Goal: Task Accomplishment & Management: Use online tool/utility

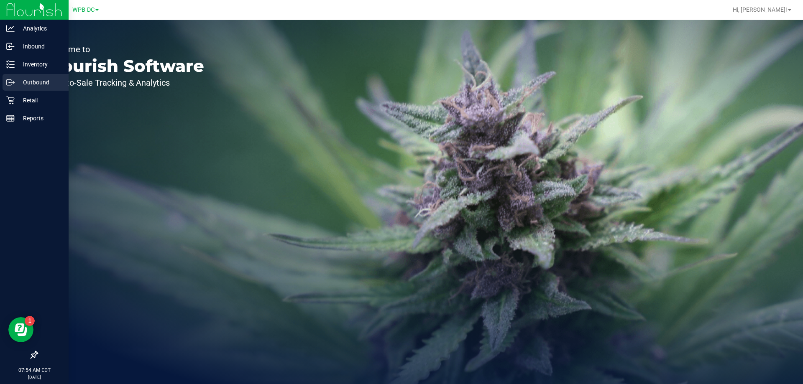
click at [34, 82] on p "Outbound" at bounding box center [40, 82] width 50 height 10
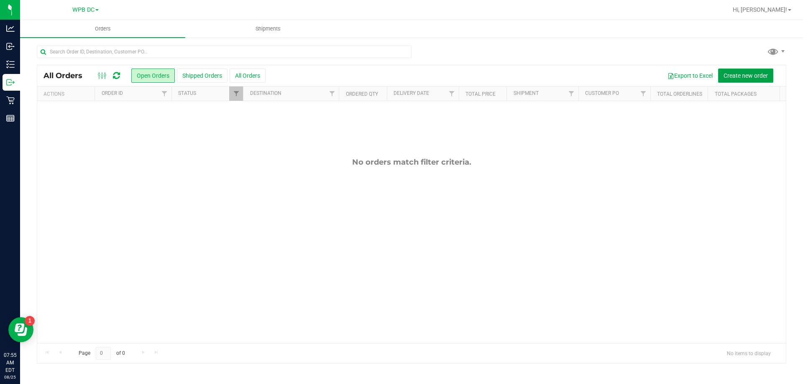
click at [730, 74] on span "Create new order" at bounding box center [745, 75] width 44 height 7
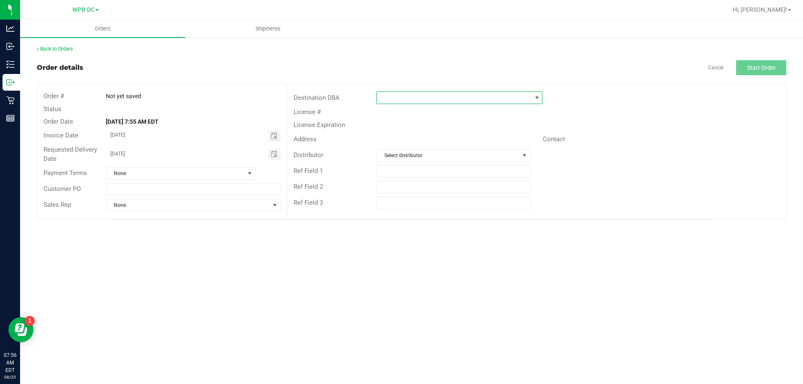
click at [384, 95] on span at bounding box center [454, 98] width 155 height 12
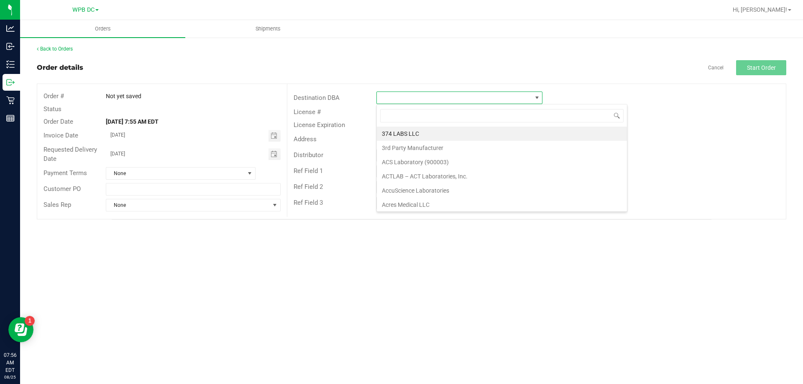
scroll to position [13, 166]
type input "POR"
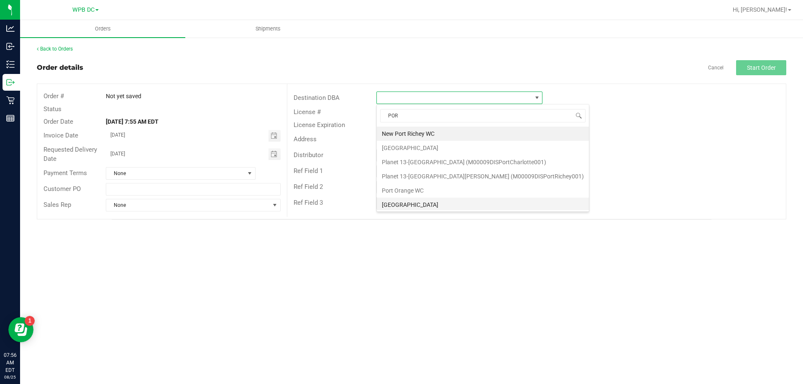
click at [412, 202] on li "[GEOGRAPHIC_DATA]" at bounding box center [483, 205] width 212 height 14
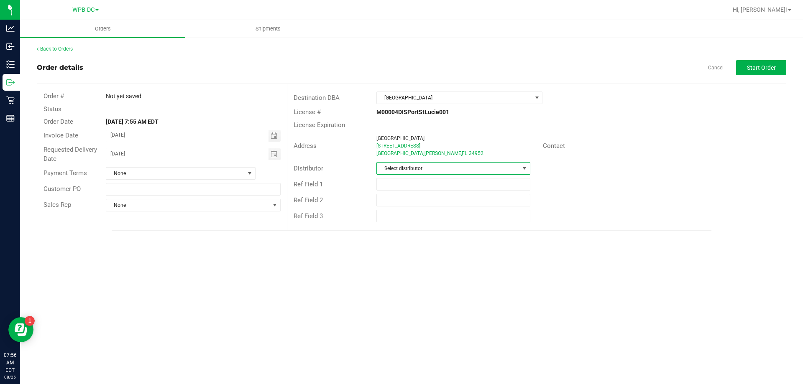
click at [524, 169] on span at bounding box center [524, 168] width 7 height 7
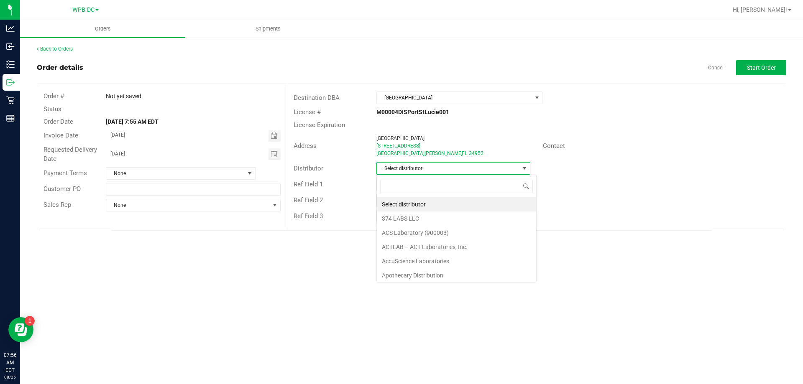
scroll to position [13, 154]
type input "WPB"
click at [394, 204] on li "WPB DC" at bounding box center [453, 204] width 153 height 14
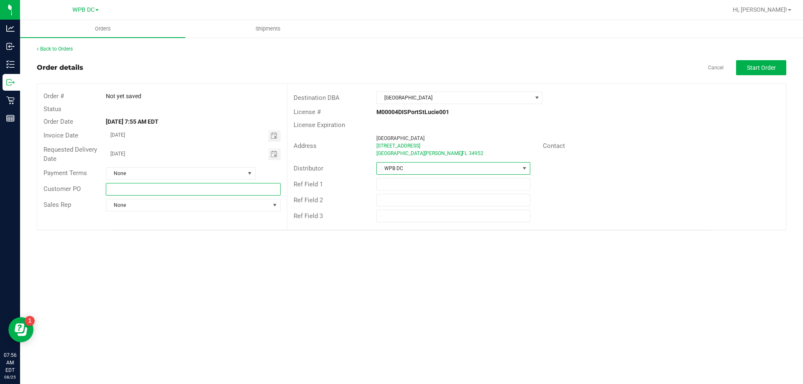
click at [114, 189] on input "text" at bounding box center [193, 189] width 174 height 13
type input "PSLWC8262025"
click at [748, 68] on span "Start Order" at bounding box center [761, 67] width 29 height 7
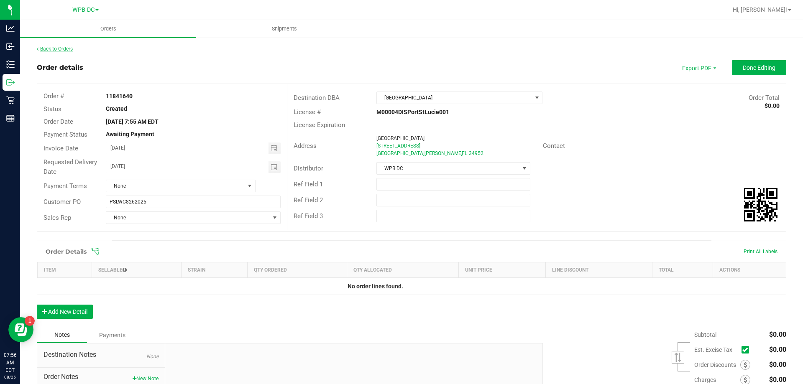
click at [53, 49] on link "Back to Orders" at bounding box center [55, 49] width 36 height 6
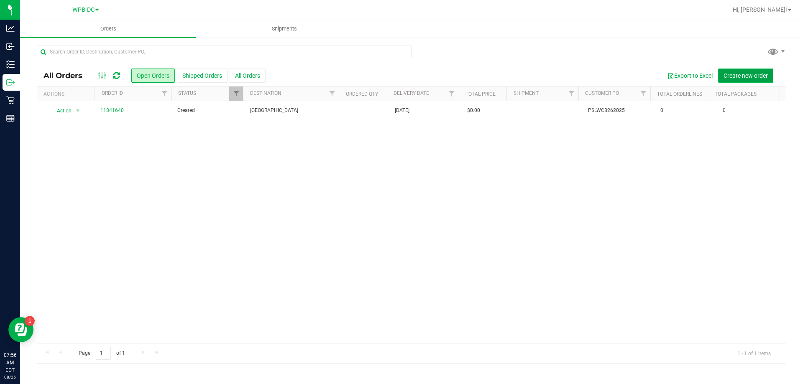
click at [729, 77] on span "Create new order" at bounding box center [745, 75] width 44 height 7
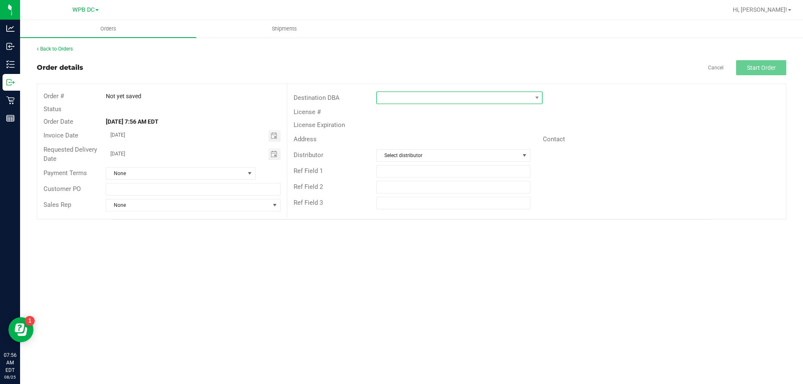
click at [386, 94] on span at bounding box center [454, 98] width 155 height 12
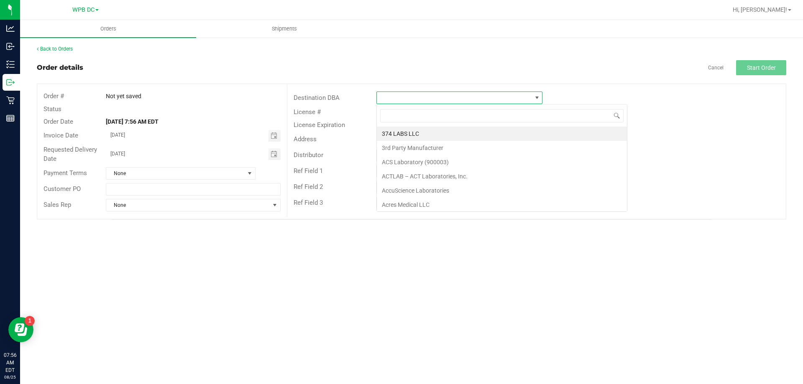
scroll to position [13, 166]
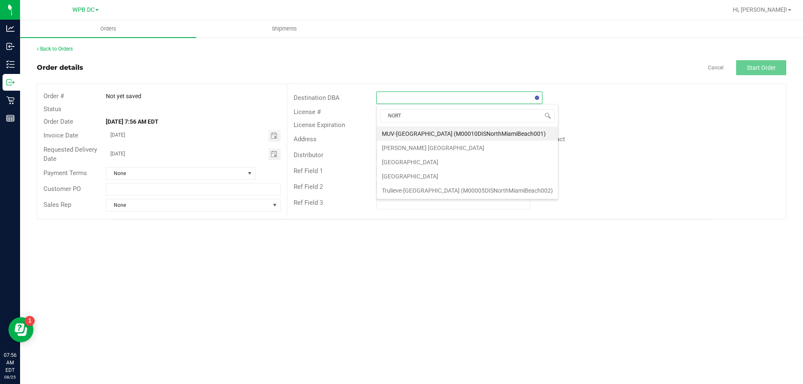
type input "NORTH"
click at [415, 161] on li "[GEOGRAPHIC_DATA]" at bounding box center [467, 162] width 181 height 14
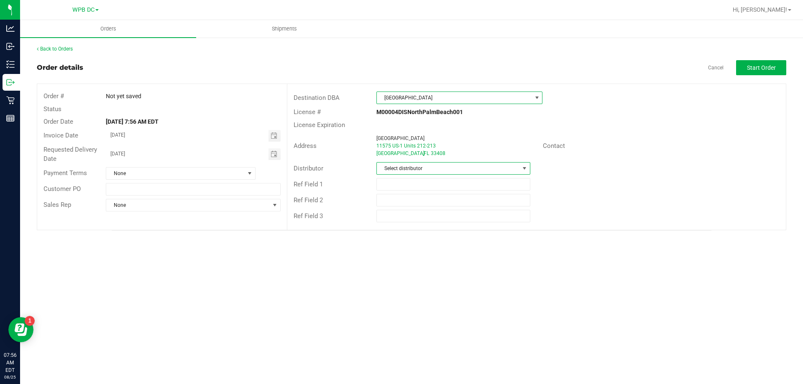
click at [524, 167] on span at bounding box center [524, 168] width 7 height 7
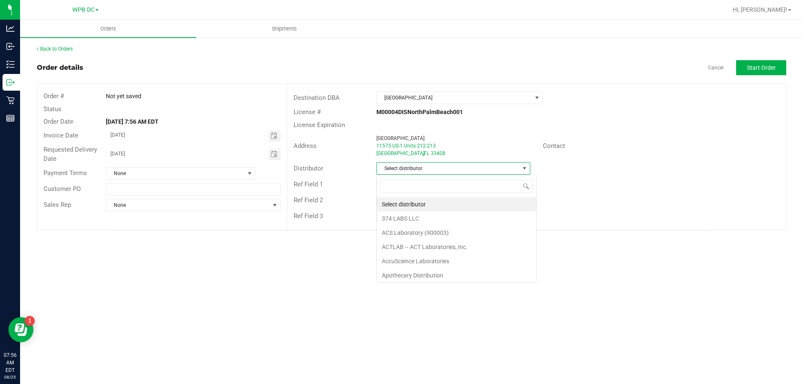
scroll to position [13, 154]
type input "WPB"
click at [400, 201] on li "WPB DC" at bounding box center [453, 204] width 153 height 14
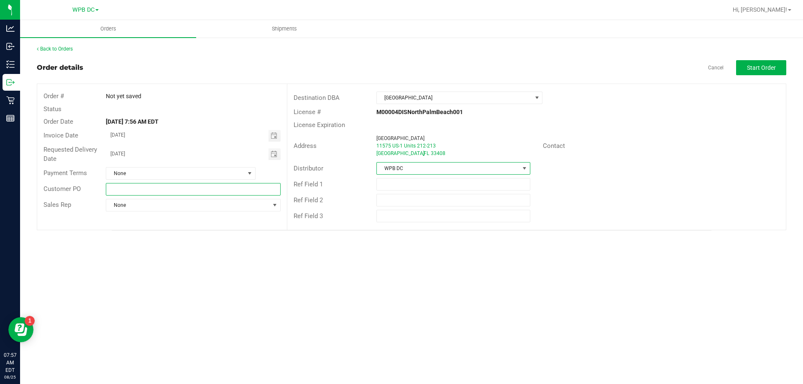
click at [110, 188] on input "text" at bounding box center [193, 189] width 174 height 13
type input "M"
type input "NPBWC8262025"
click at [748, 69] on span "Start Order" at bounding box center [761, 67] width 29 height 7
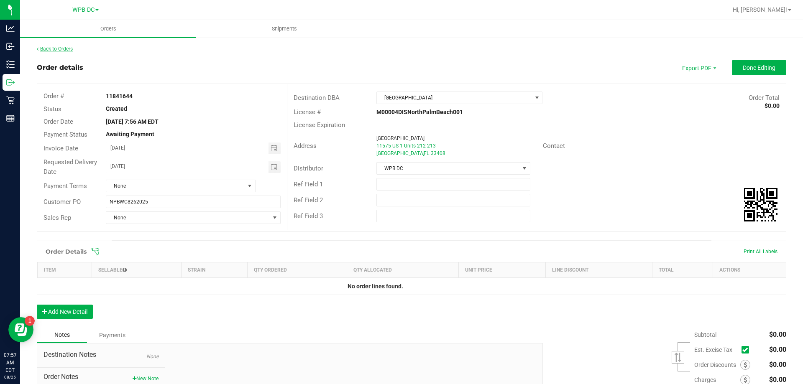
click at [60, 48] on link "Back to Orders" at bounding box center [55, 49] width 36 height 6
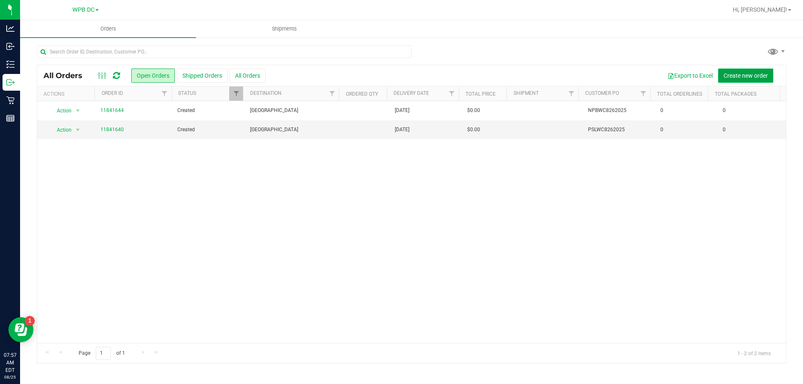
click at [736, 78] on span "Create new order" at bounding box center [745, 75] width 44 height 7
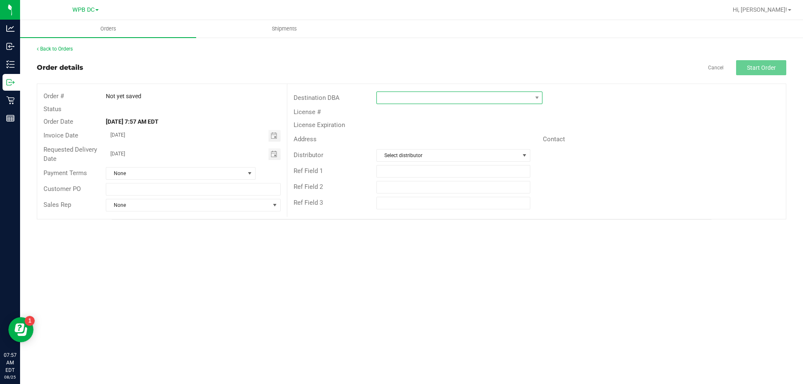
click at [387, 99] on span at bounding box center [454, 98] width 155 height 12
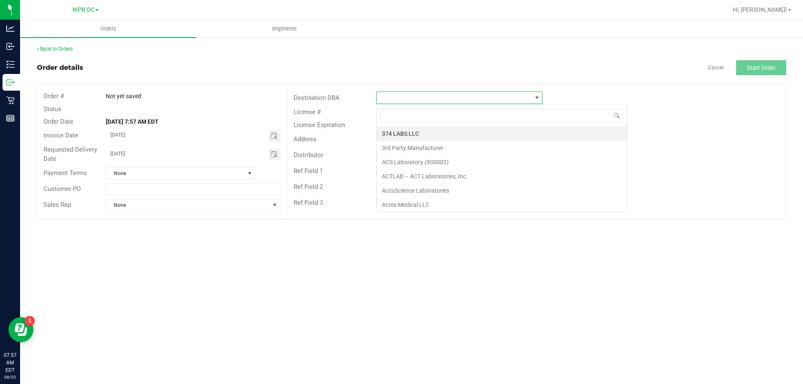
scroll to position [13, 166]
type input "WEST"
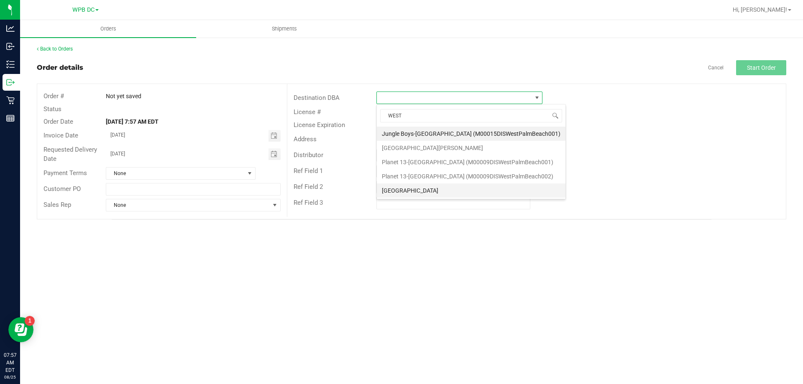
click at [402, 189] on li "[GEOGRAPHIC_DATA]" at bounding box center [471, 191] width 189 height 14
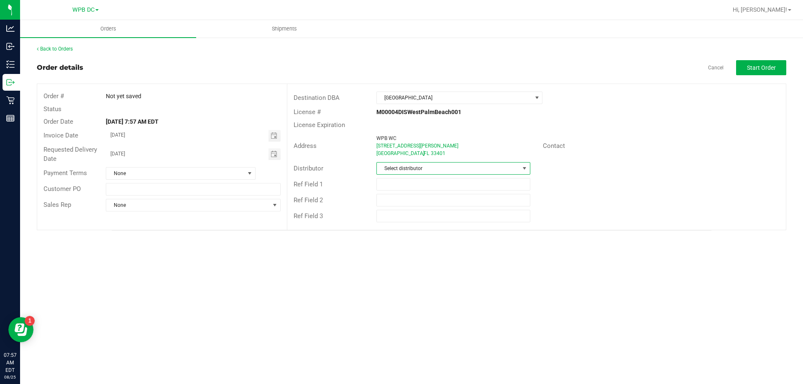
click at [523, 166] on span at bounding box center [524, 168] width 7 height 7
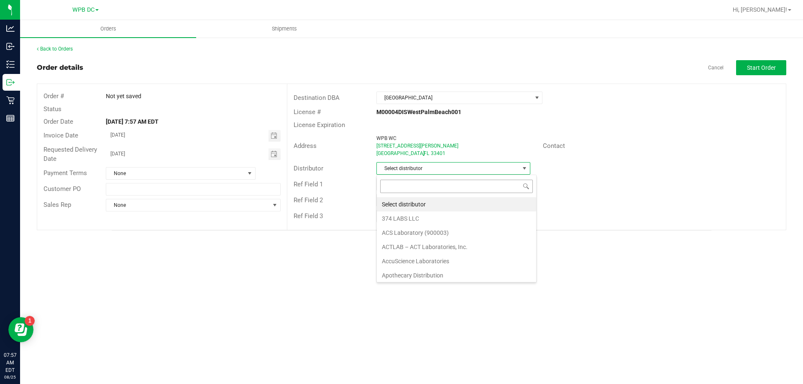
scroll to position [13, 154]
type input "WPB"
click at [395, 204] on li "WPB DC" at bounding box center [453, 204] width 153 height 14
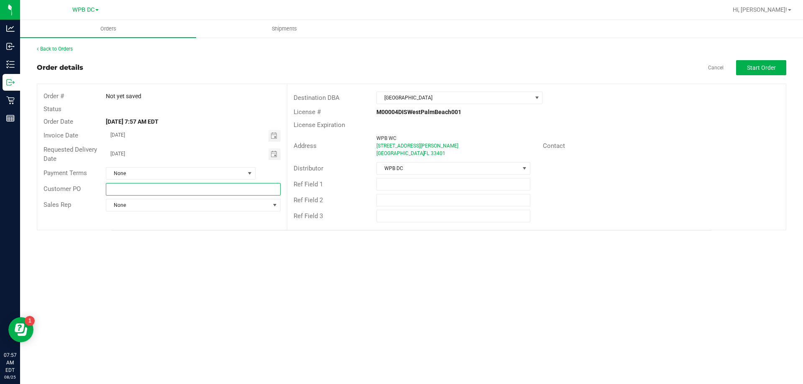
click at [111, 187] on input "text" at bounding box center [193, 189] width 174 height 13
type input "WPBWC8262025"
click at [754, 67] on span "Start Order" at bounding box center [761, 67] width 29 height 7
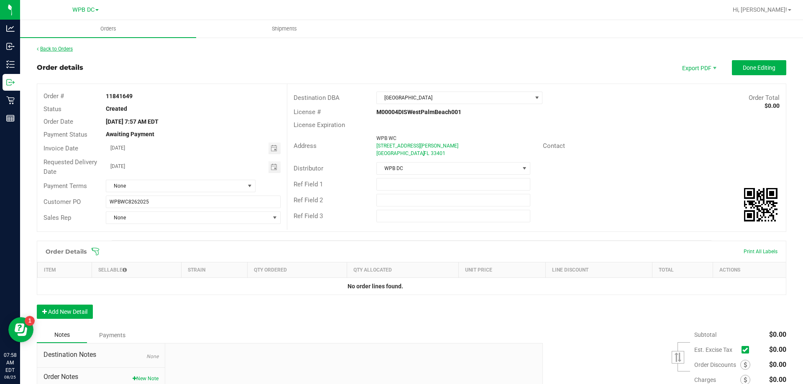
click at [51, 47] on link "Back to Orders" at bounding box center [55, 49] width 36 height 6
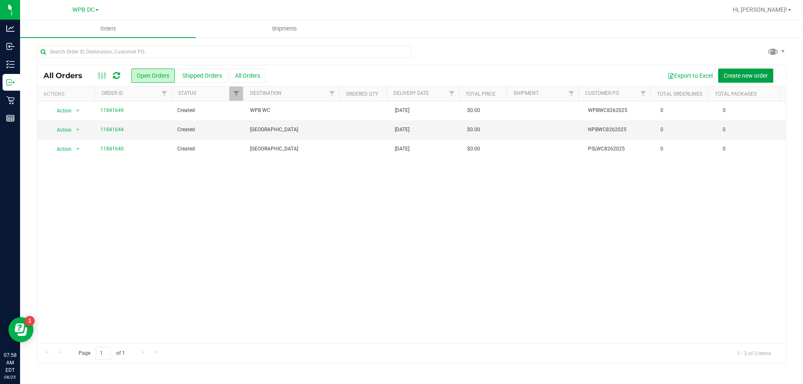
click at [735, 75] on span "Create new order" at bounding box center [745, 75] width 44 height 7
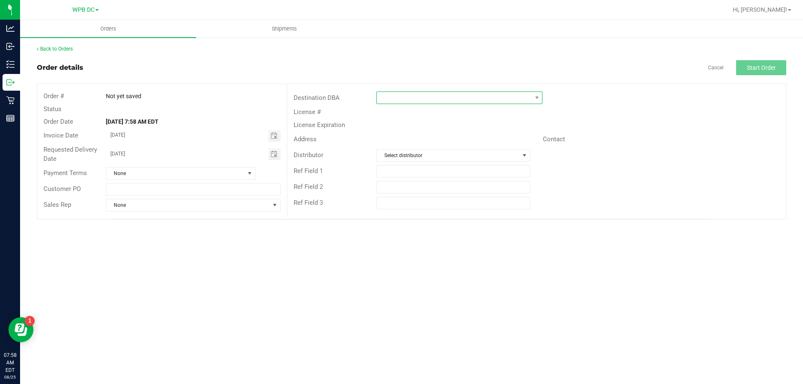
click at [385, 96] on span at bounding box center [454, 98] width 155 height 12
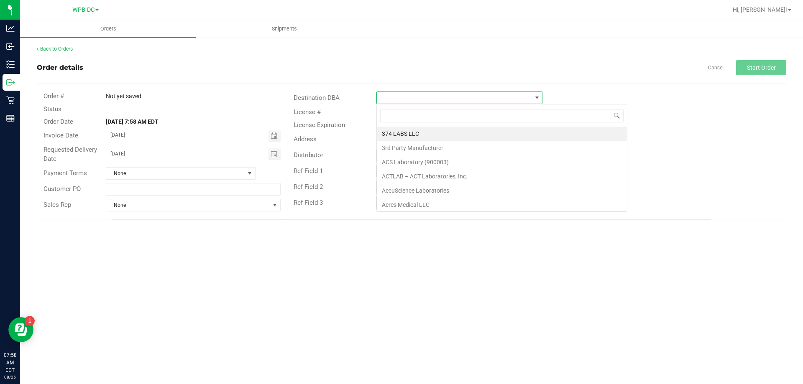
scroll to position [13, 166]
type input "DEL"
click at [402, 133] on li "[GEOGRAPHIC_DATA]" at bounding box center [469, 134] width 184 height 14
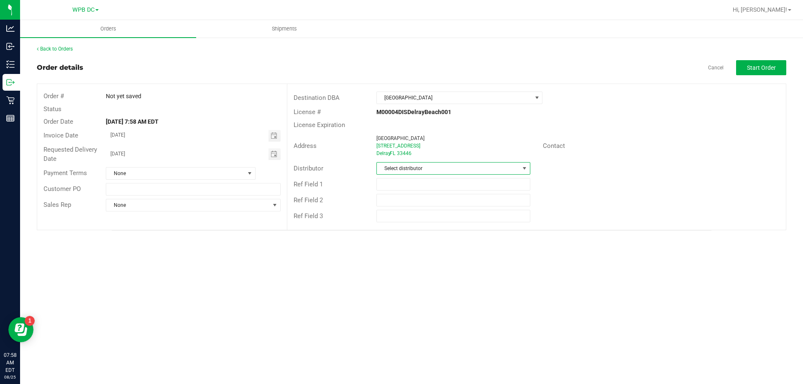
click at [525, 168] on span at bounding box center [524, 168] width 7 height 7
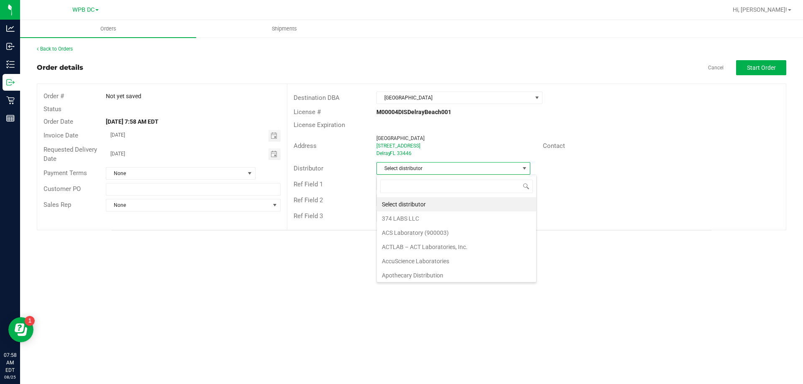
scroll to position [13, 154]
type input "WPB"
click at [398, 201] on li "WPB DC" at bounding box center [453, 204] width 153 height 14
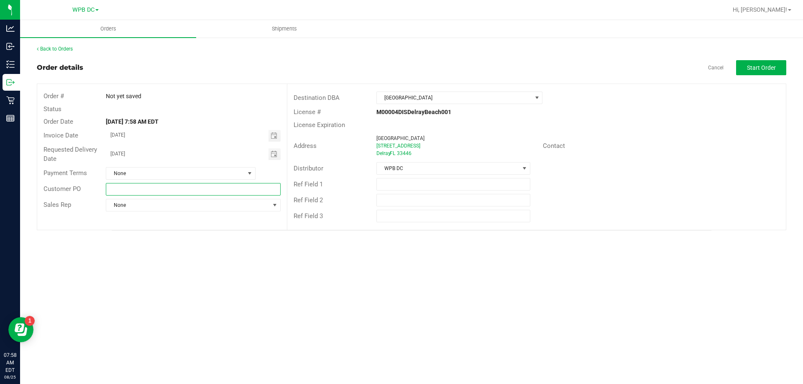
click at [112, 189] on input "text" at bounding box center [193, 189] width 174 height 13
type input "DRBWC8262025"
click at [753, 67] on span "Start Order" at bounding box center [761, 67] width 29 height 7
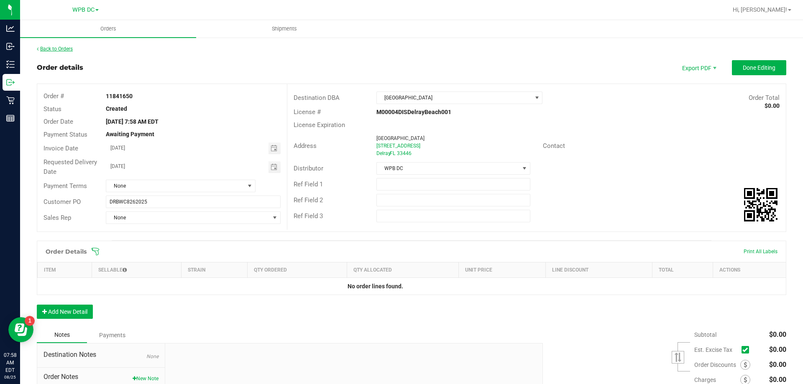
click at [59, 48] on link "Back to Orders" at bounding box center [55, 49] width 36 height 6
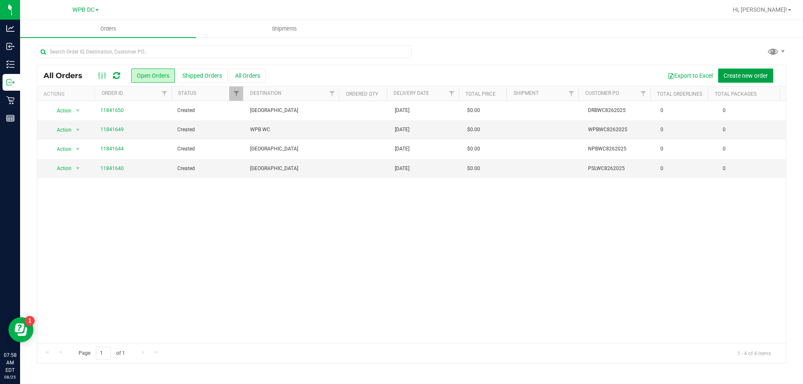
click at [736, 79] on button "Create new order" at bounding box center [745, 76] width 55 height 14
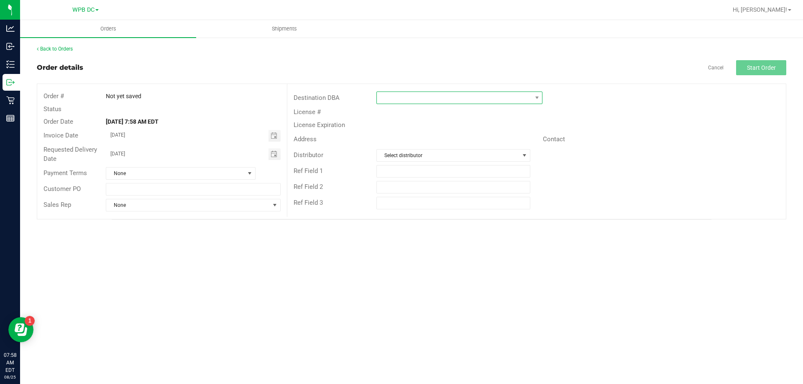
click at [386, 96] on span at bounding box center [454, 98] width 155 height 12
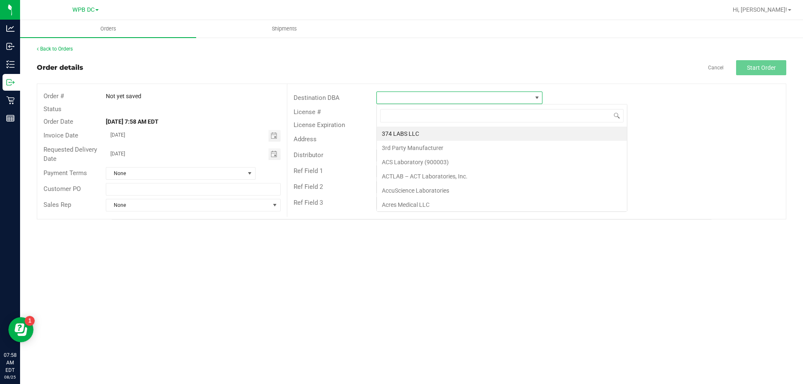
scroll to position [13, 166]
type input "DEER"
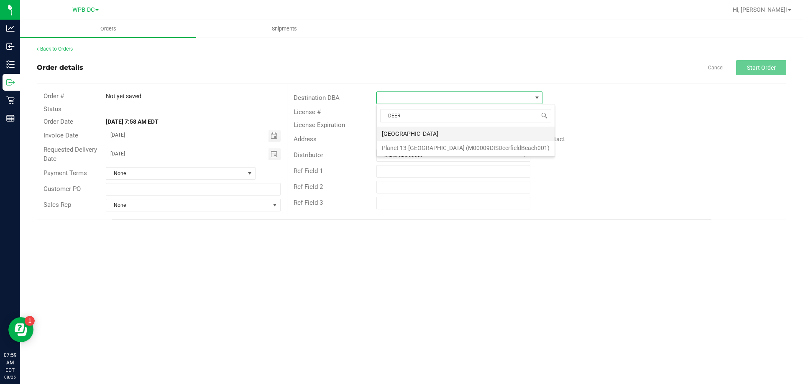
click at [400, 131] on li "[GEOGRAPHIC_DATA]" at bounding box center [466, 134] width 178 height 14
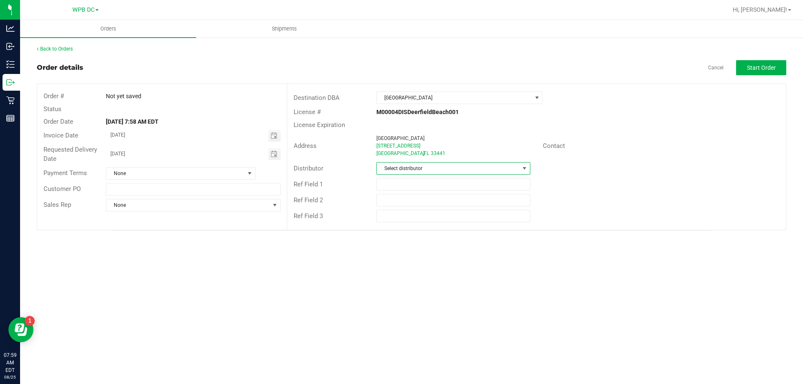
click at [524, 168] on span at bounding box center [524, 168] width 7 height 7
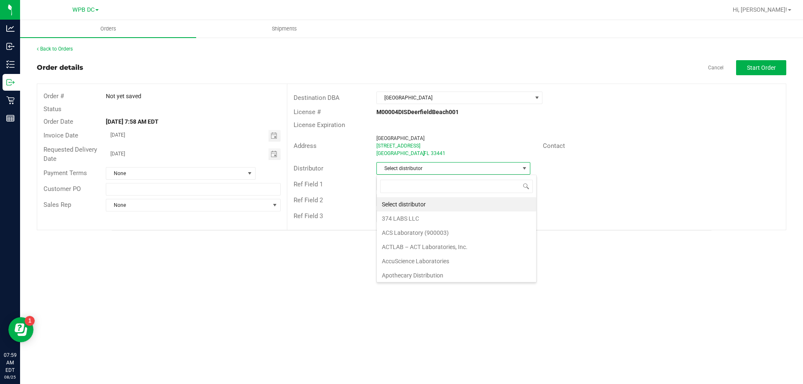
scroll to position [13, 154]
type input "WPB"
click at [397, 201] on li "WPB DC" at bounding box center [453, 204] width 153 height 14
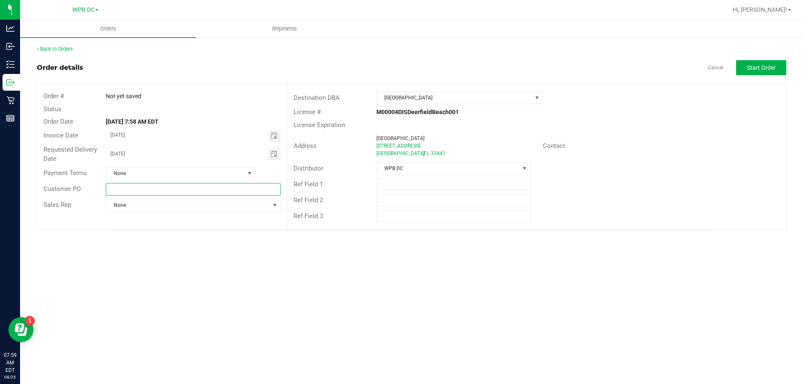
click at [118, 186] on input "text" at bounding box center [193, 189] width 174 height 13
type input "DFBWC8262025"
click at [750, 70] on span "Start Order" at bounding box center [761, 67] width 29 height 7
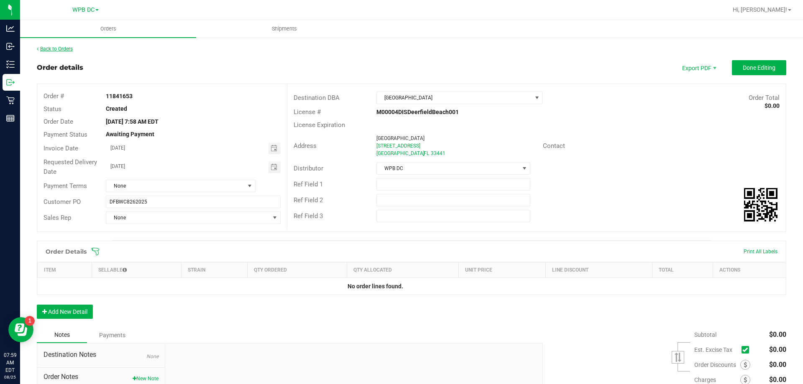
click at [61, 49] on link "Back to Orders" at bounding box center [55, 49] width 36 height 6
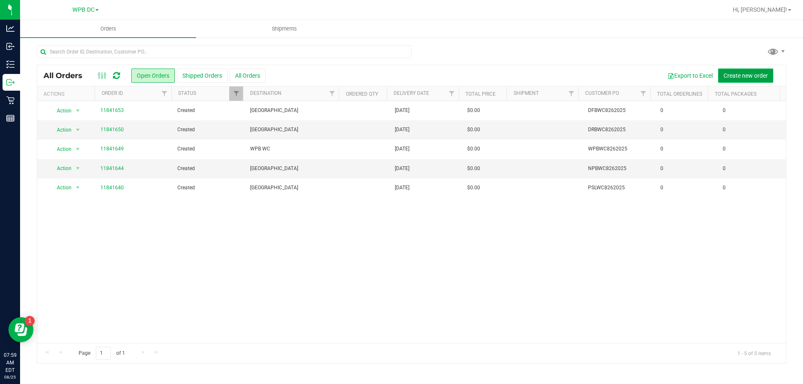
click at [728, 76] on span "Create new order" at bounding box center [745, 75] width 44 height 7
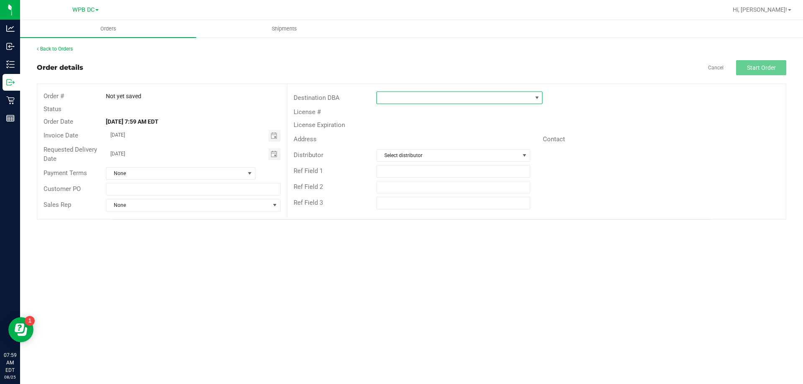
click at [384, 95] on span at bounding box center [454, 98] width 155 height 12
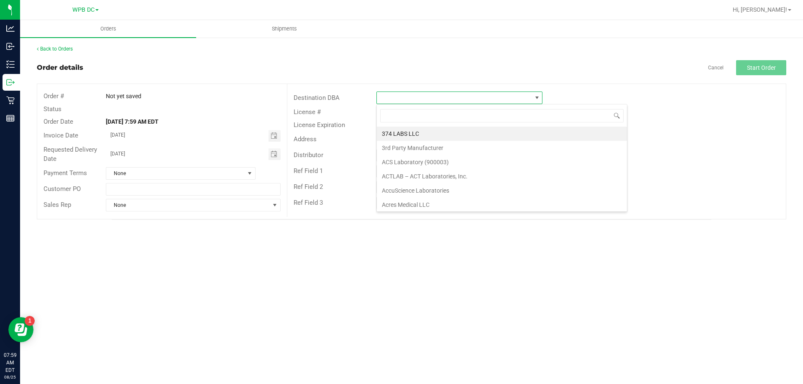
scroll to position [13, 166]
type input "BOY"
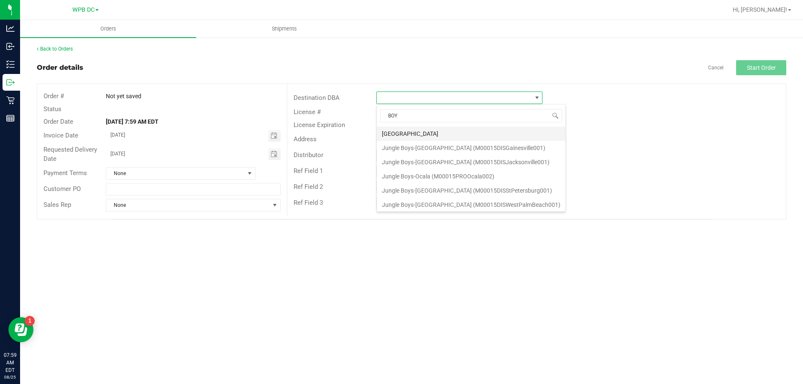
click at [401, 131] on li "[GEOGRAPHIC_DATA]" at bounding box center [471, 134] width 189 height 14
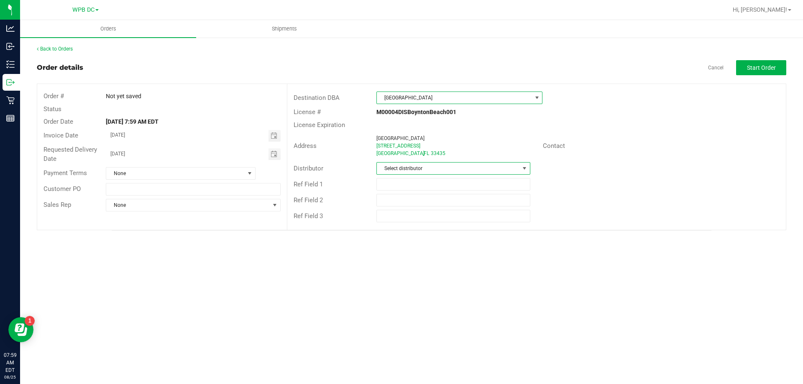
click at [525, 167] on span at bounding box center [524, 168] width 7 height 7
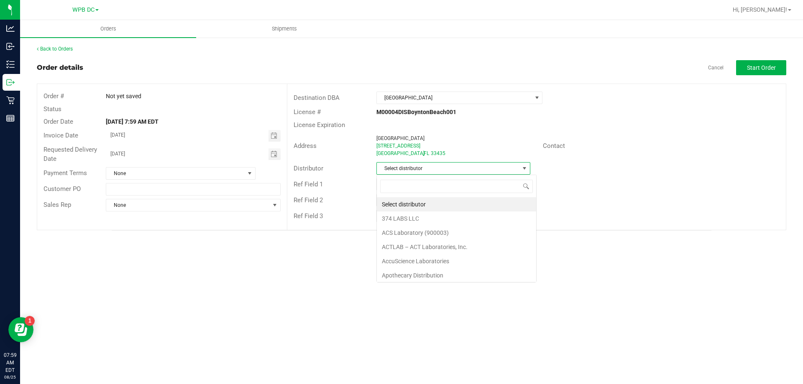
scroll to position [13, 154]
type input "WPB"
click at [391, 202] on li "WPB DC" at bounding box center [453, 204] width 153 height 14
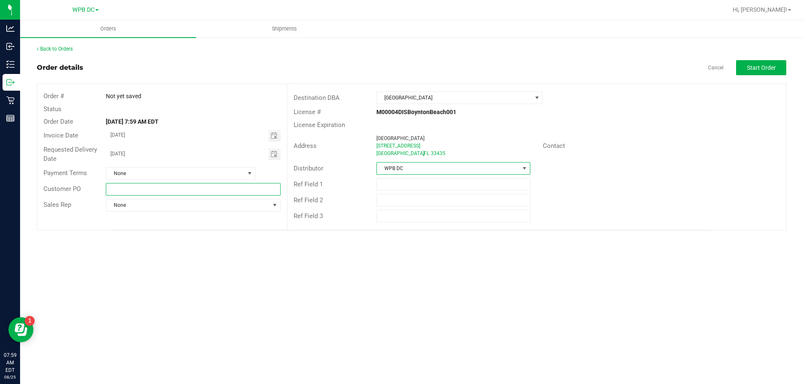
click at [114, 192] on input "text" at bounding box center [193, 189] width 174 height 13
type input "BYBWC8262025"
click at [748, 68] on span "Start Order" at bounding box center [761, 67] width 29 height 7
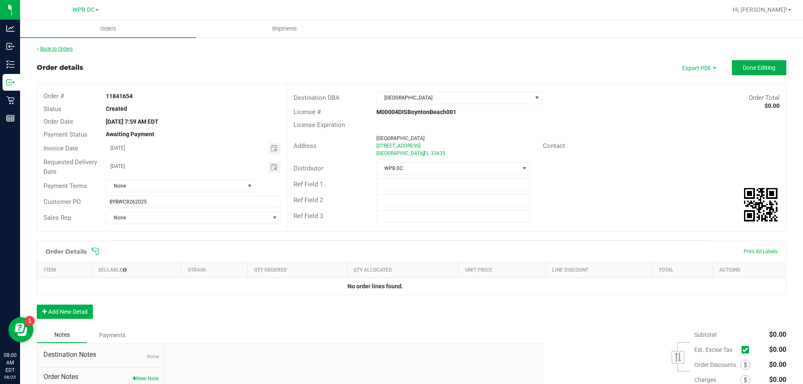
click at [61, 49] on link "Back to Orders" at bounding box center [55, 49] width 36 height 6
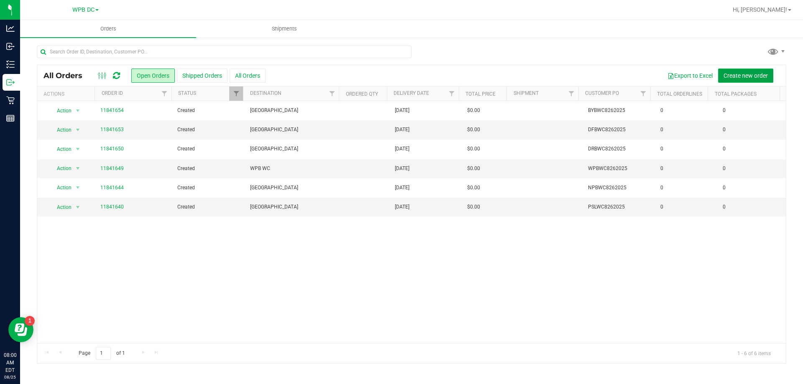
click at [731, 76] on span "Create new order" at bounding box center [745, 75] width 44 height 7
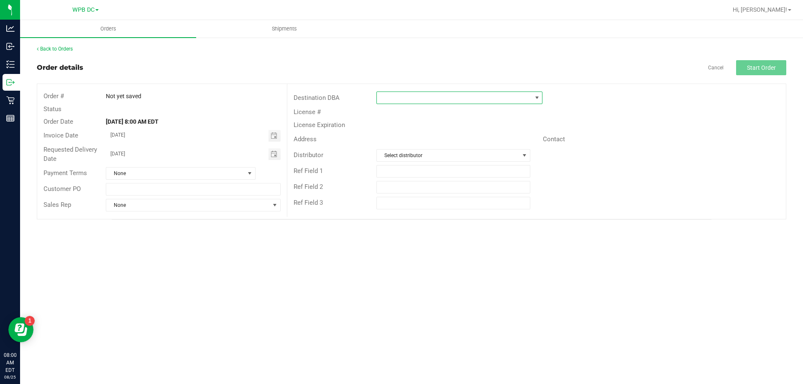
click at [380, 94] on span at bounding box center [454, 98] width 155 height 12
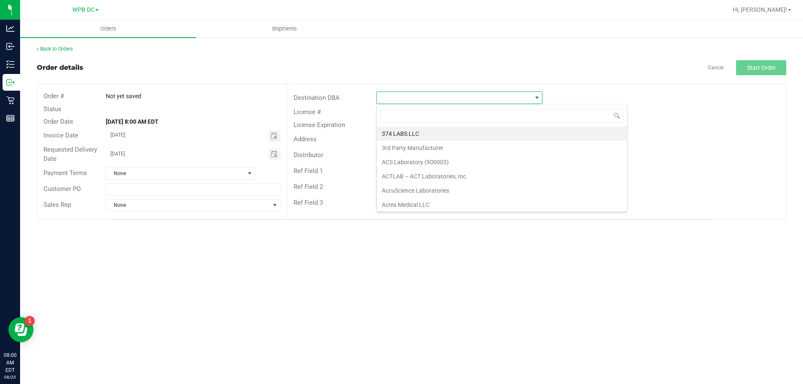
scroll to position [13, 166]
type input "FT"
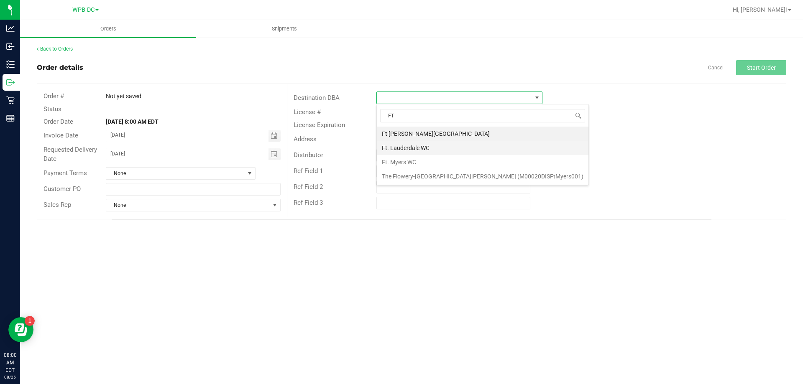
click at [397, 148] on li "Ft. Lauderdale WC" at bounding box center [483, 148] width 212 height 14
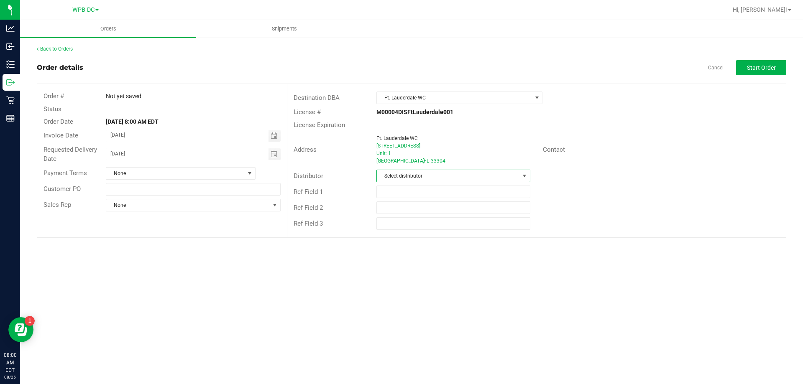
click at [526, 176] on span at bounding box center [524, 176] width 7 height 7
type input "WPB"
click at [395, 209] on li "WPB DC" at bounding box center [453, 212] width 153 height 14
click at [114, 186] on input "text" at bounding box center [193, 189] width 174 height 13
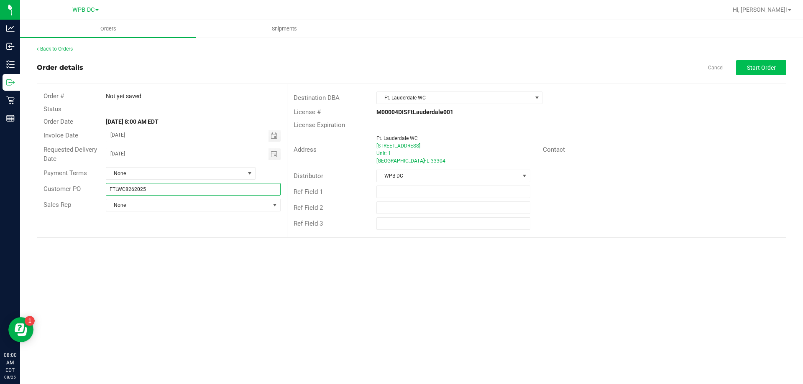
type input "FTLWC8262025"
click at [745, 67] on button "Start Order" at bounding box center [761, 67] width 50 height 15
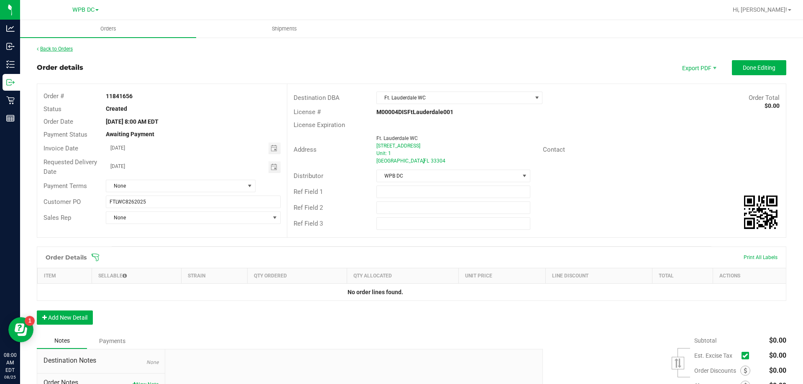
click at [61, 48] on link "Back to Orders" at bounding box center [55, 49] width 36 height 6
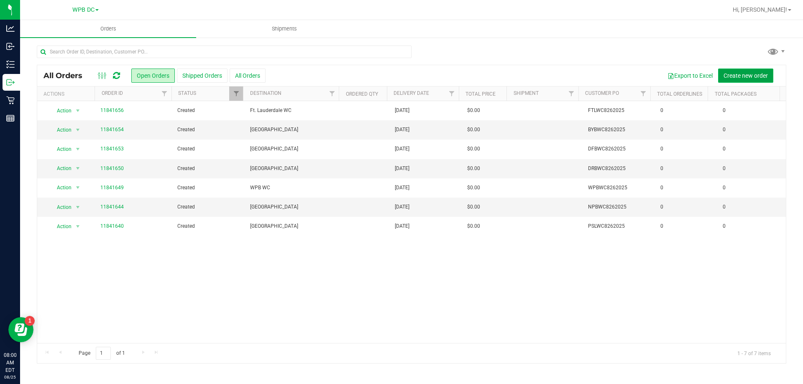
click at [737, 76] on span "Create new order" at bounding box center [745, 75] width 44 height 7
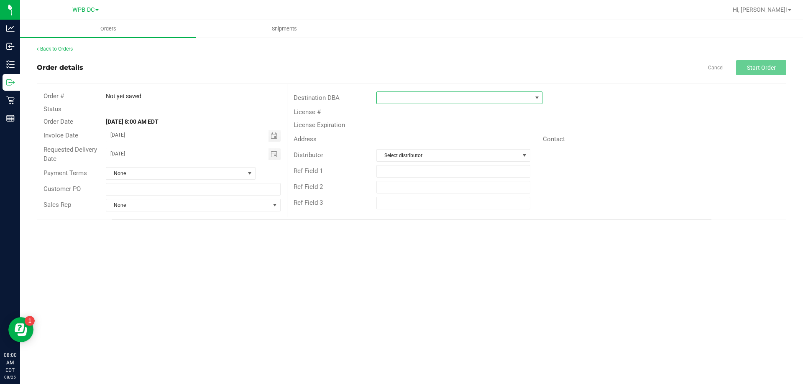
click at [386, 95] on span at bounding box center [454, 98] width 155 height 12
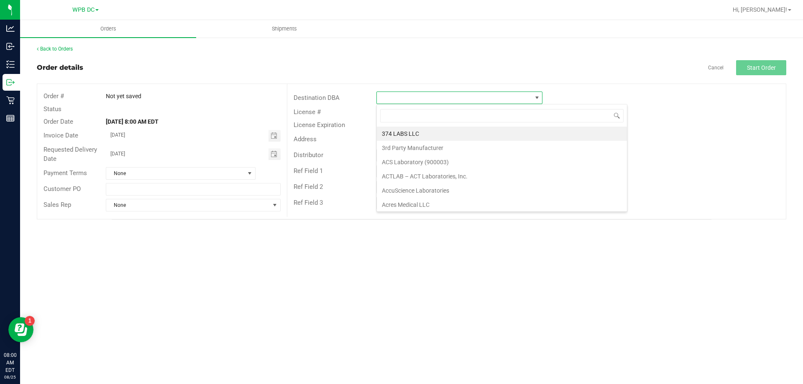
scroll to position [13, 166]
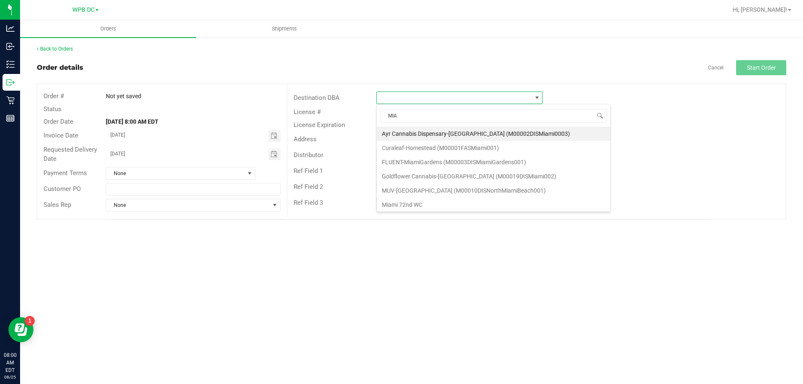
type input "MIAM"
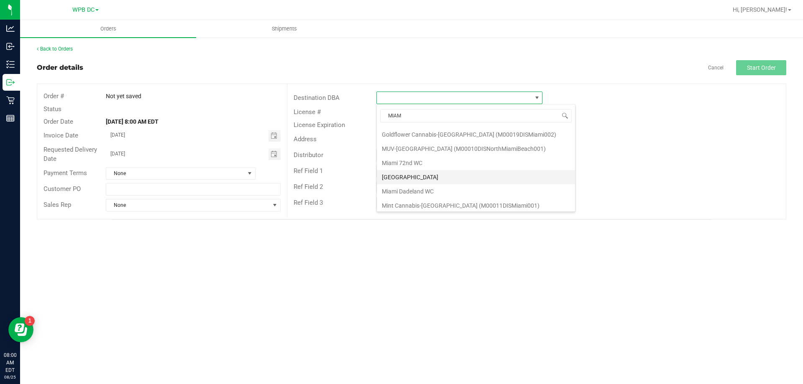
click at [403, 176] on li "[GEOGRAPHIC_DATA]" at bounding box center [476, 177] width 198 height 14
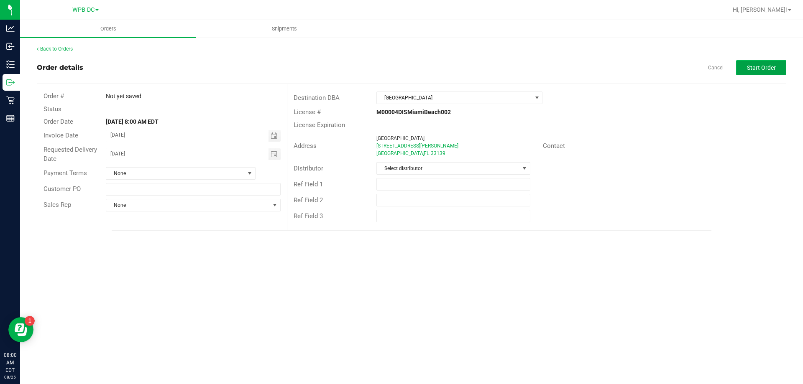
click at [758, 66] on span "Start Order" at bounding box center [761, 67] width 29 height 7
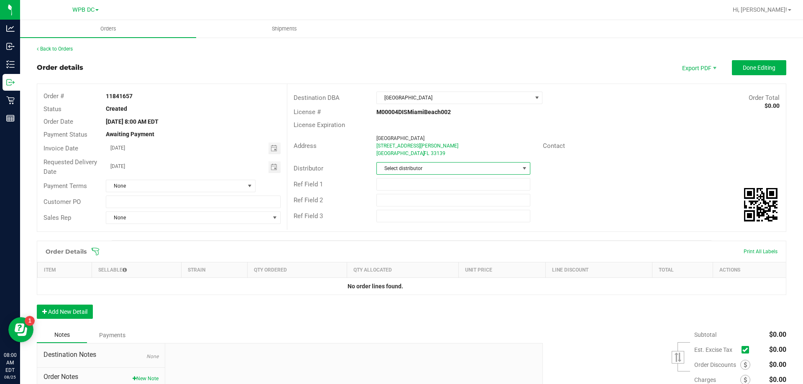
click at [521, 168] on span at bounding box center [524, 168] width 7 height 7
type input "WPB"
click at [389, 201] on li "WPB DC" at bounding box center [449, 204] width 151 height 14
click at [114, 201] on input "text" at bounding box center [193, 202] width 174 height 13
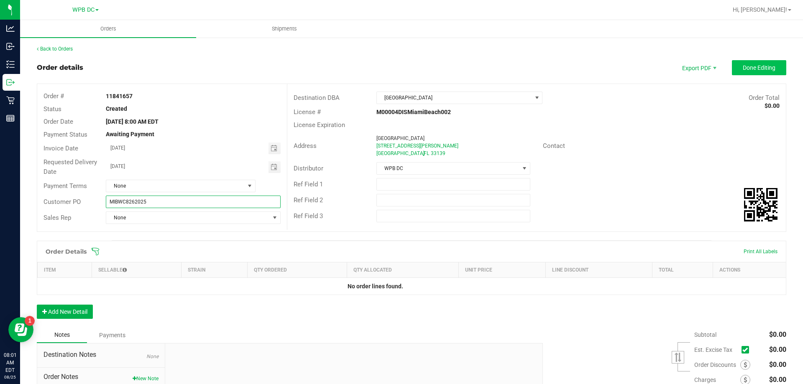
type input "MIBWC8262025"
click at [747, 70] on span "Done Editing" at bounding box center [758, 67] width 33 height 7
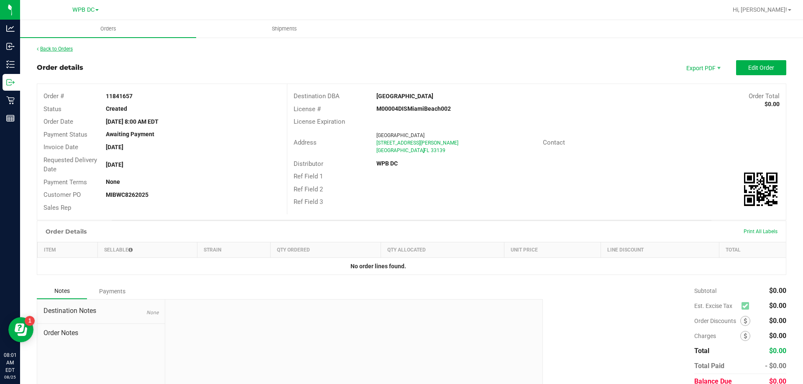
click at [59, 48] on link "Back to Orders" at bounding box center [55, 49] width 36 height 6
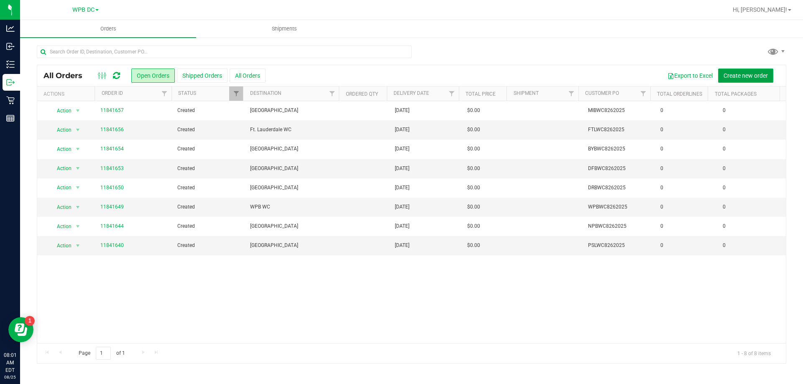
click at [733, 71] on button "Create new order" at bounding box center [745, 76] width 55 height 14
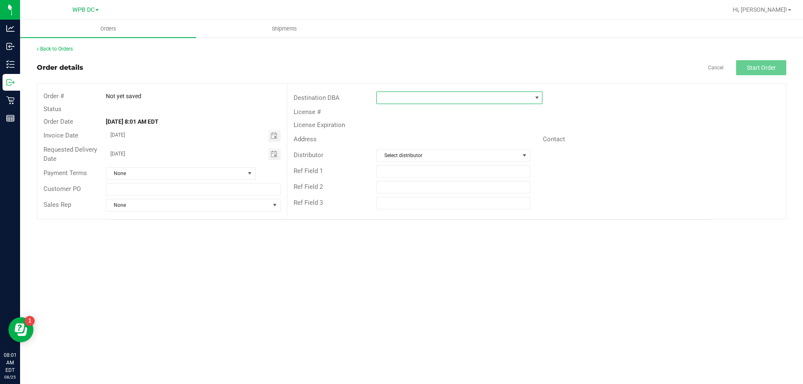
click at [383, 94] on span at bounding box center [454, 98] width 155 height 12
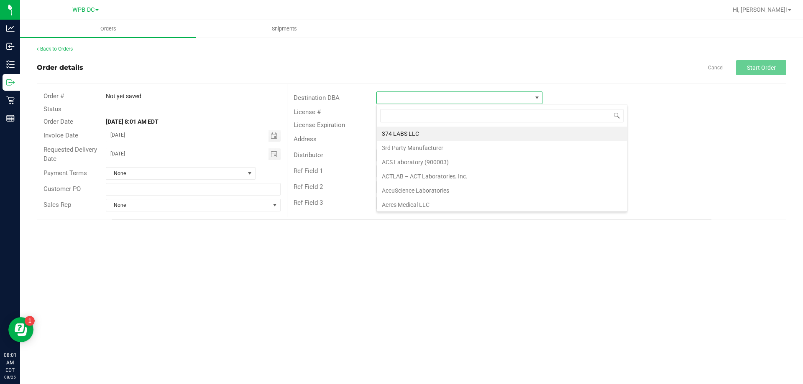
scroll to position [13, 166]
type input "MIA"
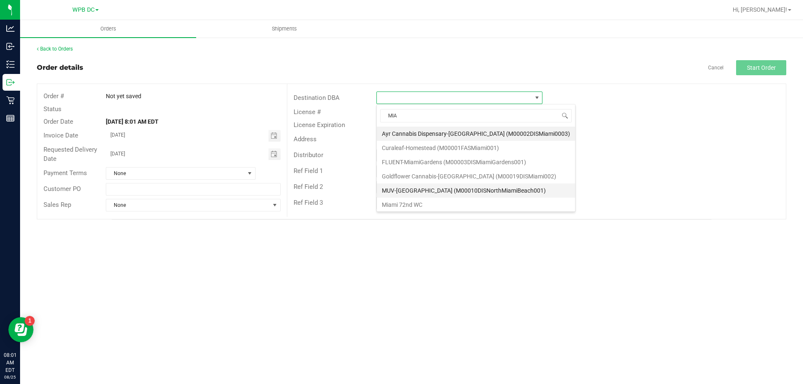
scroll to position [42, 0]
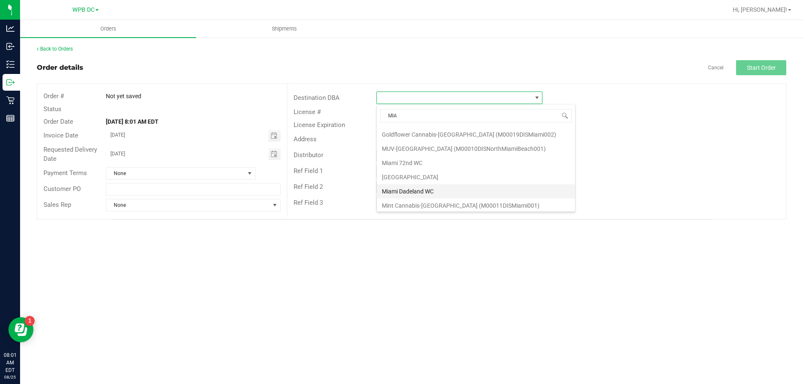
click at [408, 190] on li "Miami Dadeland WC" at bounding box center [476, 191] width 198 height 14
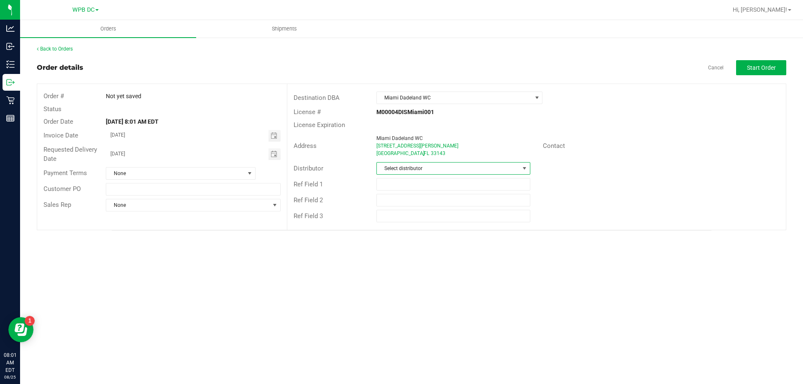
click at [524, 168] on span at bounding box center [524, 168] width 7 height 7
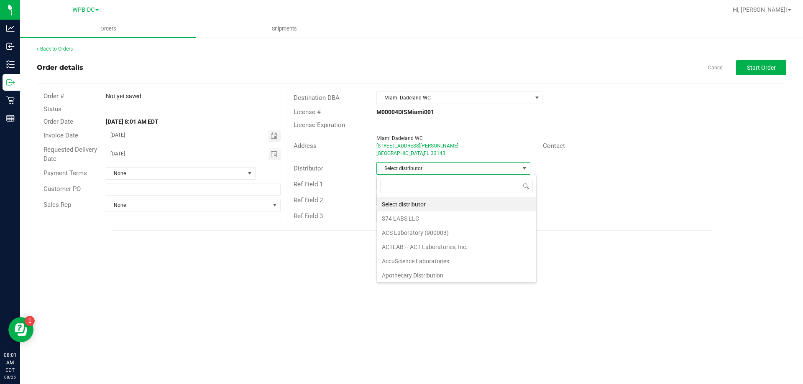
scroll to position [13, 154]
type input "WPB"
click at [388, 200] on li "WPB DC" at bounding box center [453, 204] width 153 height 14
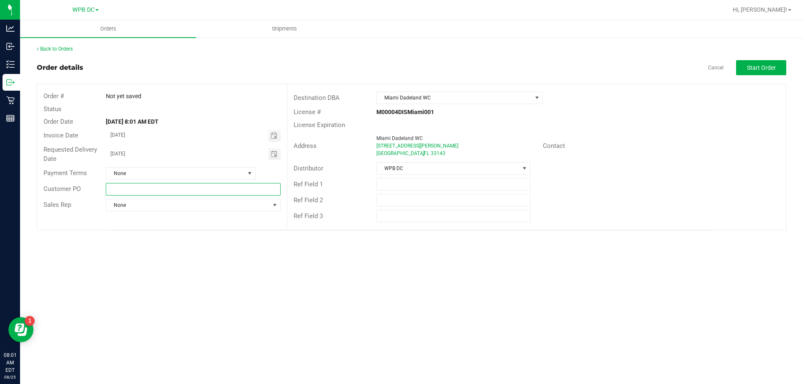
click at [114, 188] on input "text" at bounding box center [193, 189] width 174 height 13
type input "MIAWC8262025"
click at [752, 66] on span "Start Order" at bounding box center [761, 67] width 29 height 7
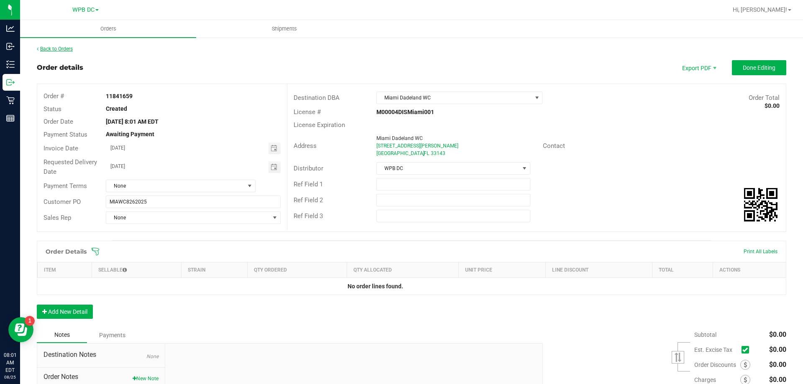
click at [62, 48] on link "Back to Orders" at bounding box center [55, 49] width 36 height 6
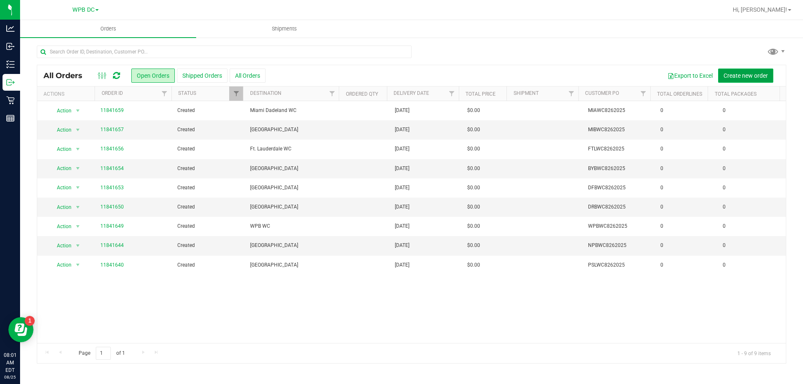
click at [733, 79] on button "Create new order" at bounding box center [745, 76] width 55 height 14
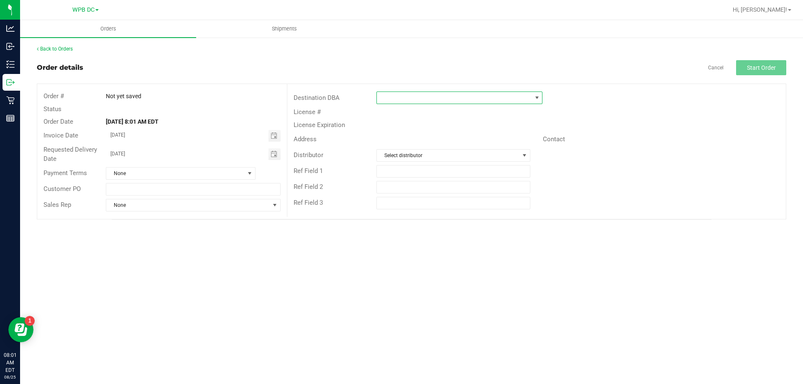
click at [383, 95] on span at bounding box center [454, 98] width 155 height 12
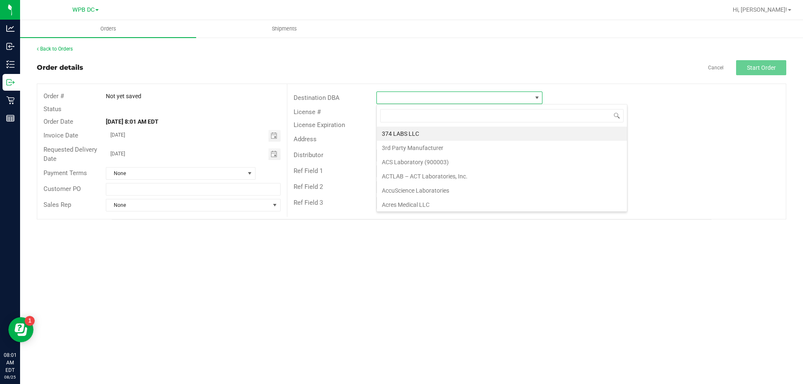
scroll to position [13, 166]
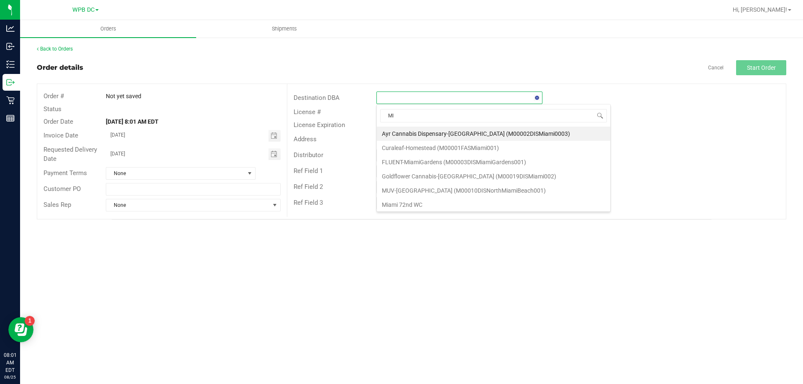
type input "MIA"
click at [405, 204] on li "Miami 72nd WC" at bounding box center [476, 205] width 198 height 14
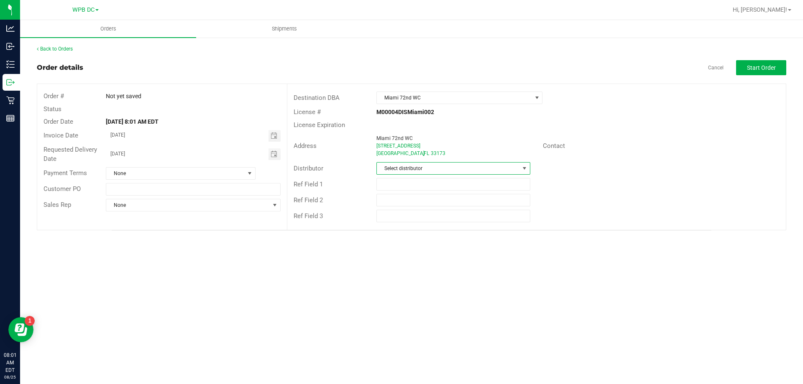
click at [524, 168] on span at bounding box center [524, 168] width 7 height 7
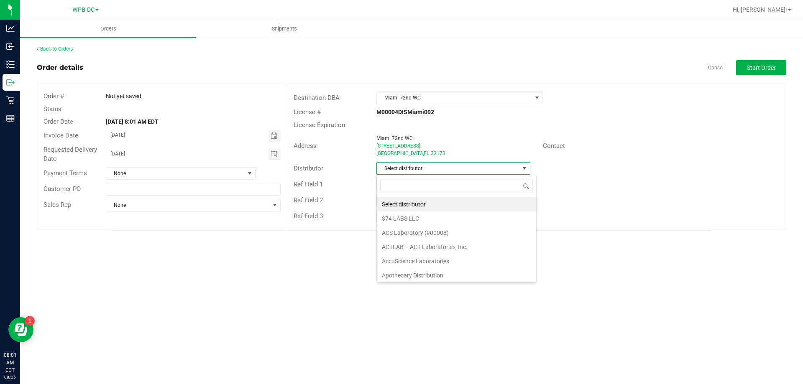
scroll to position [13, 154]
type input "WPB"
click at [397, 200] on li "WPB DC" at bounding box center [453, 204] width 153 height 14
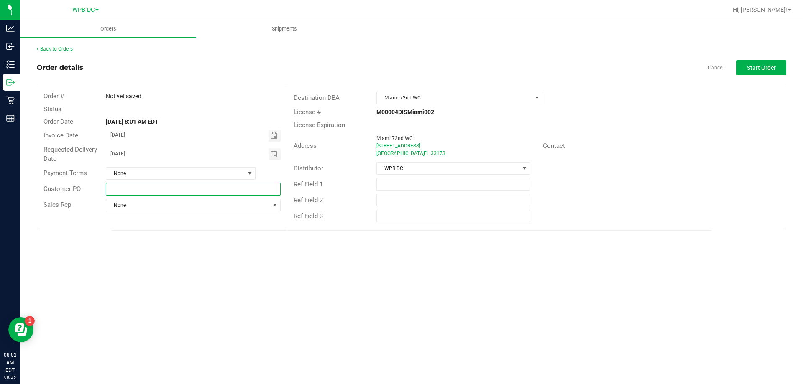
click at [112, 188] on input "text" at bounding box center [193, 189] width 174 height 13
type input "MIKWC8262025"
click at [754, 69] on span "Start Order" at bounding box center [761, 67] width 29 height 7
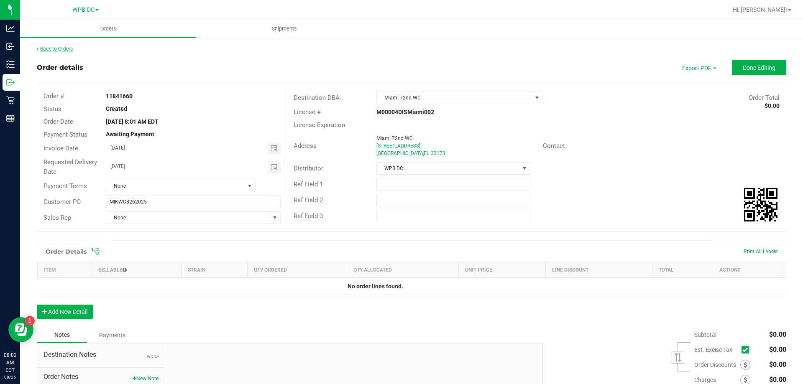
click at [72, 50] on link "Back to Orders" at bounding box center [55, 49] width 36 height 6
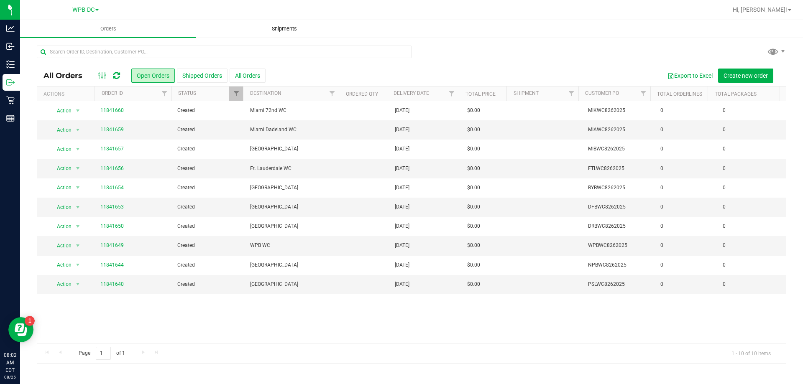
click at [289, 29] on span "Shipments" at bounding box center [284, 29] width 48 height 8
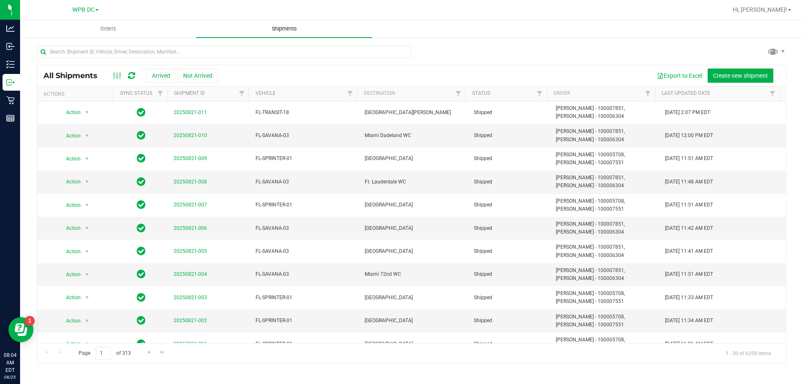
click at [281, 30] on span "Shipments" at bounding box center [284, 29] width 48 height 8
click at [282, 30] on span "Shipments" at bounding box center [284, 29] width 48 height 8
click at [731, 76] on span "Create new shipment" at bounding box center [740, 75] width 55 height 7
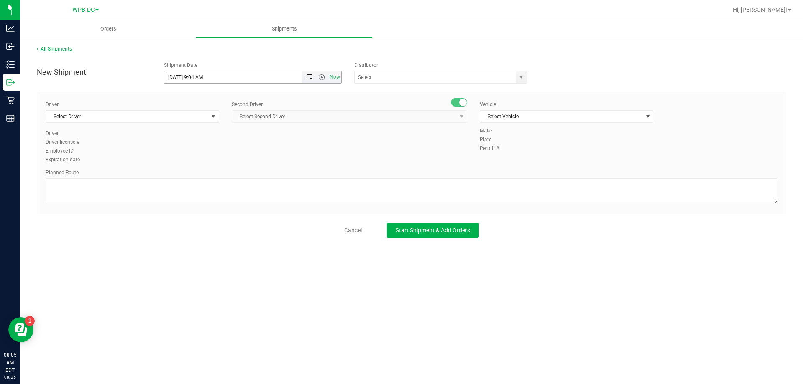
click at [308, 78] on span "Open the date view" at bounding box center [309, 77] width 7 height 7
click at [196, 174] on link "26" at bounding box center [196, 175] width 12 height 13
click at [323, 78] on span "Open the time view" at bounding box center [321, 77] width 7 height 7
click at [181, 147] on li "8:30 AM" at bounding box center [252, 148] width 176 height 11
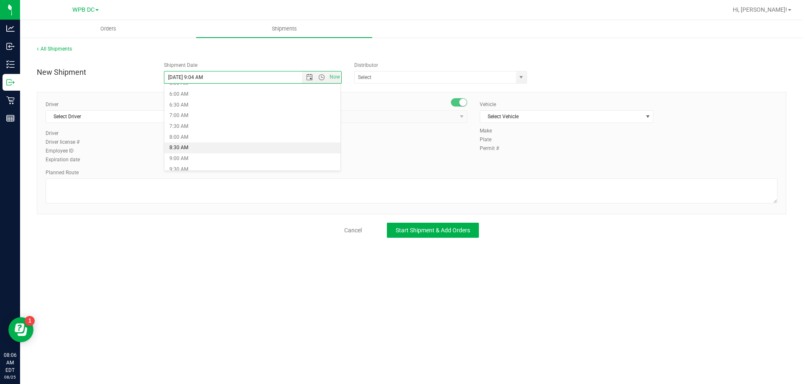
type input "[DATE] 8:30 AM"
click at [519, 78] on span "select" at bounding box center [520, 77] width 7 height 7
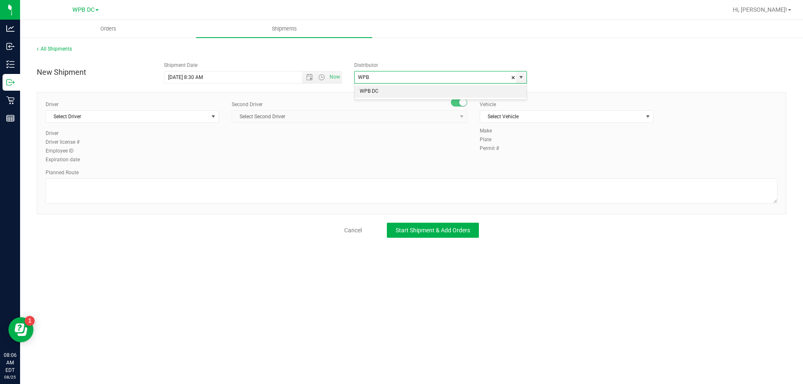
click at [370, 89] on li "WPB DC" at bounding box center [440, 91] width 172 height 13
type input "WPB DC"
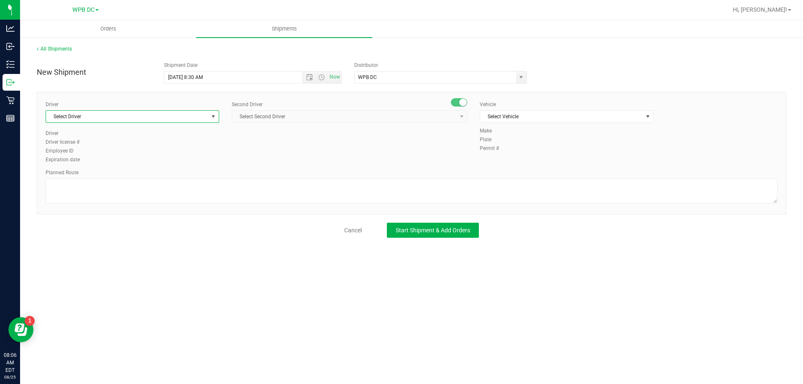
click at [214, 116] on span "select" at bounding box center [213, 116] width 7 height 7
click at [83, 199] on span "[PERSON_NAME] - 100006304" at bounding box center [85, 201] width 68 height 11
type input "JAM"
click at [460, 114] on span "select" at bounding box center [461, 116] width 7 height 7
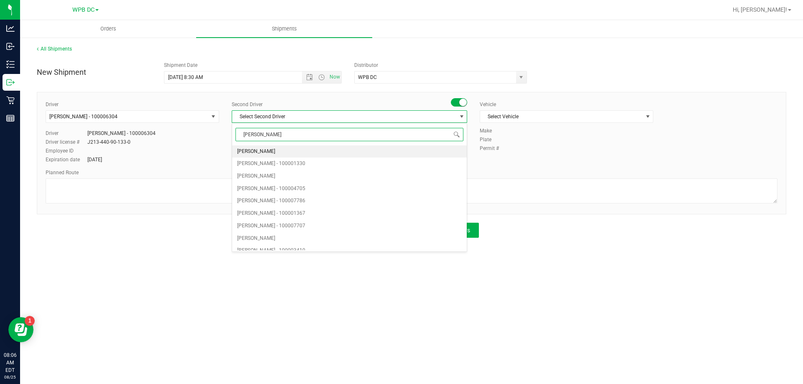
type input "WILL"
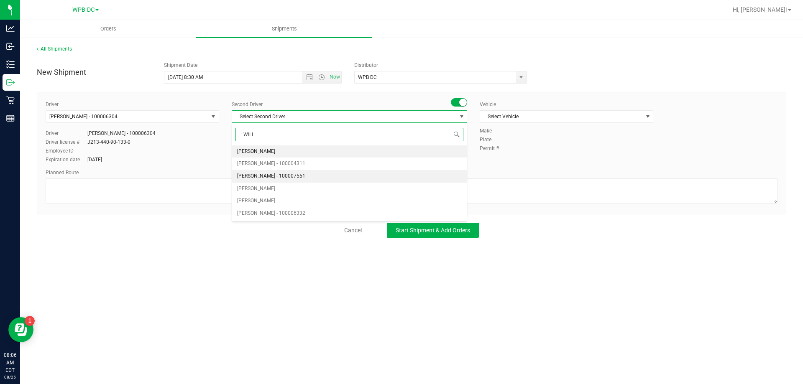
click at [266, 175] on span "[PERSON_NAME] - 100007551" at bounding box center [271, 176] width 68 height 11
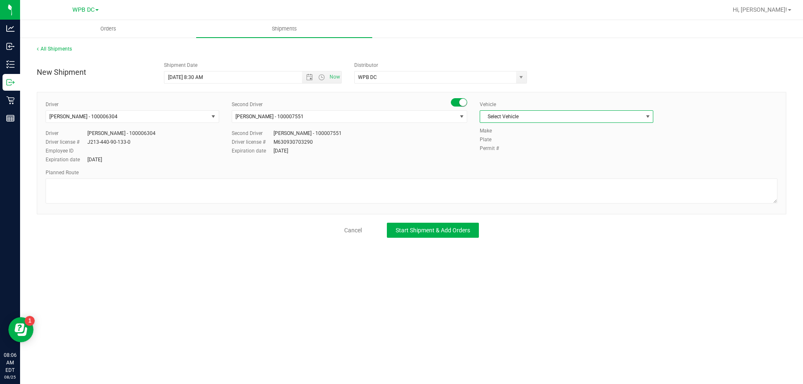
click at [647, 116] on span "select" at bounding box center [647, 116] width 7 height 7
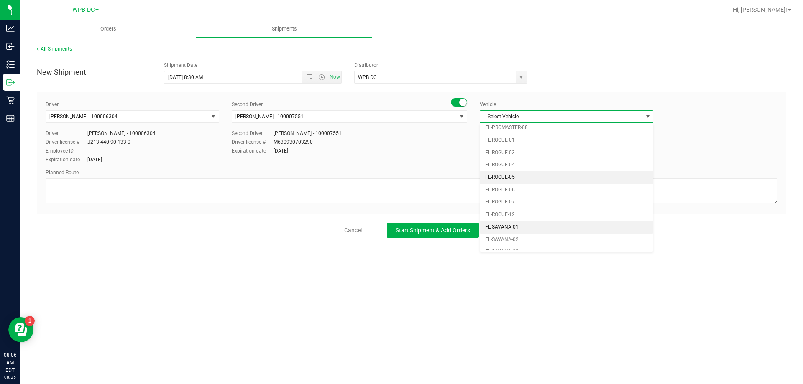
scroll to position [376, 0]
click at [500, 224] on li "FL-SPRINTER-01" at bounding box center [566, 227] width 173 height 13
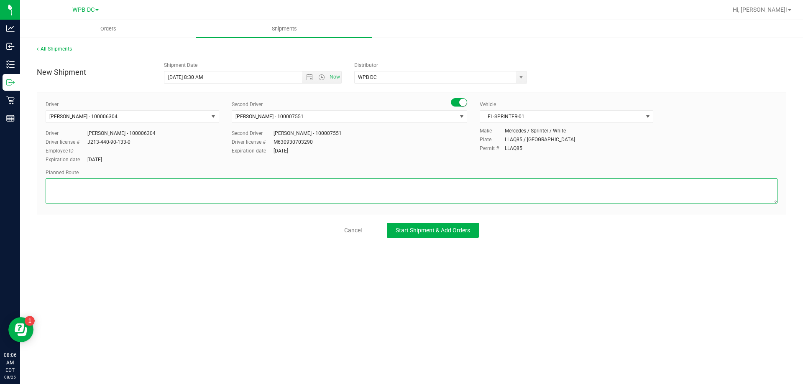
click at [51, 182] on textarea at bounding box center [411, 190] width 731 height 25
type textarea "PSLWC TOTES# SEAL# DRB-BYB-WPB-NPB-PSL"
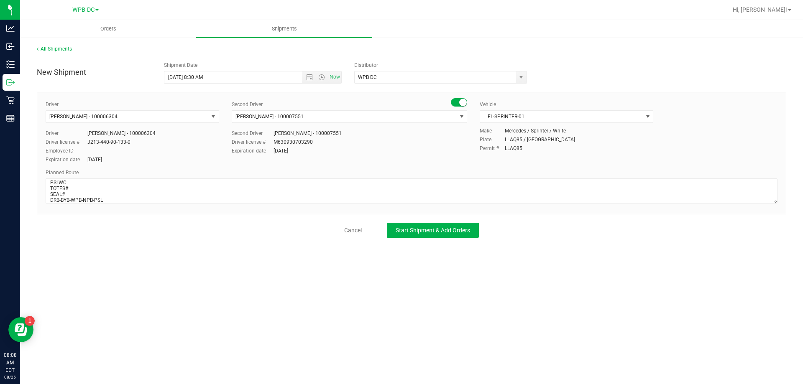
click at [45, 196] on div "Driver [PERSON_NAME] - 100006304 Select Driver [PERSON_NAME] - 100006589 [PERSO…" at bounding box center [411, 153] width 749 height 122
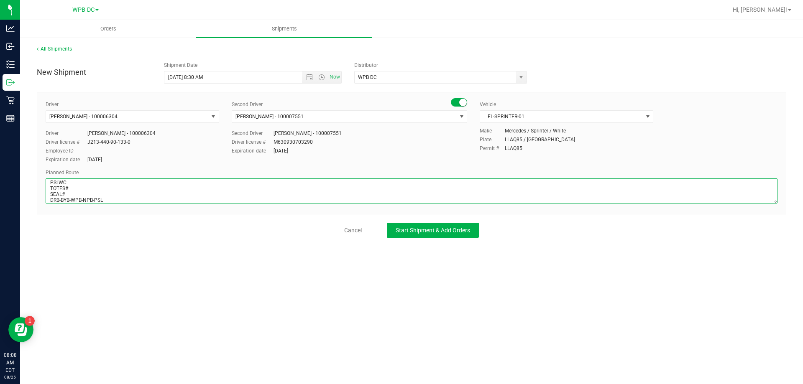
scroll to position [8, 0]
drag, startPoint x: 47, startPoint y: 198, endPoint x: 108, endPoint y: 198, distance: 60.6
click at [108, 198] on textarea at bounding box center [411, 190] width 731 height 25
click at [136, 189] on textarea at bounding box center [411, 190] width 731 height 25
drag, startPoint x: 47, startPoint y: 194, endPoint x: 28, endPoint y: 191, distance: 19.6
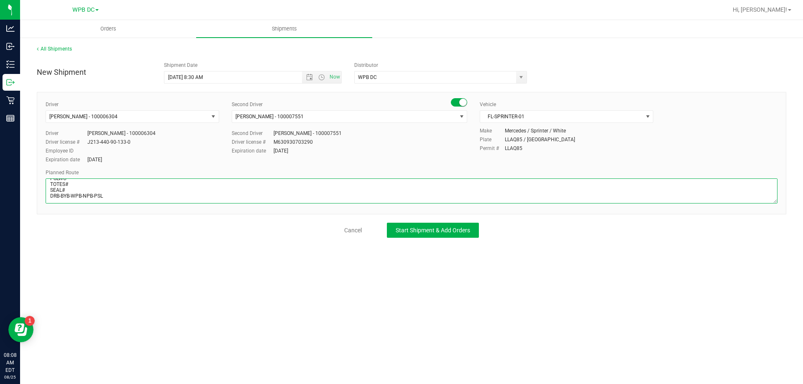
click at [22, 200] on div "All Shipments New Shipment Shipment Date [DATE] 8:30 AM Now Distributor WPB DC …" at bounding box center [411, 141] width 782 height 209
drag, startPoint x: 46, startPoint y: 193, endPoint x: 150, endPoint y: 200, distance: 103.9
click at [150, 200] on textarea at bounding box center [411, 190] width 731 height 25
click at [252, 192] on textarea at bounding box center [411, 190] width 731 height 25
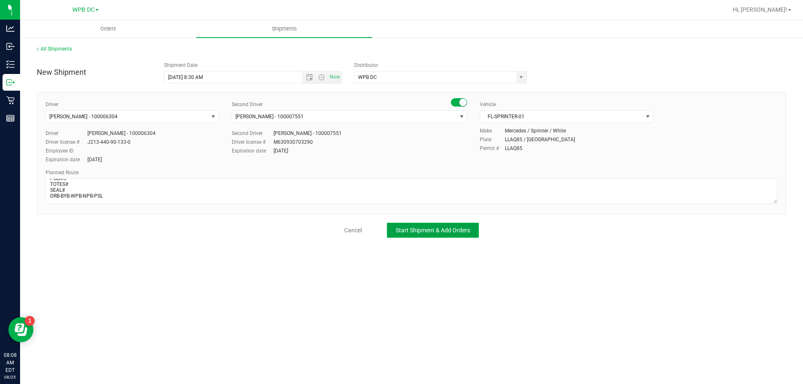
click at [440, 235] on button "Start Shipment & Add Orders" at bounding box center [433, 230] width 92 height 15
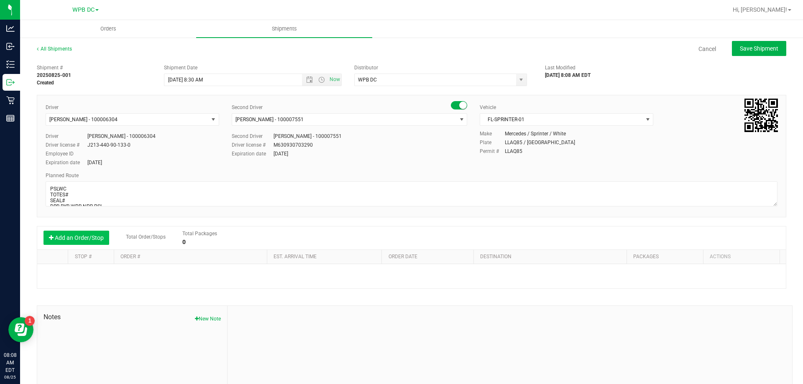
click at [70, 236] on button "Add an Order/Stop" at bounding box center [76, 238] width 66 height 14
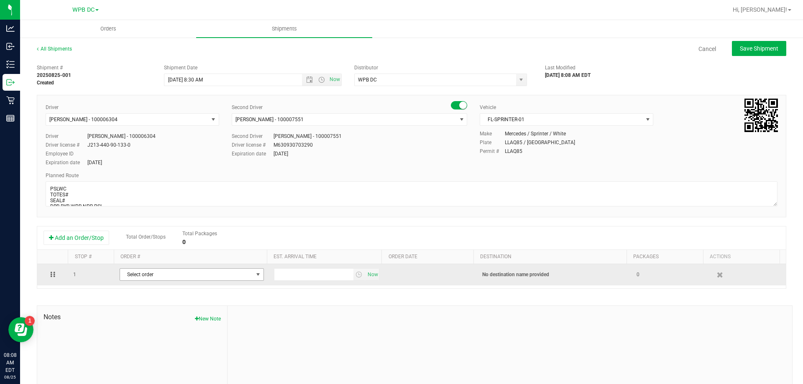
scroll to position [42, 0]
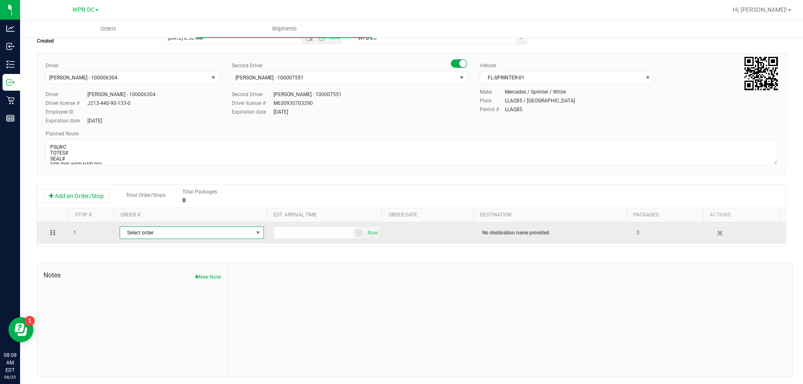
click at [255, 232] on span "select" at bounding box center [258, 232] width 7 height 7
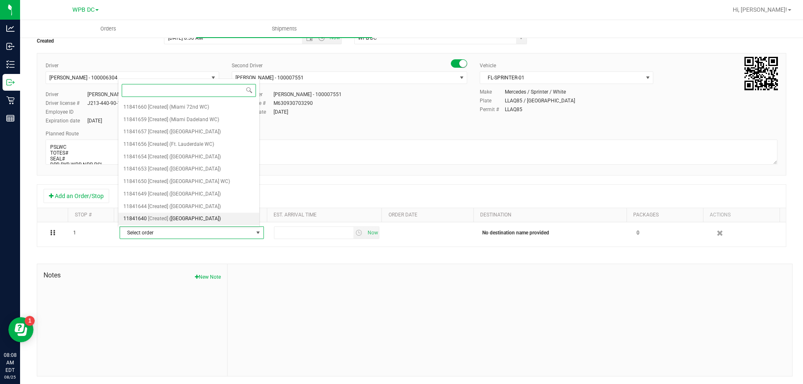
click at [179, 218] on span "([GEOGRAPHIC_DATA])" at bounding box center [194, 219] width 51 height 11
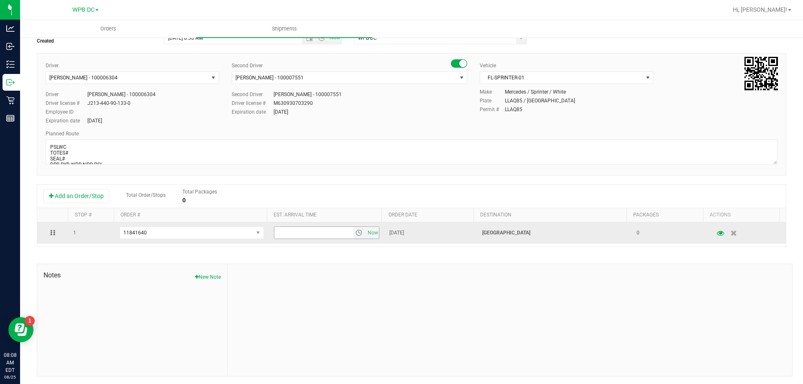
click at [355, 234] on span "select" at bounding box center [358, 232] width 7 height 7
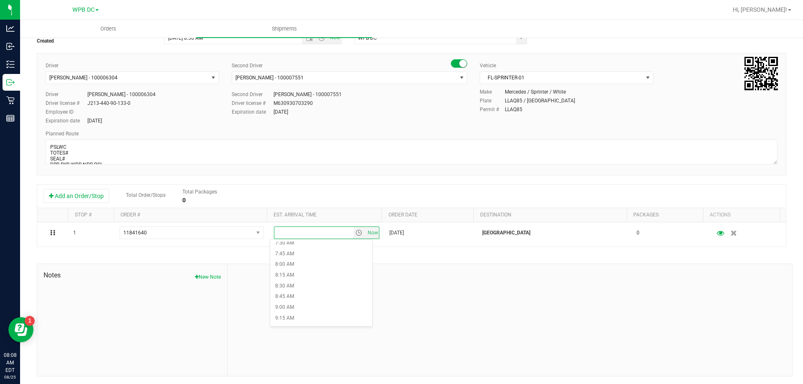
scroll to position [334, 0]
click at [283, 298] on li "9:00 AM" at bounding box center [321, 299] width 102 height 11
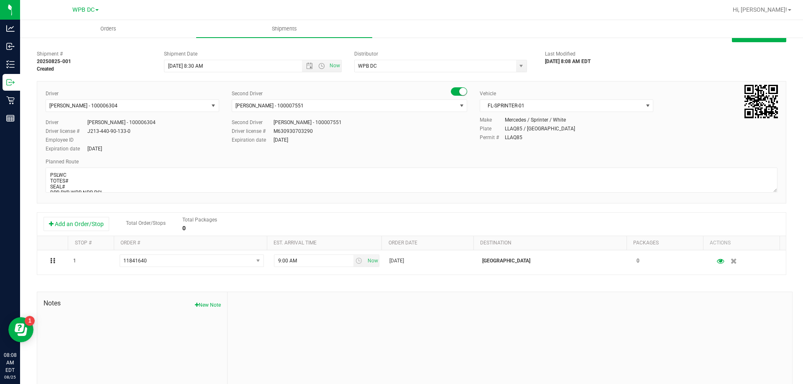
scroll to position [0, 0]
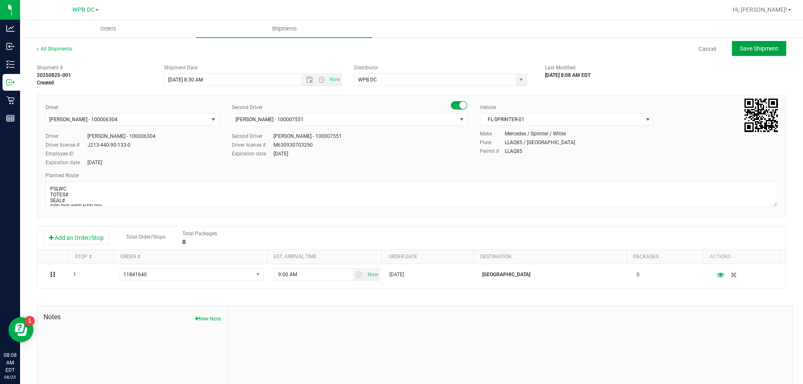
click at [744, 49] on span "Save Shipment" at bounding box center [758, 48] width 38 height 7
type input "[DATE] 12:30 PM"
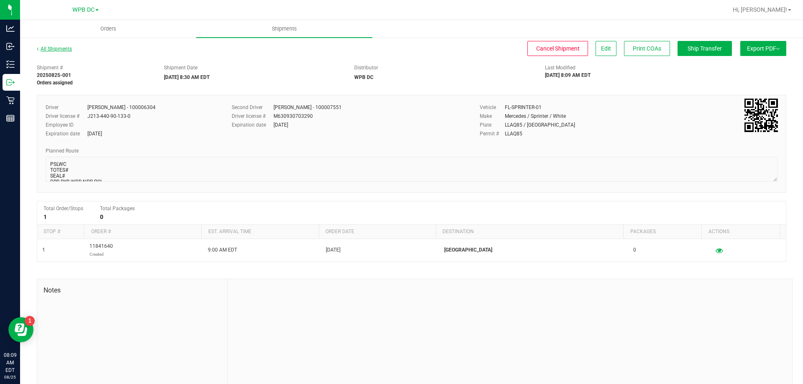
click at [54, 47] on link "All Shipments" at bounding box center [54, 49] width 35 height 6
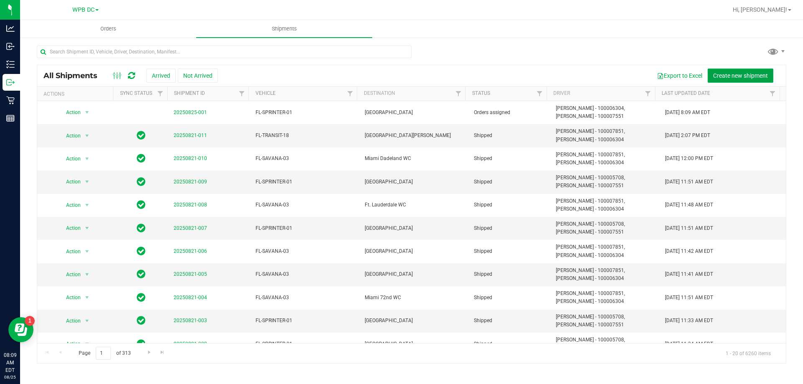
click at [735, 78] on span "Create new shipment" at bounding box center [740, 75] width 55 height 7
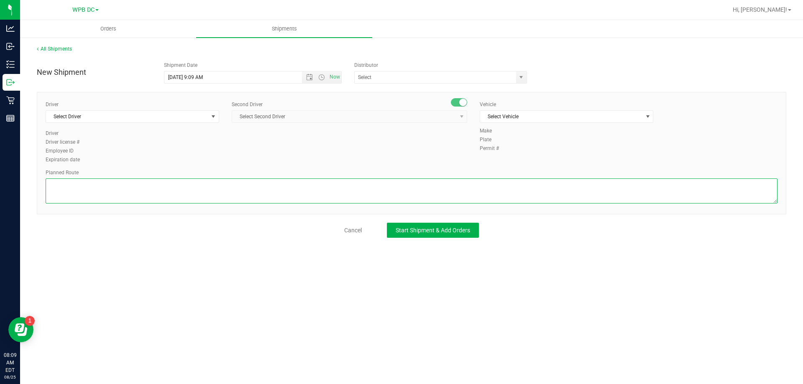
click at [52, 182] on textarea at bounding box center [411, 190] width 731 height 25
drag, startPoint x: 309, startPoint y: 79, endPoint x: 296, endPoint y: 96, distance: 21.7
click at [308, 79] on span "Open the date view" at bounding box center [309, 77] width 7 height 7
type textarea "NPBWC"
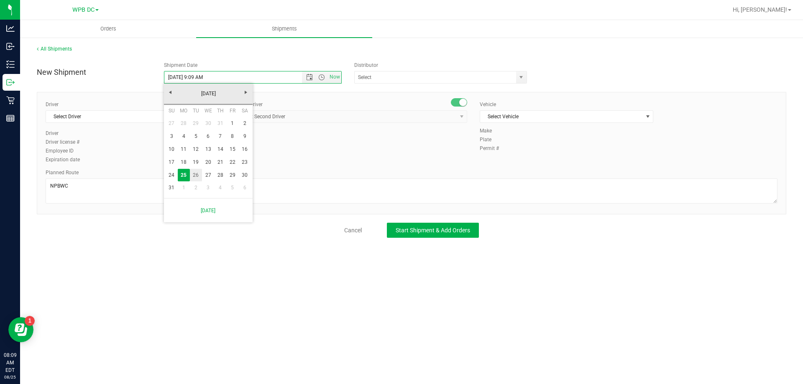
click at [196, 176] on link "26" at bounding box center [196, 175] width 12 height 13
click at [321, 78] on span "Open the time view" at bounding box center [321, 77] width 7 height 7
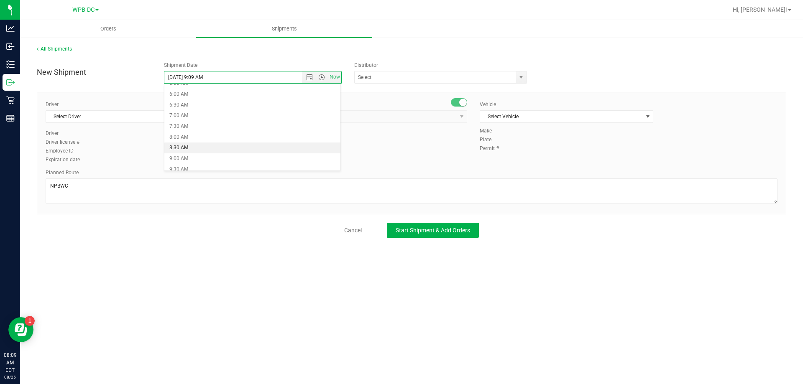
click at [183, 147] on li "8:30 AM" at bounding box center [252, 148] width 176 height 11
type input "[DATE] 8:30 AM"
click at [521, 77] on span "select" at bounding box center [520, 77] width 7 height 7
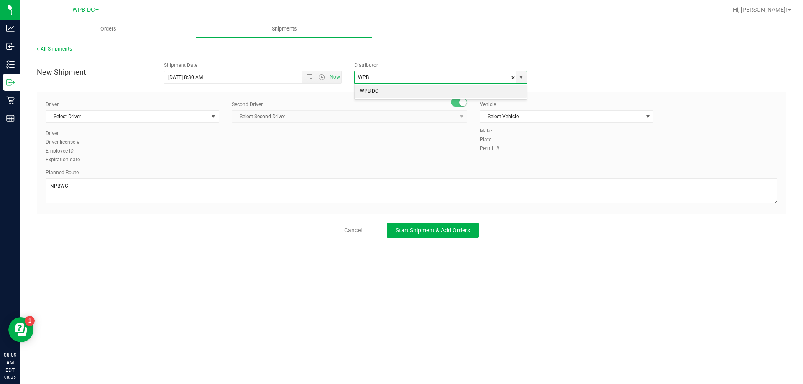
click at [370, 92] on li "WPB DC" at bounding box center [440, 91] width 172 height 13
type input "WPB DC"
click at [213, 116] on span "select" at bounding box center [213, 116] width 7 height 7
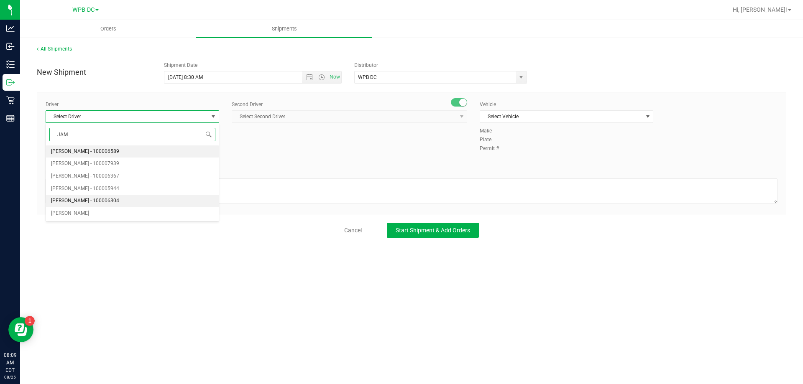
drag, startPoint x: 85, startPoint y: 199, endPoint x: 90, endPoint y: 195, distance: 6.5
click at [87, 198] on span "[PERSON_NAME] - 100006304" at bounding box center [85, 201] width 68 height 11
type input "JAM"
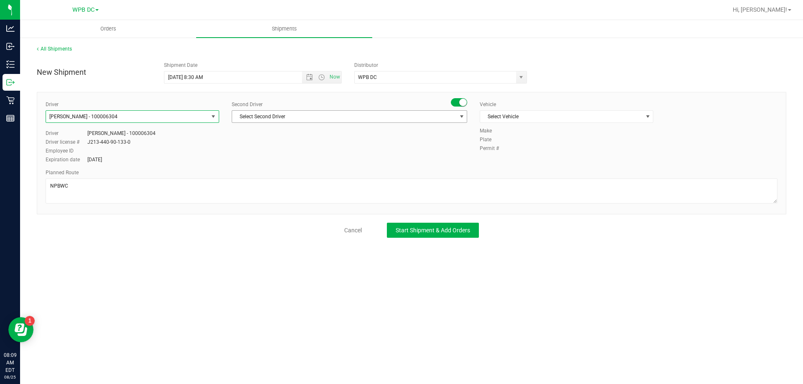
click at [462, 115] on span "select" at bounding box center [461, 116] width 7 height 7
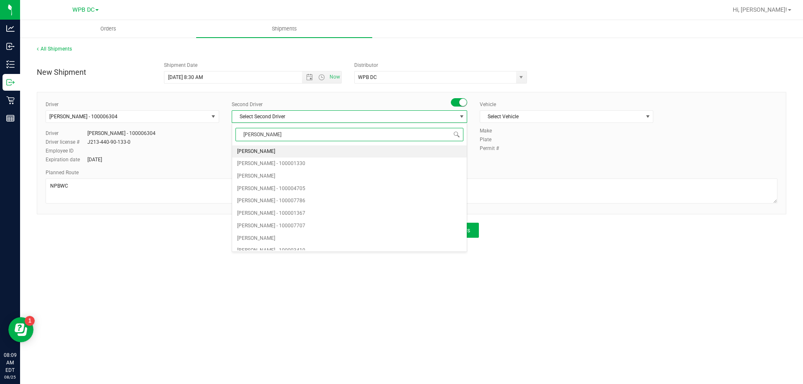
type input "WILL"
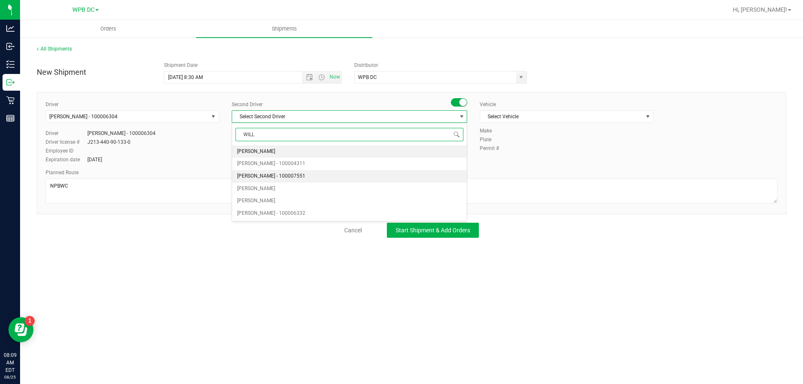
click at [263, 174] on span "[PERSON_NAME] - 100007551" at bounding box center [271, 176] width 68 height 11
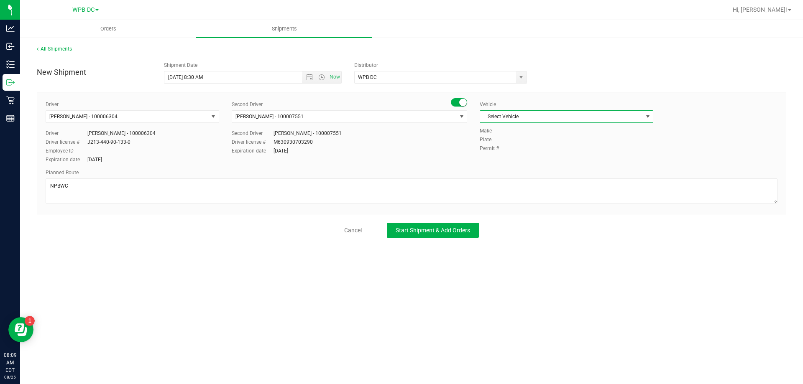
click at [647, 115] on span "select" at bounding box center [647, 116] width 7 height 7
click at [503, 180] on li "FL-SPRINTER-01" at bounding box center [566, 180] width 173 height 13
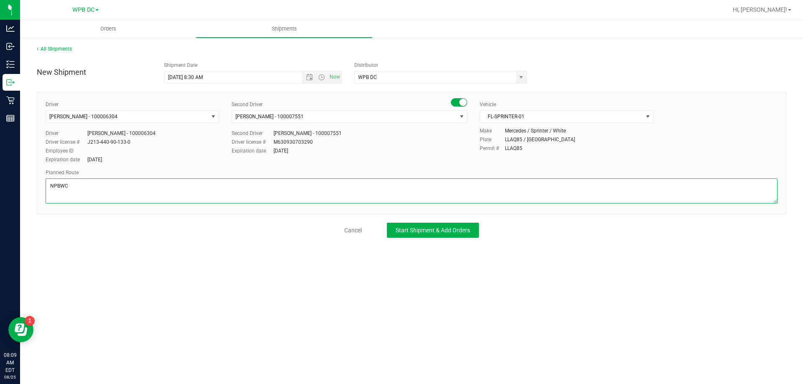
click at [70, 184] on textarea at bounding box center [411, 190] width 731 height 25
paste textarea "DRB-BYB-WPB-NPB-PSL"
type textarea "NPBWC TOTES# SEAL# DRB-BYB-WPB-NPB-PSL"
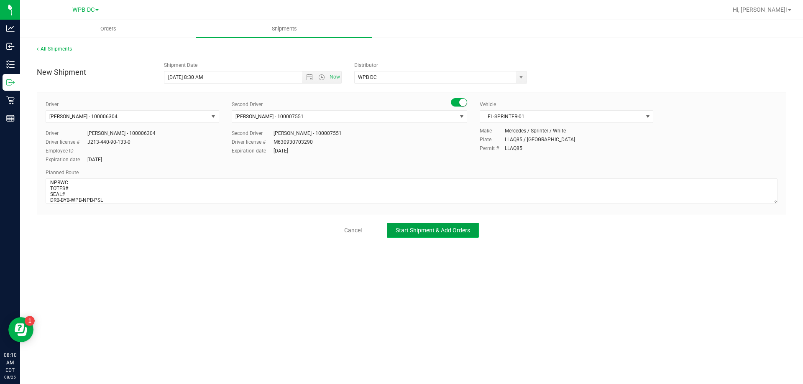
click at [414, 233] on span "Start Shipment & Add Orders" at bounding box center [432, 230] width 74 height 7
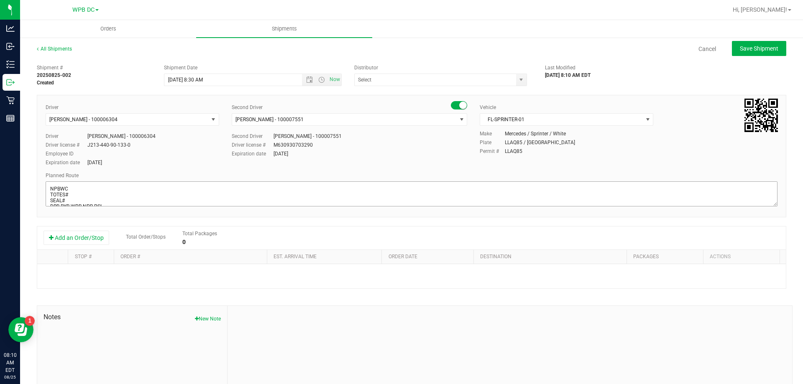
type input "WPB DC"
click at [89, 237] on button "Add an Order/Stop" at bounding box center [76, 238] width 66 height 14
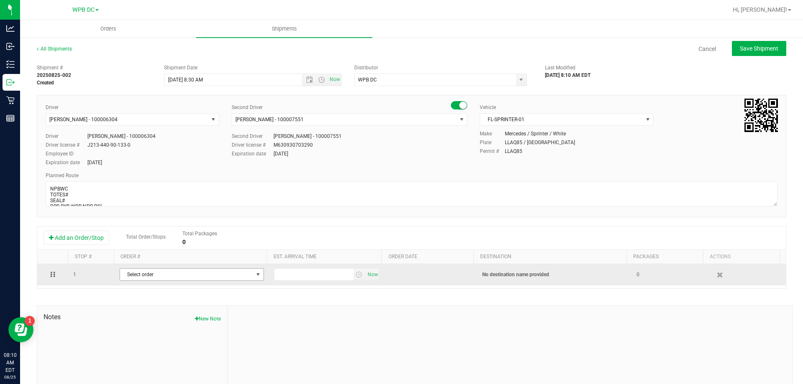
click at [255, 275] on span "select" at bounding box center [258, 274] width 7 height 7
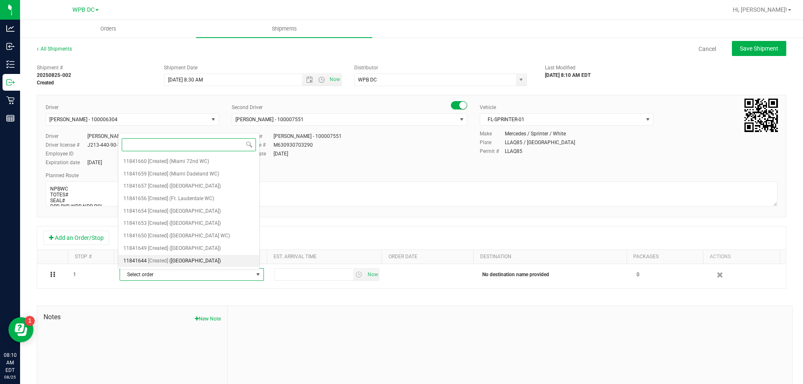
click at [201, 260] on span "([GEOGRAPHIC_DATA])" at bounding box center [194, 261] width 51 height 11
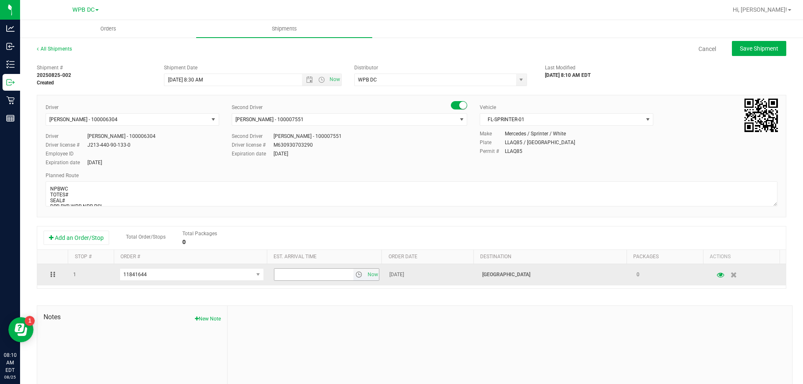
click at [355, 276] on span "select" at bounding box center [358, 274] width 7 height 7
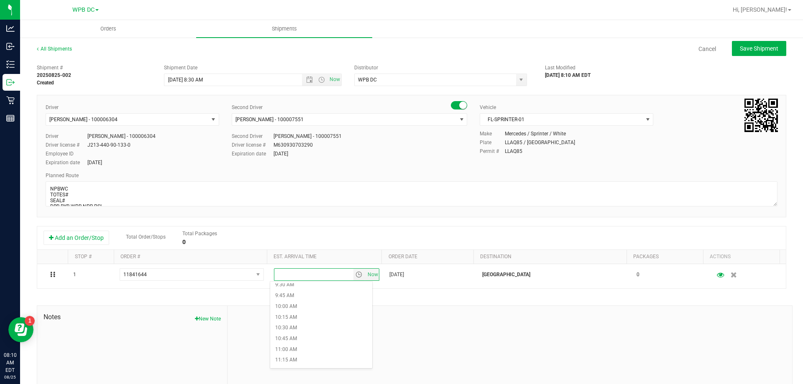
scroll to position [418, 0]
click at [288, 321] on li "10:30 AM" at bounding box center [321, 321] width 102 height 11
click at [742, 49] on span "Save Shipment" at bounding box center [758, 48] width 38 height 7
type input "[DATE] 12:30 PM"
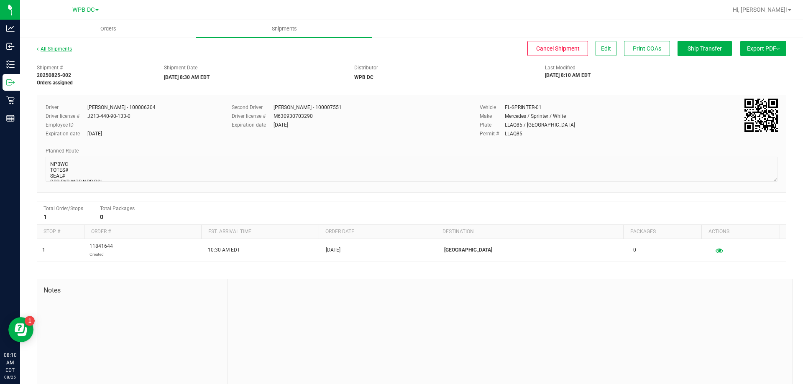
click at [59, 48] on link "All Shipments" at bounding box center [54, 49] width 35 height 6
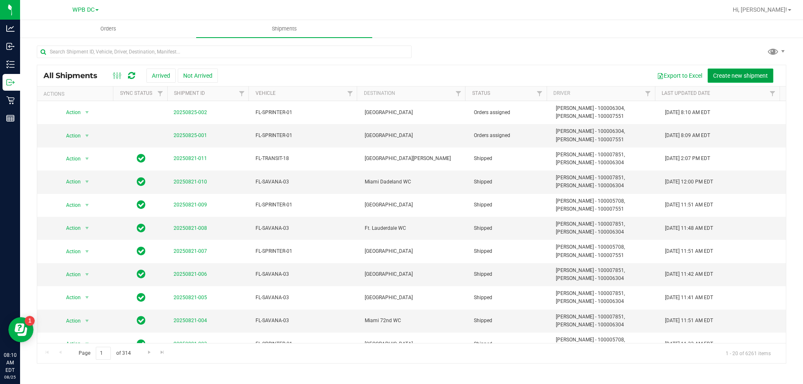
click at [717, 72] on span "Create new shipment" at bounding box center [740, 75] width 55 height 7
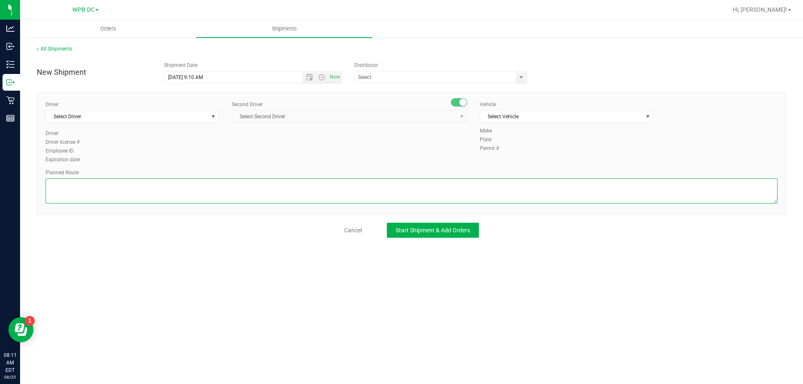
click at [48, 182] on textarea at bounding box center [411, 190] width 731 height 25
click at [311, 77] on span "Open the date view" at bounding box center [309, 77] width 7 height 7
type textarea "WPBWC"
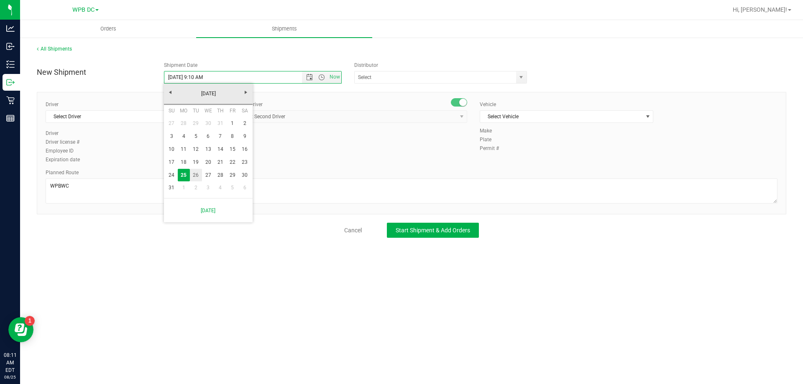
click at [197, 174] on link "26" at bounding box center [196, 175] width 12 height 13
click at [321, 77] on span "Open the time view" at bounding box center [321, 77] width 7 height 7
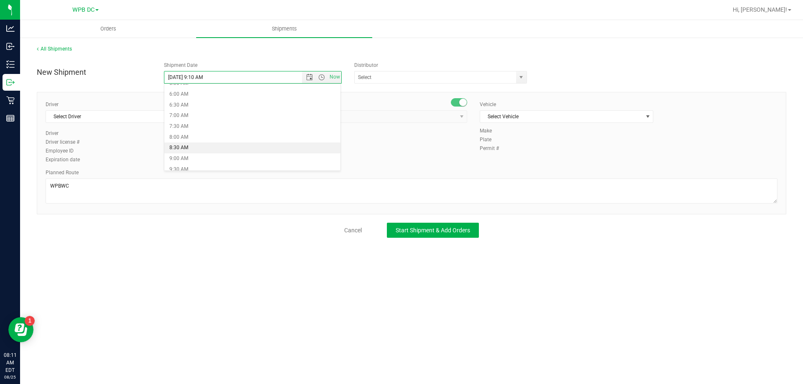
click at [178, 146] on li "8:30 AM" at bounding box center [252, 148] width 176 height 11
type input "[DATE] 8:30 AM"
click at [522, 77] on span "select" at bounding box center [520, 77] width 7 height 7
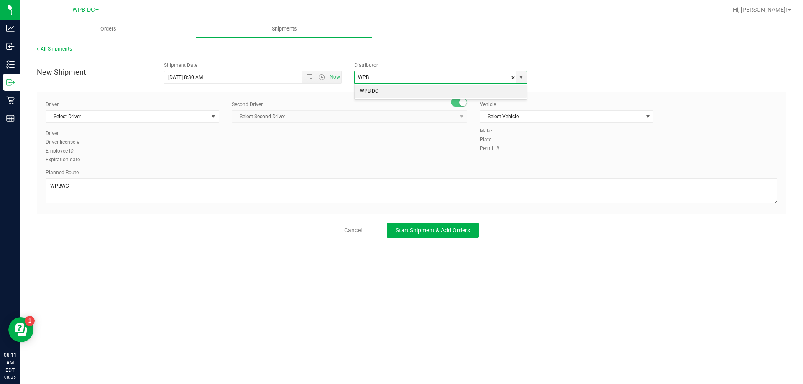
click at [369, 92] on li "WPB DC" at bounding box center [440, 91] width 172 height 13
type input "WPB DC"
click at [214, 117] on span "select" at bounding box center [213, 116] width 7 height 7
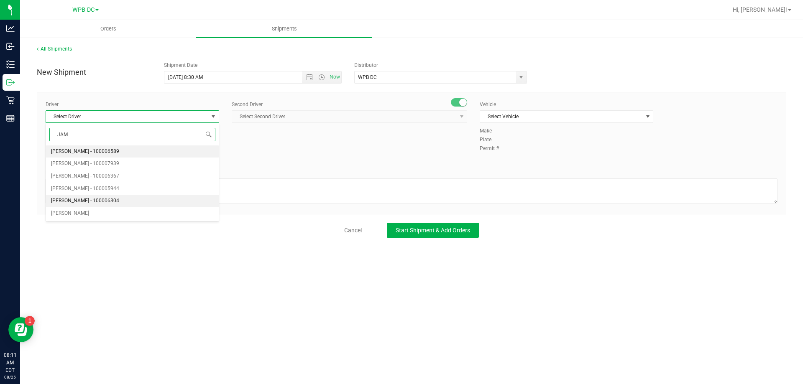
click at [89, 199] on span "[PERSON_NAME] - 100006304" at bounding box center [85, 201] width 68 height 11
type input "JAM"
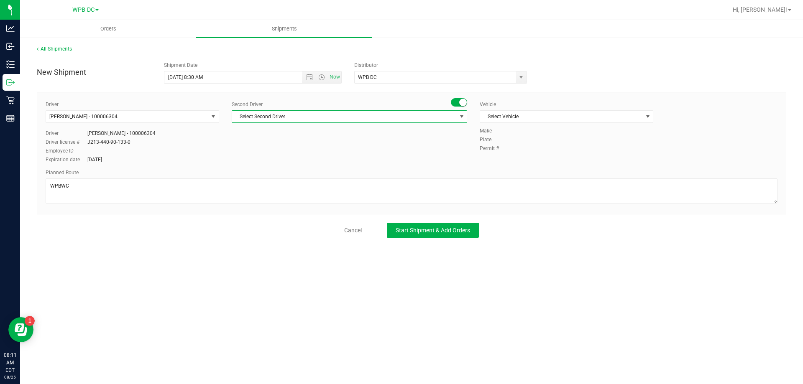
click at [462, 117] on span "select" at bounding box center [461, 116] width 7 height 7
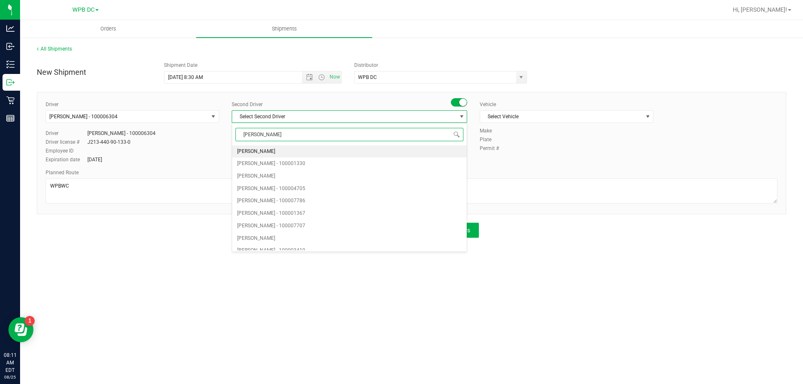
type input "WILL"
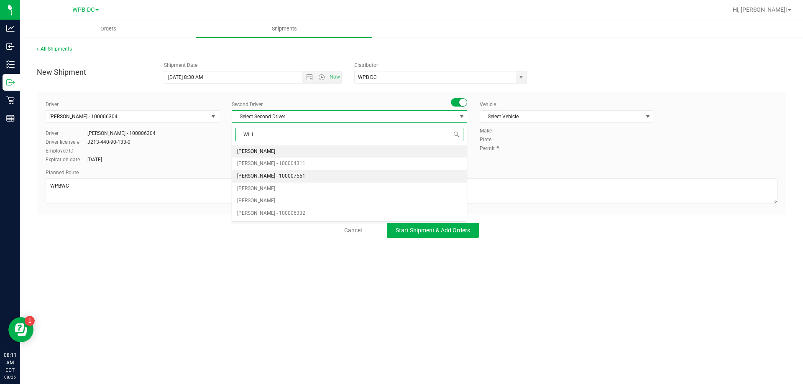
click at [264, 174] on span "[PERSON_NAME] - 100007551" at bounding box center [271, 176] width 68 height 11
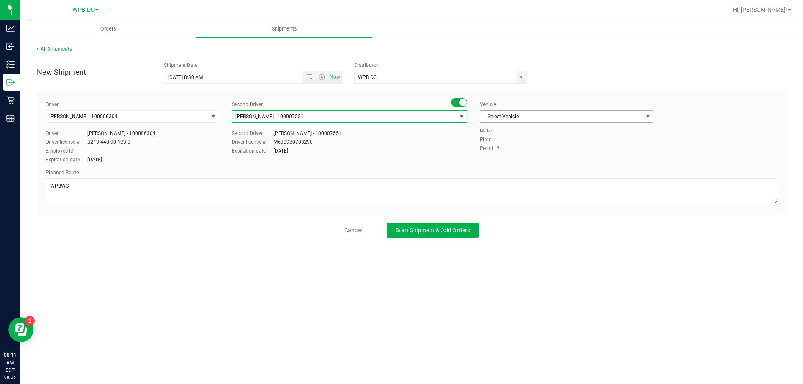
click at [648, 117] on span "select" at bounding box center [647, 116] width 7 height 7
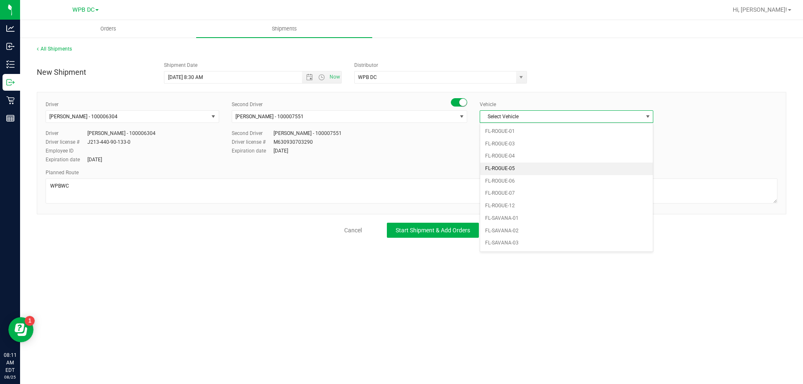
scroll to position [385, 0]
click at [500, 217] on li "FL-SPRINTER-01" at bounding box center [566, 218] width 173 height 13
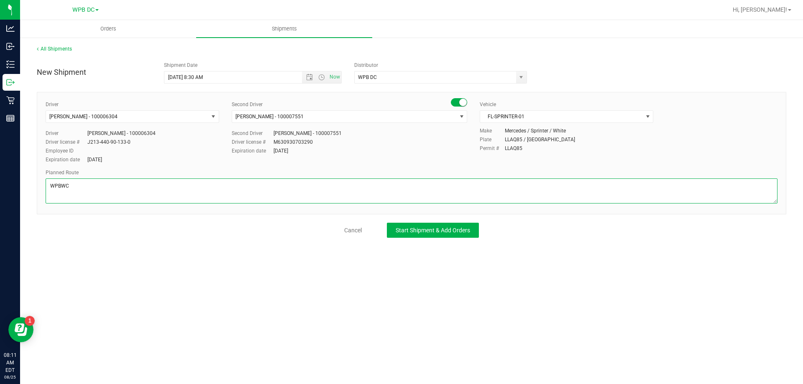
click at [69, 186] on textarea at bounding box center [411, 190] width 731 height 25
paste textarea "DRB-BYB-WPB-NPB-PSL"
type textarea "WPBWC TOTES# SEAL# DRB-BYB-WPB-NPB-PSL"
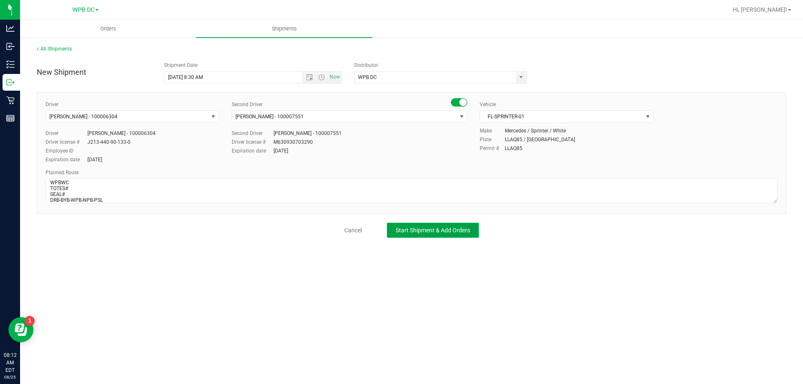
click at [419, 229] on span "Start Shipment & Add Orders" at bounding box center [432, 230] width 74 height 7
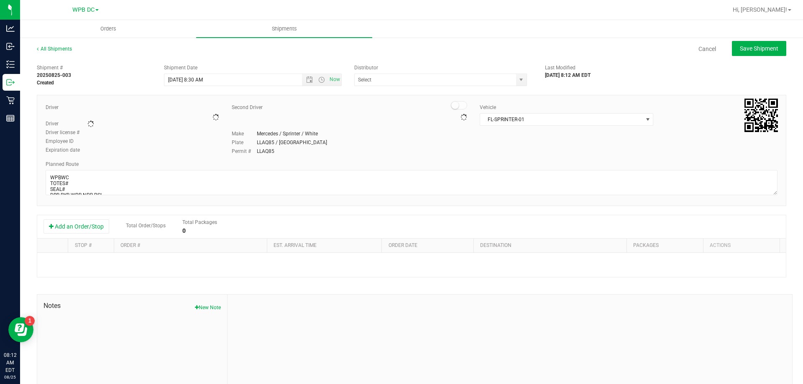
type input "WPB DC"
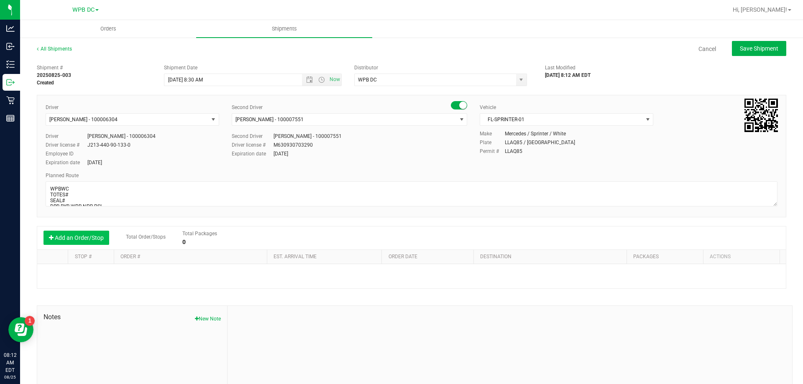
click at [98, 235] on button "Add an Order/Stop" at bounding box center [76, 238] width 66 height 14
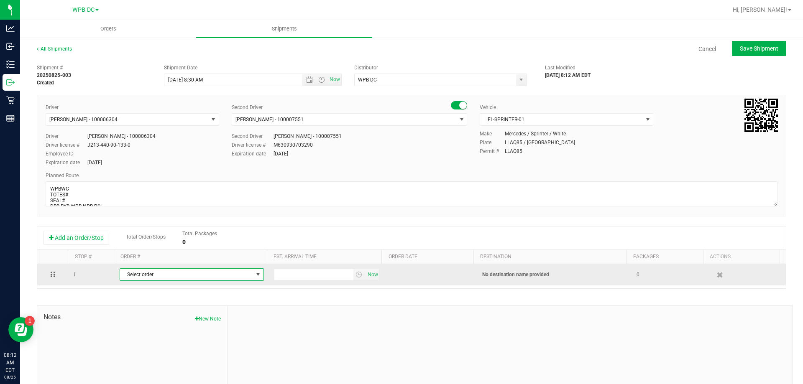
click at [255, 274] on span "select" at bounding box center [258, 274] width 7 height 7
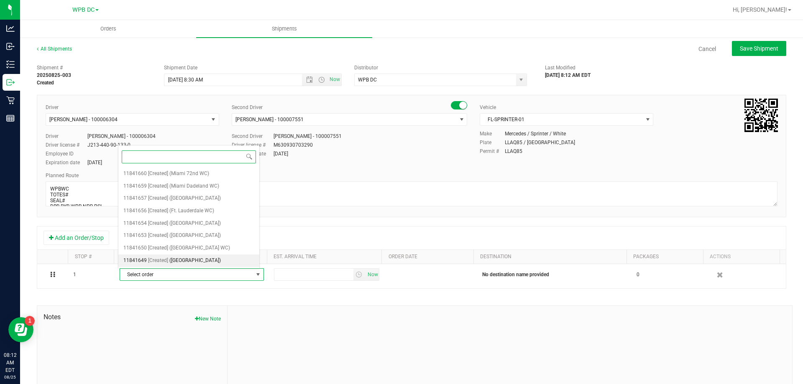
click at [182, 258] on span "([GEOGRAPHIC_DATA])" at bounding box center [194, 260] width 51 height 11
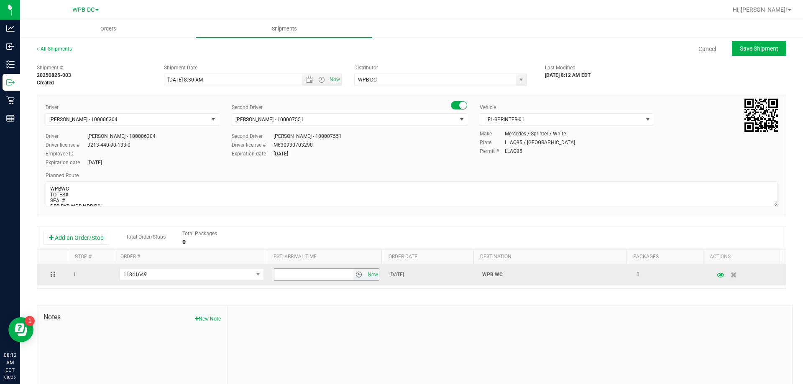
click at [355, 273] on span "select" at bounding box center [358, 274] width 7 height 7
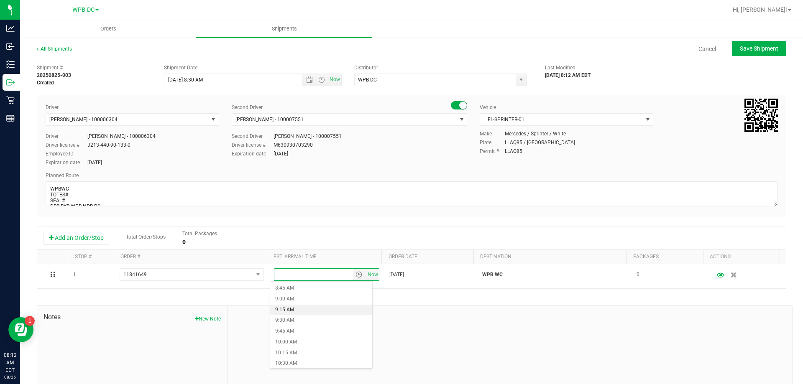
scroll to position [418, 0]
click at [286, 299] on li "10:00 AM" at bounding box center [321, 300] width 102 height 11
click at [746, 48] on span "Save Shipment" at bounding box center [758, 48] width 38 height 7
type input "[DATE] 12:30 PM"
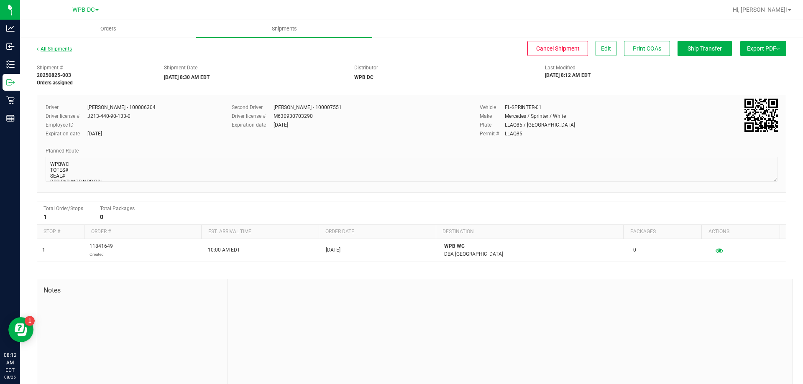
click at [49, 47] on link "All Shipments" at bounding box center [54, 49] width 35 height 6
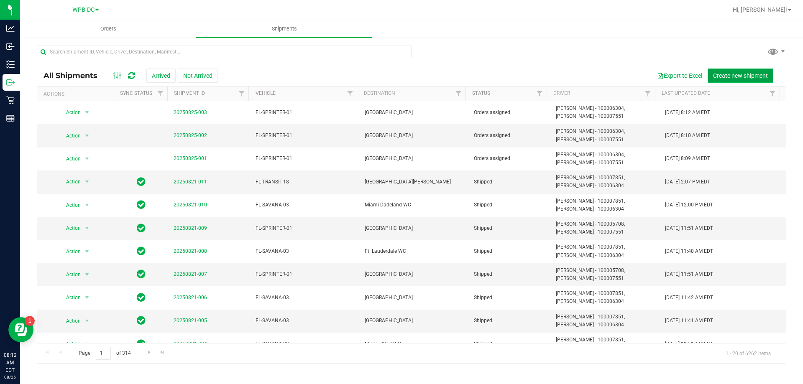
click at [722, 74] on span "Create new shipment" at bounding box center [740, 75] width 55 height 7
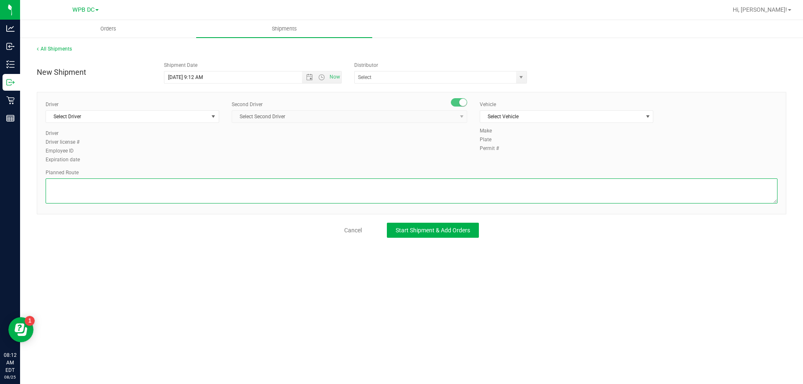
click at [51, 182] on textarea at bounding box center [411, 190] width 731 height 25
click at [308, 79] on span "Open the date view" at bounding box center [309, 77] width 7 height 7
type textarea "BYBWC"
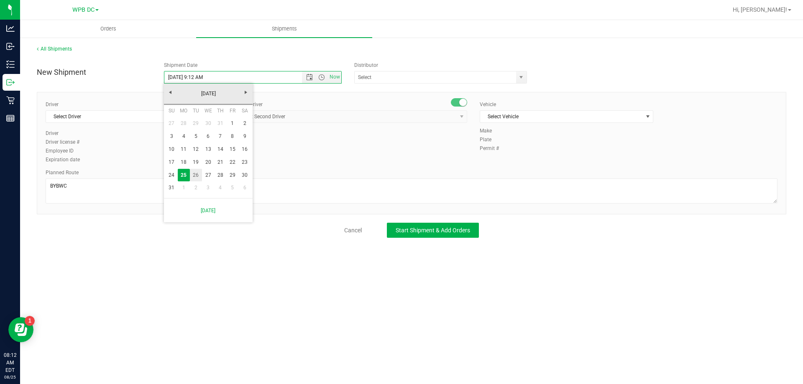
click at [196, 173] on link "26" at bounding box center [196, 175] width 12 height 13
click at [322, 79] on span "Open the time view" at bounding box center [321, 77] width 7 height 7
click at [174, 104] on li "8:30 AM" at bounding box center [252, 106] width 176 height 11
type input "[DATE] 8:30 AM"
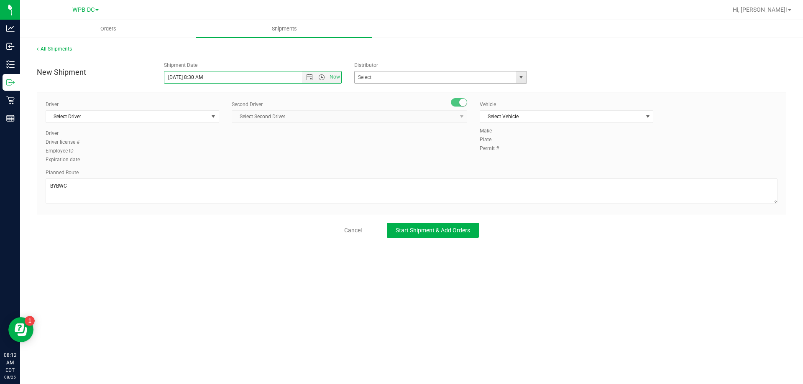
click at [520, 78] on span "select" at bounding box center [520, 77] width 7 height 7
click at [373, 92] on li "WPB DC" at bounding box center [440, 91] width 172 height 13
type input "WPB DC"
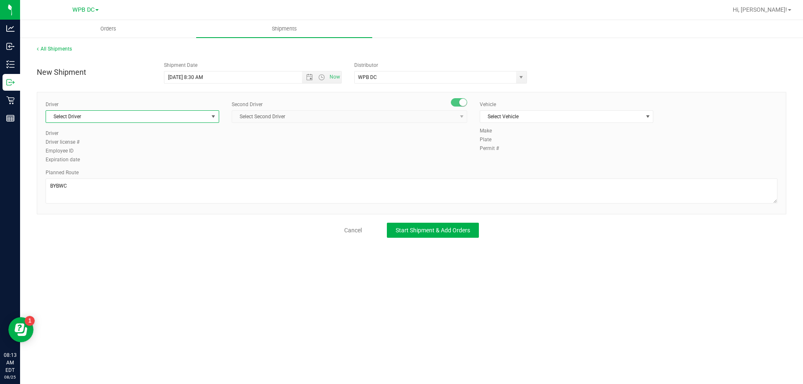
click at [213, 115] on span "select" at bounding box center [213, 116] width 7 height 7
click at [78, 199] on span "[PERSON_NAME] - 100006304" at bounding box center [85, 201] width 68 height 11
type input "JAM"
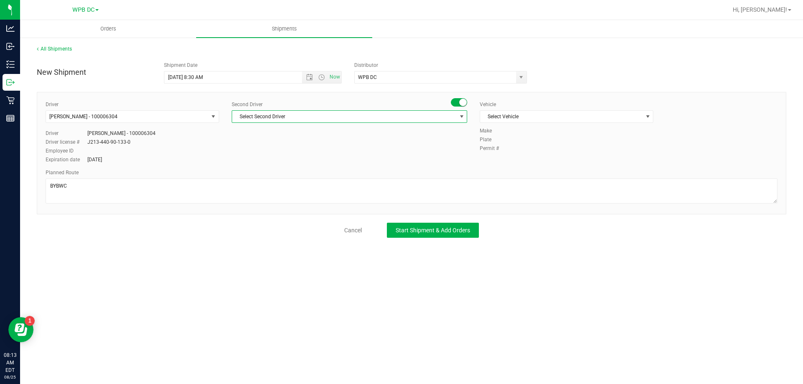
click at [462, 117] on span "select" at bounding box center [461, 116] width 7 height 7
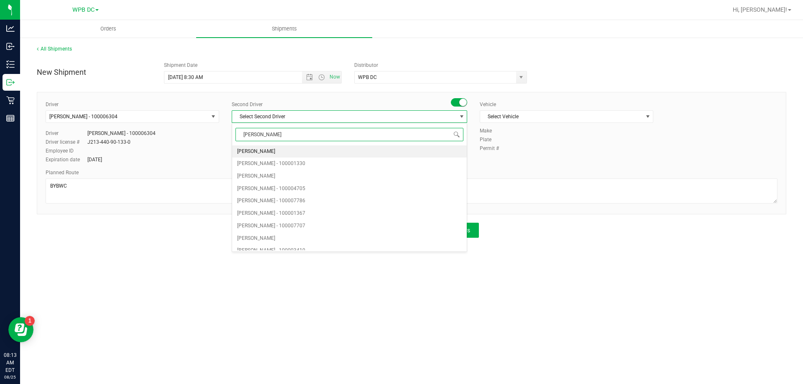
type input "WILL"
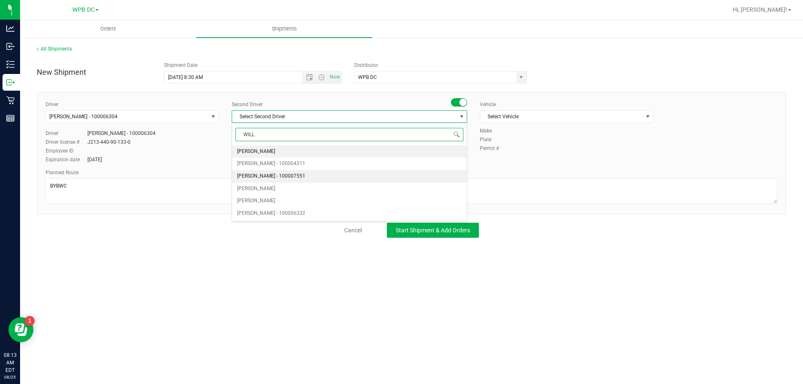
click at [256, 174] on span "[PERSON_NAME] - 100007551" at bounding box center [271, 176] width 68 height 11
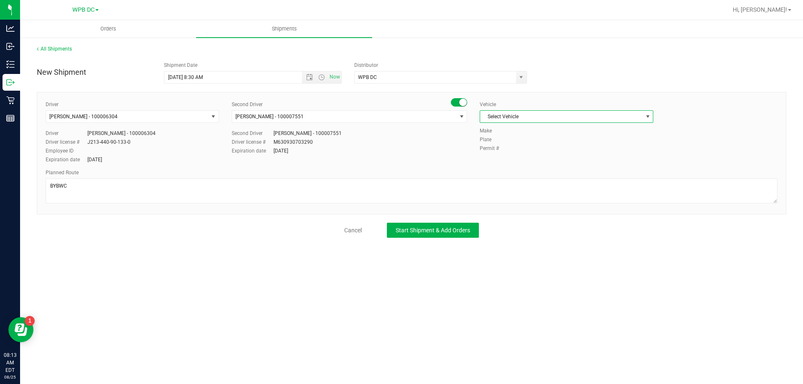
drag, startPoint x: 646, startPoint y: 115, endPoint x: 640, endPoint y: 122, distance: 9.5
click at [645, 116] on span "select" at bounding box center [647, 116] width 7 height 7
click at [503, 210] on li "FL-SPRINTER-01" at bounding box center [566, 210] width 173 height 13
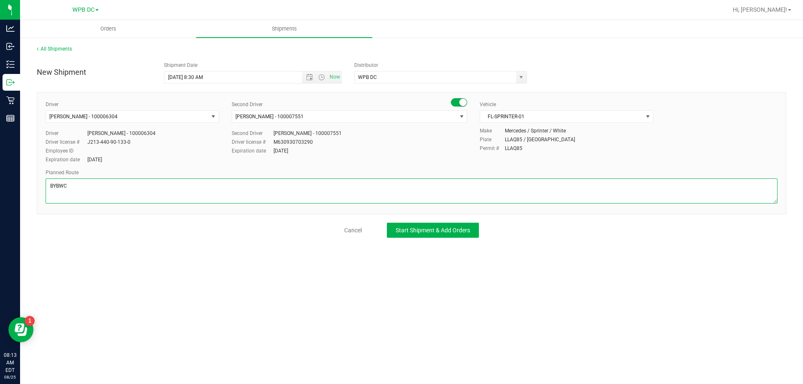
click at [66, 186] on textarea at bounding box center [411, 190] width 731 height 25
paste textarea "DRB-BYB-WPB-NPB-PSL"
type textarea "BYBWC TOTES# SEAL# DRB-BYB-WPB-NPB-PSL"
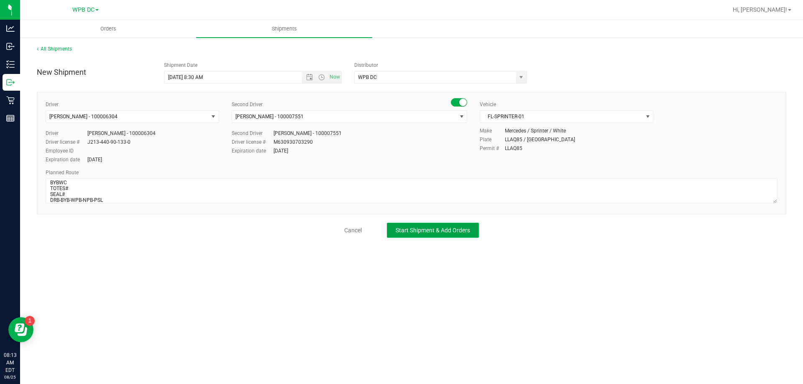
click at [410, 232] on span "Start Shipment & Add Orders" at bounding box center [432, 230] width 74 height 7
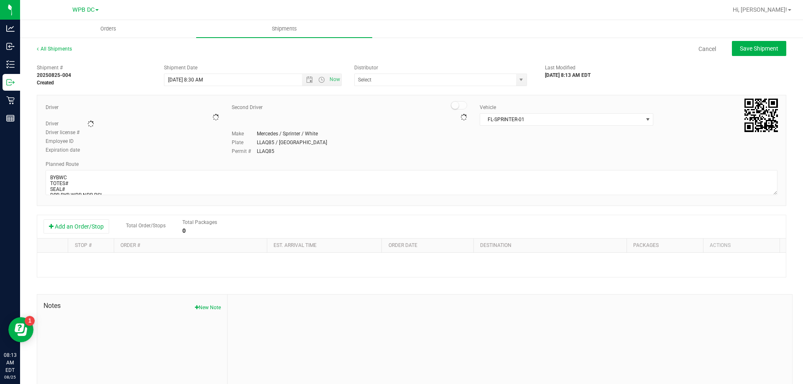
type input "WPB DC"
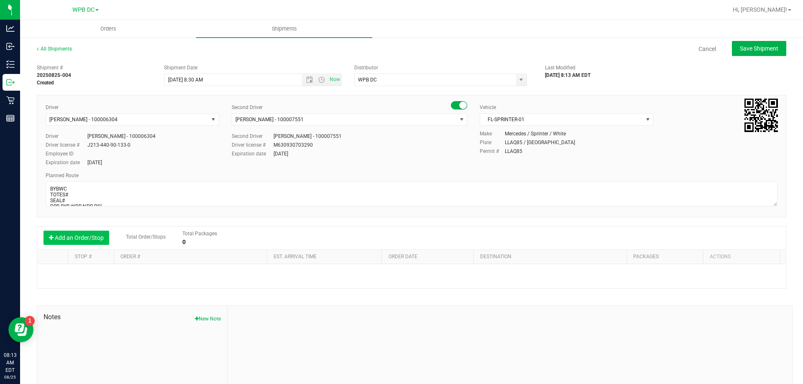
click at [89, 237] on button "Add an Order/Stop" at bounding box center [76, 238] width 66 height 14
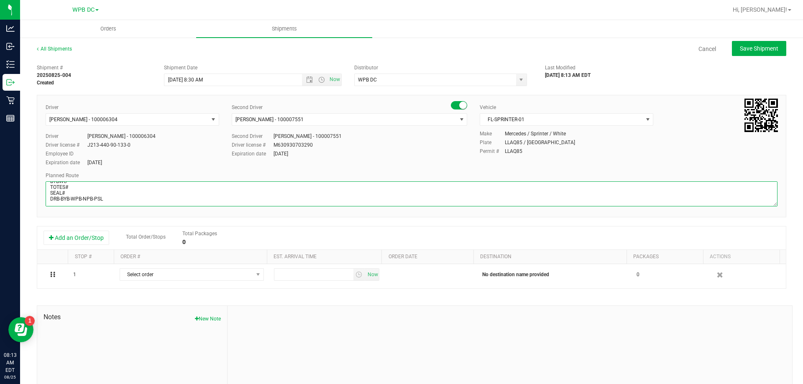
click at [107, 198] on textarea at bounding box center [411, 193] width 731 height 25
type textarea "BYBWC TOTES# SEAL# DRB-BYB-WPB-NPB-PSL UNIFORM"
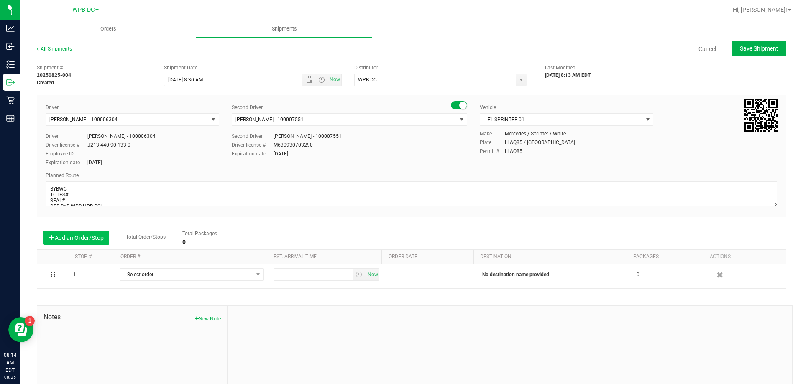
click at [76, 237] on button "Add an Order/Stop" at bounding box center [76, 238] width 66 height 14
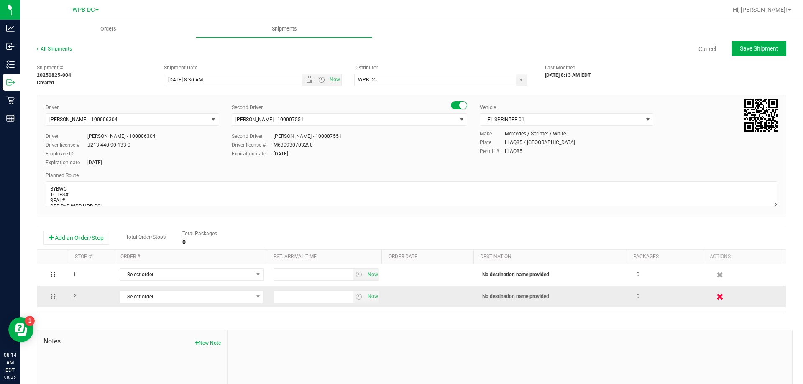
click at [716, 298] on icon "button" at bounding box center [719, 296] width 7 height 6
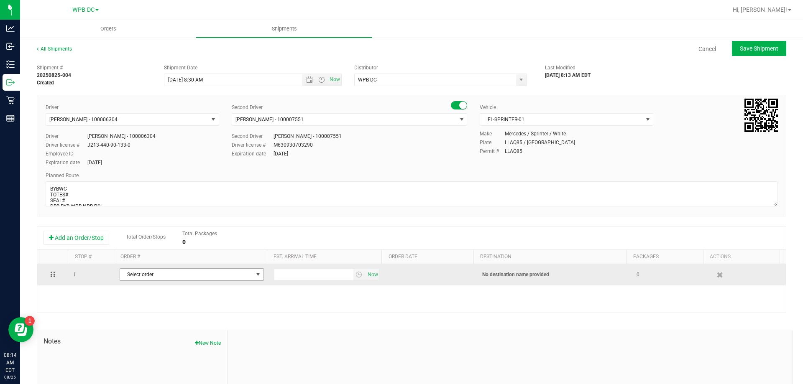
click at [255, 274] on span "select" at bounding box center [258, 274] width 7 height 7
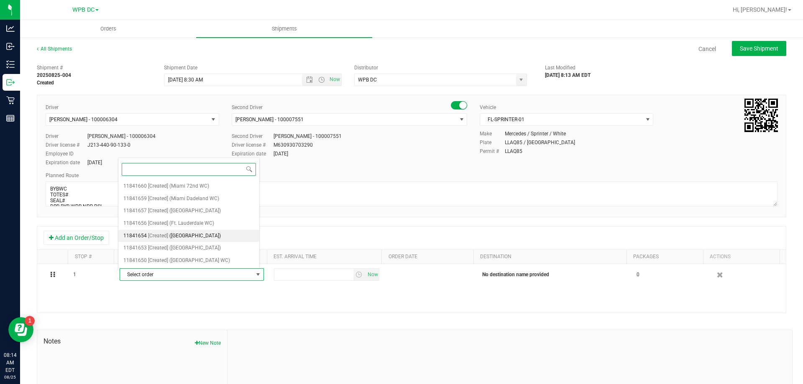
click at [186, 235] on span "([GEOGRAPHIC_DATA])" at bounding box center [194, 236] width 51 height 11
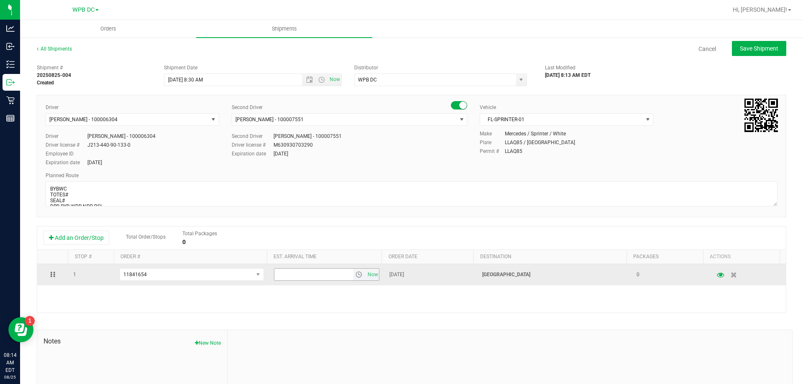
click at [355, 275] on span "select" at bounding box center [358, 274] width 7 height 7
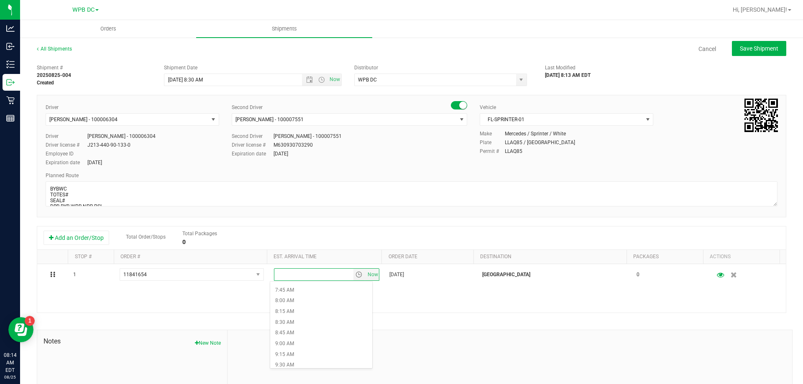
scroll to position [334, 0]
click at [289, 362] on li "9:30 AM" at bounding box center [321, 362] width 102 height 11
click at [746, 46] on span "Save Shipment" at bounding box center [758, 48] width 38 height 7
type input "[DATE] 12:30 PM"
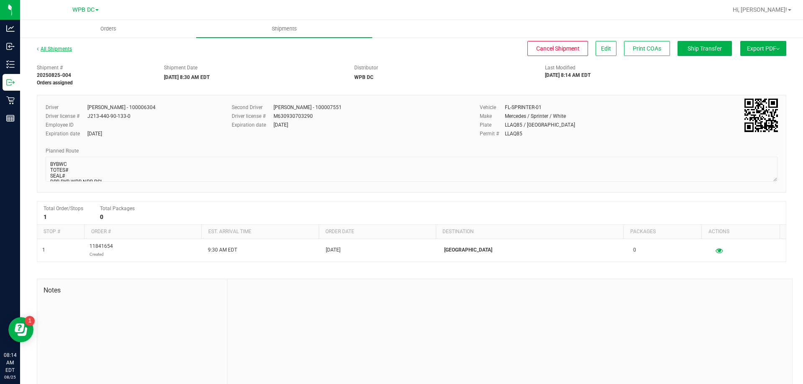
click at [66, 51] on link "All Shipments" at bounding box center [54, 49] width 35 height 6
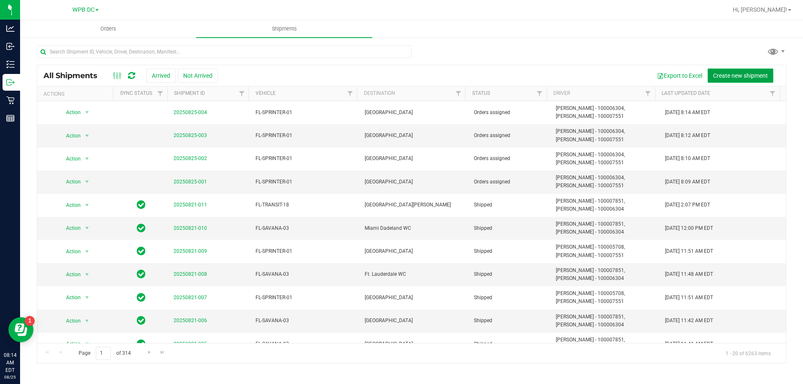
click at [738, 73] on span "Create new shipment" at bounding box center [740, 75] width 55 height 7
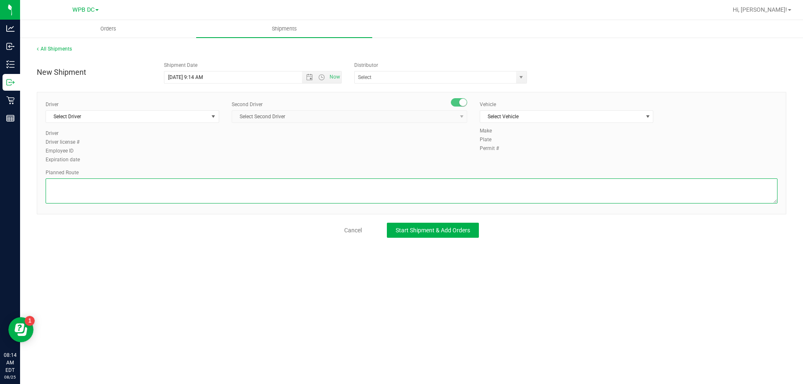
click at [51, 181] on textarea at bounding box center [411, 190] width 731 height 25
click at [309, 78] on span "Open the date view" at bounding box center [309, 77] width 7 height 7
type textarea "DRBWC"
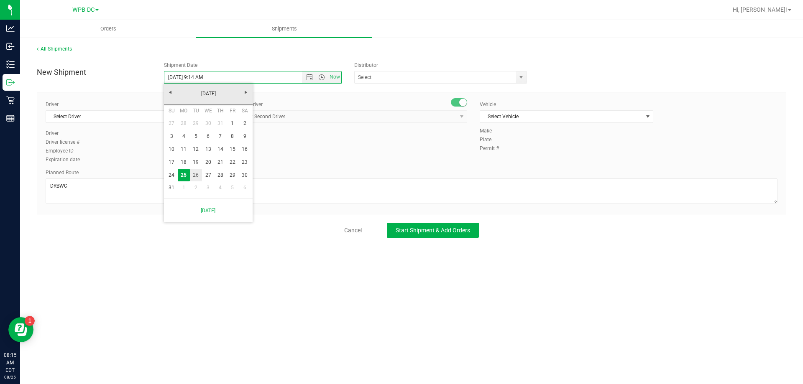
click at [195, 174] on link "26" at bounding box center [196, 175] width 12 height 13
click at [319, 77] on span "Open the time view" at bounding box center [321, 77] width 7 height 7
click at [179, 105] on li "8:30 AM" at bounding box center [252, 106] width 176 height 11
type input "[DATE] 8:30 AM"
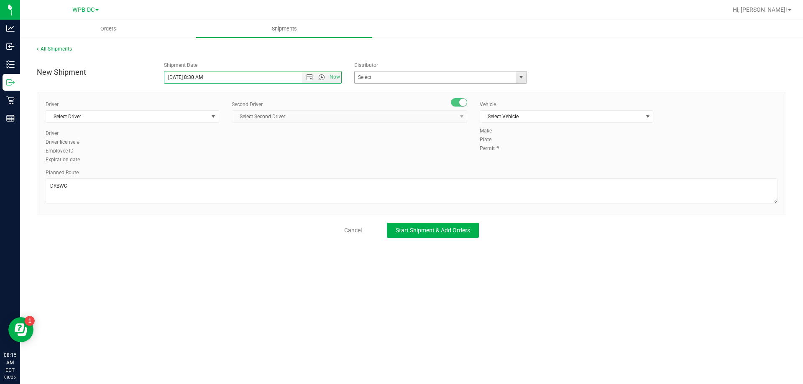
click at [520, 77] on span "select" at bounding box center [520, 77] width 7 height 7
click at [443, 89] on li "WPB DC" at bounding box center [440, 91] width 172 height 13
type input "WPB DC"
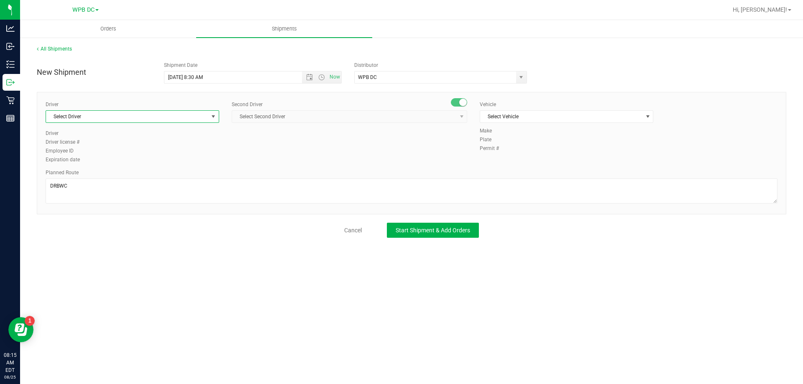
click at [213, 115] on span "select" at bounding box center [213, 116] width 7 height 7
click at [88, 199] on span "[PERSON_NAME] - 100006304" at bounding box center [85, 201] width 68 height 11
type input "JAM"
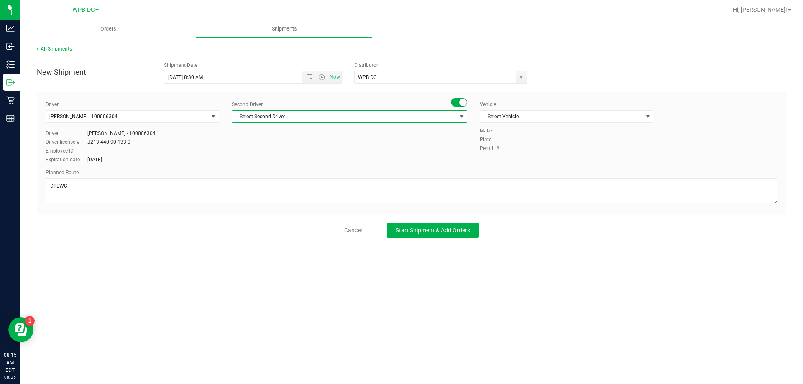
click at [461, 117] on span "select" at bounding box center [461, 116] width 7 height 7
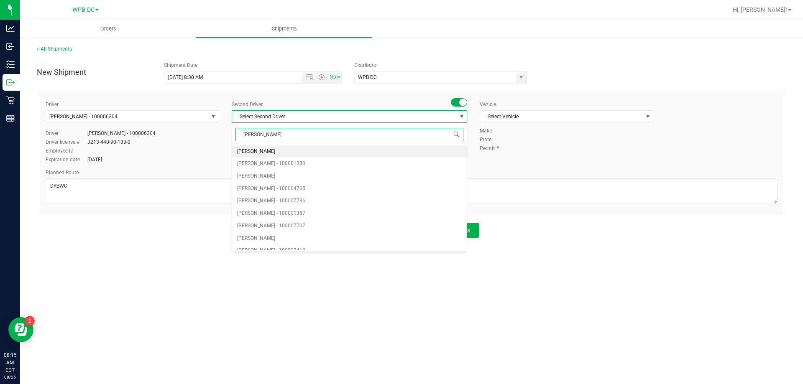
type input "WILL"
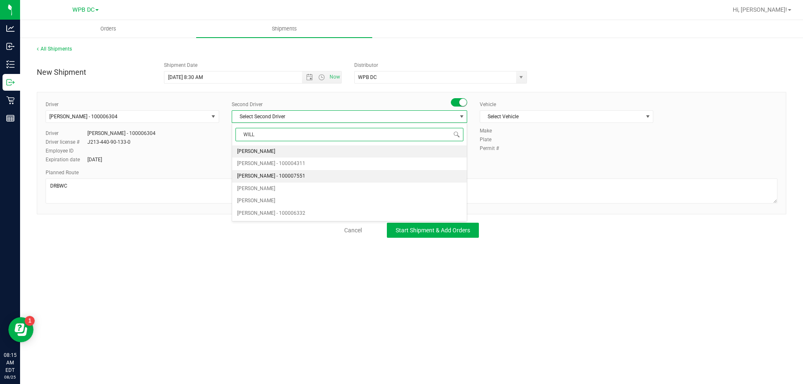
click at [254, 174] on span "[PERSON_NAME] - 100007551" at bounding box center [271, 176] width 68 height 11
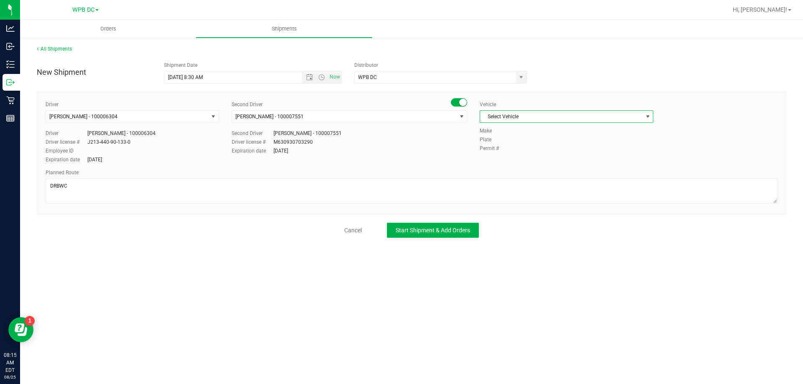
click at [647, 117] on span "select" at bounding box center [647, 116] width 7 height 7
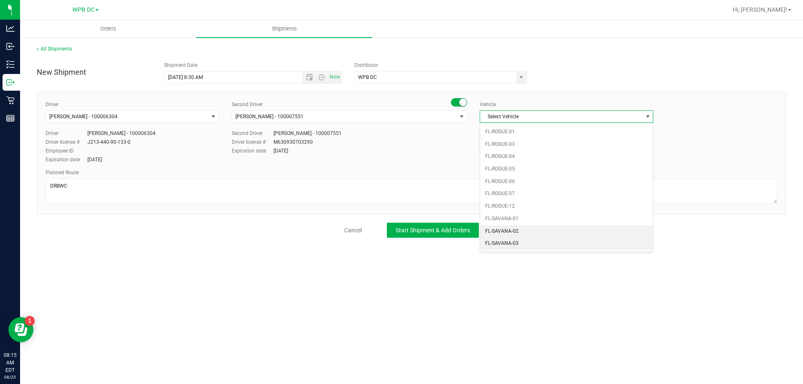
scroll to position [426, 0]
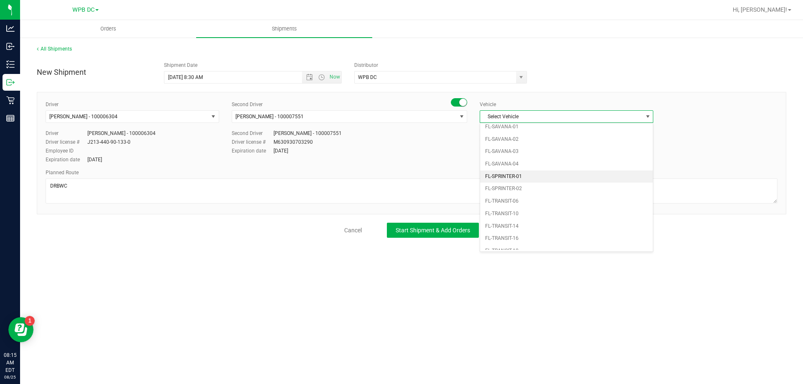
click at [502, 174] on li "FL-SPRINTER-01" at bounding box center [566, 177] width 173 height 13
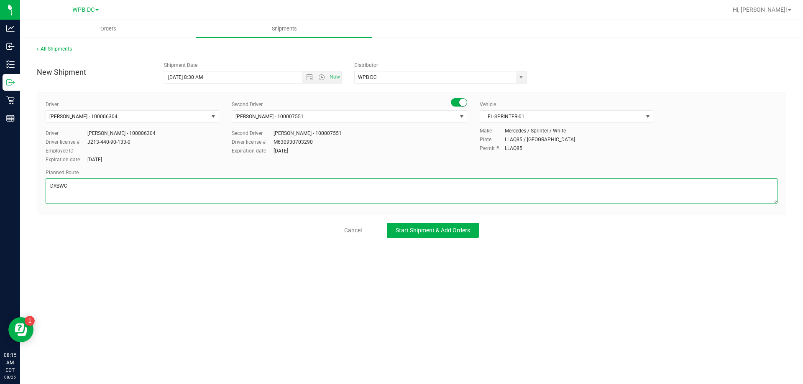
click at [69, 185] on textarea at bounding box center [411, 190] width 731 height 25
paste textarea "DRB-BYB-WPB-NPB-PSL"
type textarea "DRBWC TOTES# SEAL# DRB-BYB-WPB-NPB-PSL"
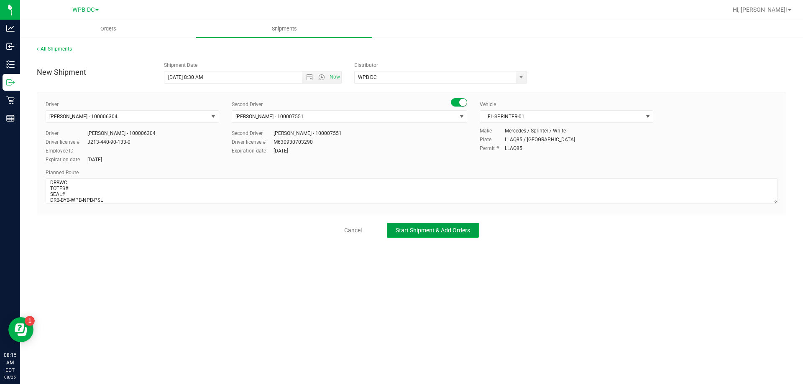
click at [421, 231] on span "Start Shipment & Add Orders" at bounding box center [432, 230] width 74 height 7
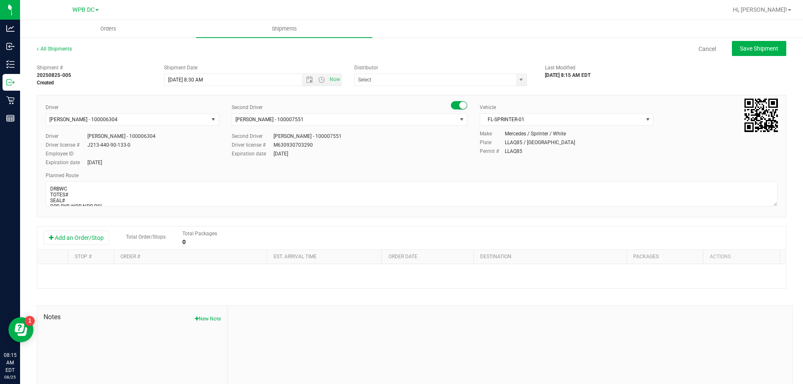
type input "WPB DC"
click at [91, 235] on button "Add an Order/Stop" at bounding box center [76, 238] width 66 height 14
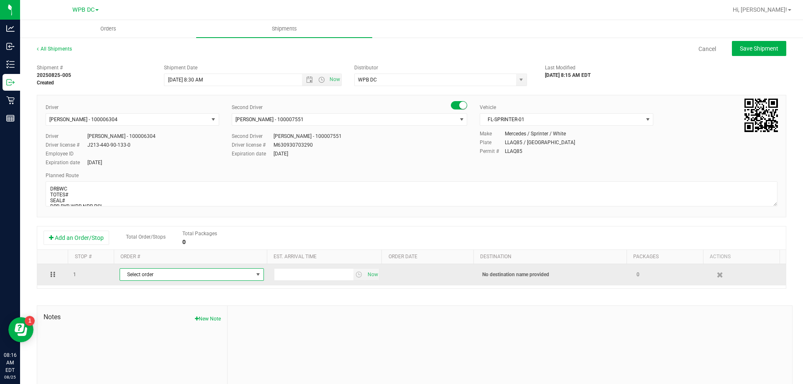
click at [255, 274] on span "select" at bounding box center [258, 274] width 7 height 7
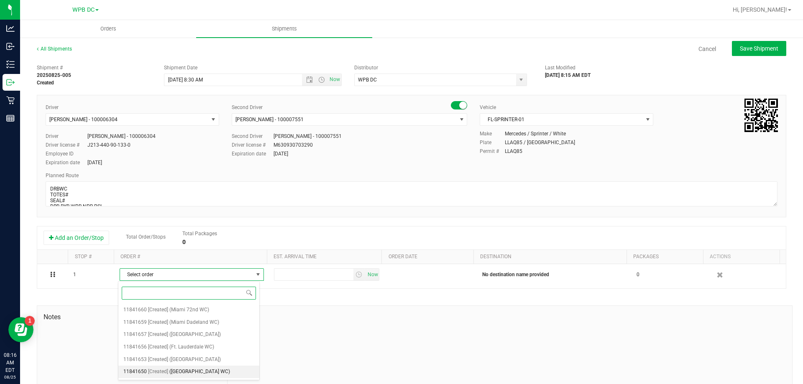
click at [186, 372] on span "([GEOGRAPHIC_DATA] WC)" at bounding box center [199, 372] width 61 height 11
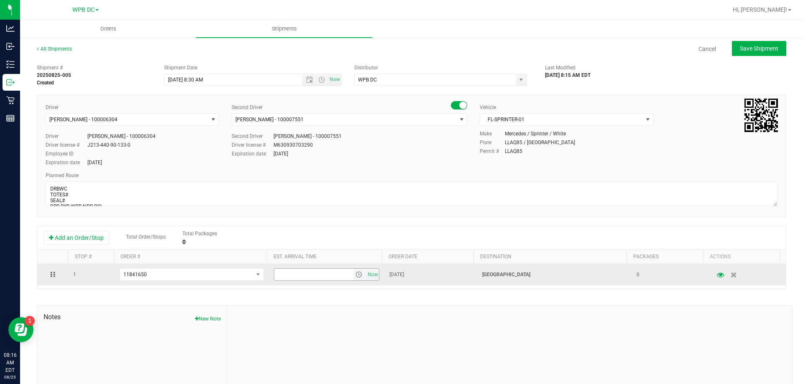
click at [355, 275] on span "select" at bounding box center [358, 274] width 7 height 7
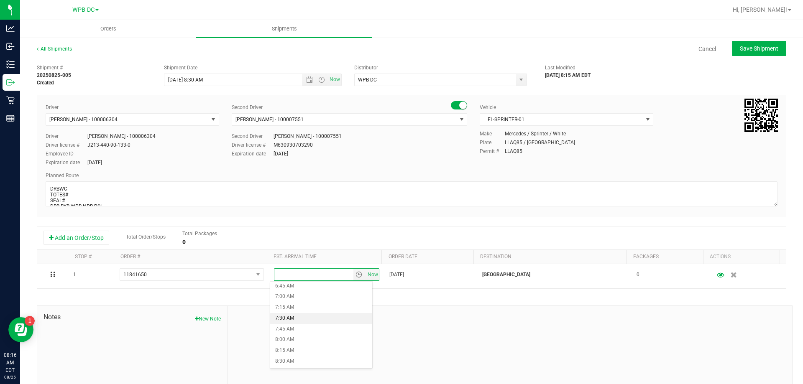
scroll to position [334, 0]
click at [282, 339] on li "9:00 AM" at bounding box center [321, 341] width 102 height 11
click at [754, 49] on span "Save Shipment" at bounding box center [758, 48] width 38 height 7
type input "[DATE] 12:30 PM"
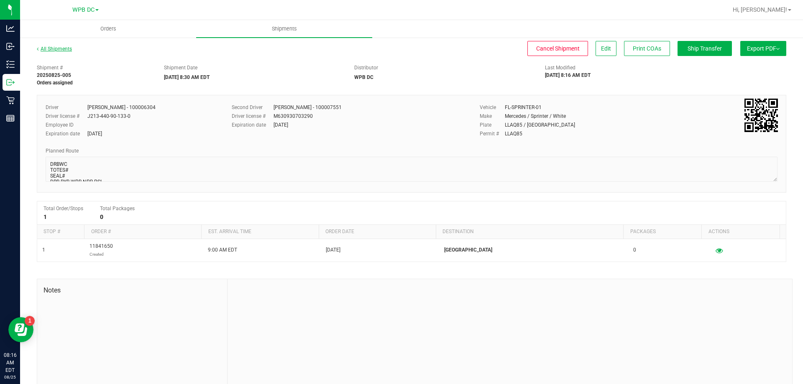
click at [61, 49] on link "All Shipments" at bounding box center [54, 49] width 35 height 6
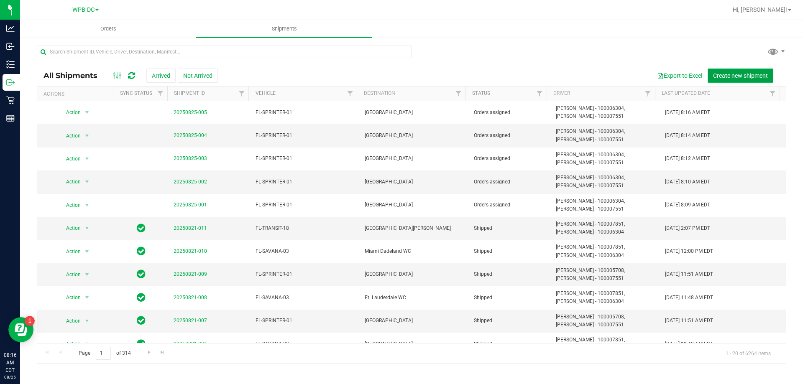
click at [736, 76] on span "Create new shipment" at bounding box center [740, 75] width 55 height 7
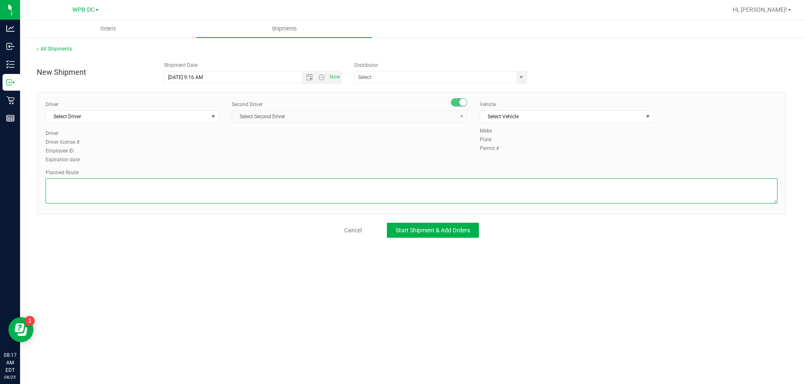
click at [47, 182] on textarea at bounding box center [411, 190] width 731 height 25
click at [309, 77] on span "Open the date view" at bounding box center [309, 77] width 7 height 7
type textarea "DRDWC"
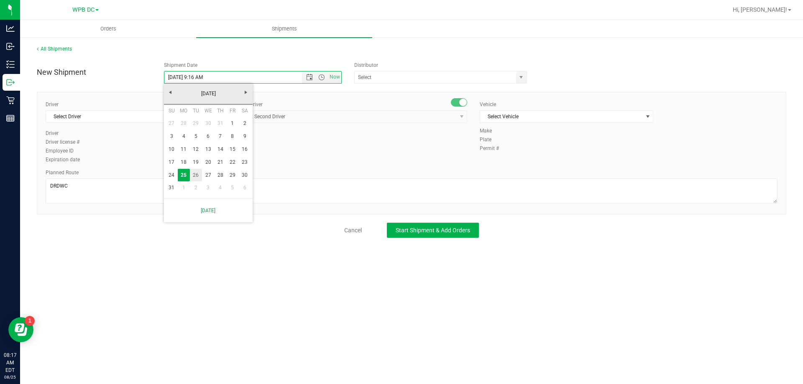
click at [194, 173] on link "26" at bounding box center [196, 175] width 12 height 13
click at [321, 77] on span "Open the time view" at bounding box center [321, 77] width 7 height 7
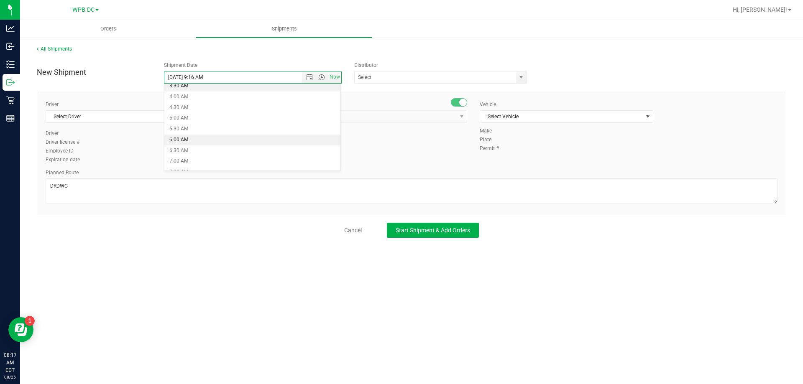
scroll to position [125, 0]
click at [180, 146] on li "8:30 AM" at bounding box center [252, 148] width 176 height 11
type input "[DATE] 8:30 AM"
click at [522, 77] on span "select" at bounding box center [520, 77] width 7 height 7
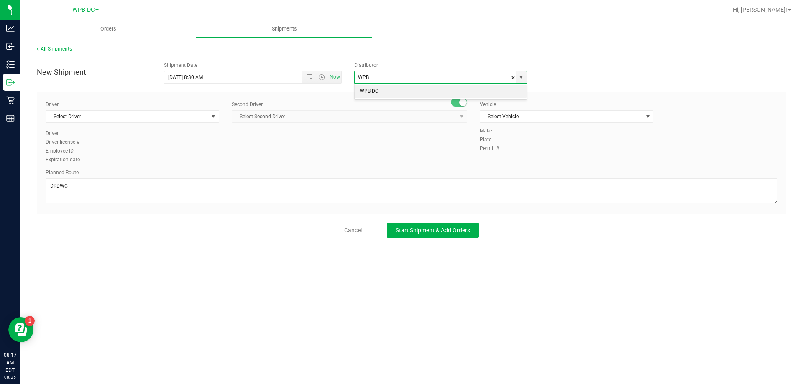
click at [368, 89] on li "WPB DC" at bounding box center [440, 91] width 172 height 13
type input "WPB DC"
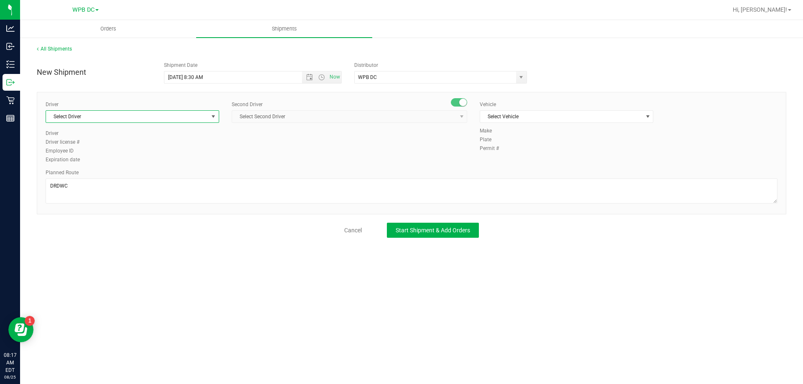
click at [213, 116] on span "select" at bounding box center [213, 116] width 7 height 7
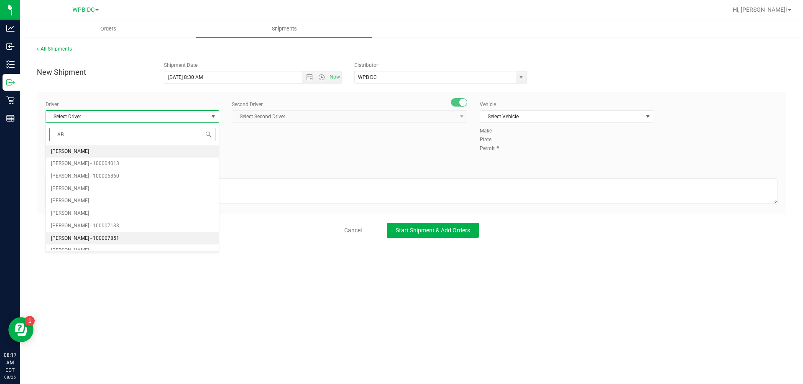
click at [82, 238] on span "[PERSON_NAME] - 100007851" at bounding box center [85, 238] width 68 height 11
type input "AB"
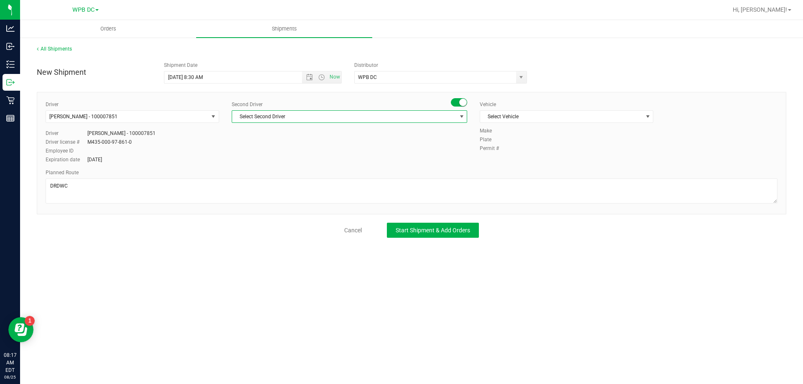
click at [461, 117] on span "select" at bounding box center [461, 116] width 7 height 7
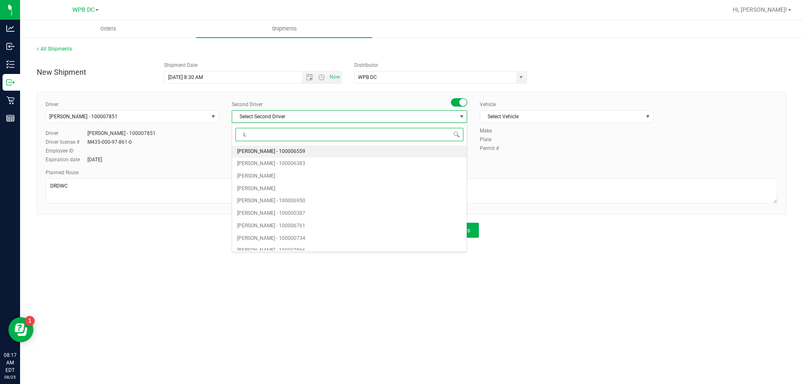
type input "LU"
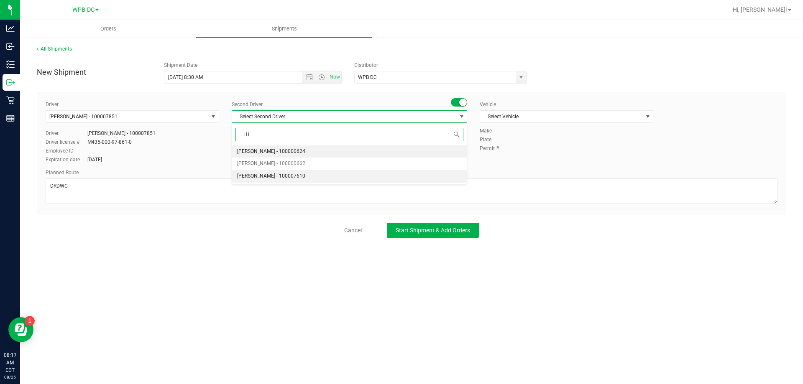
click at [280, 175] on span "[PERSON_NAME] - 100007610" at bounding box center [271, 176] width 68 height 11
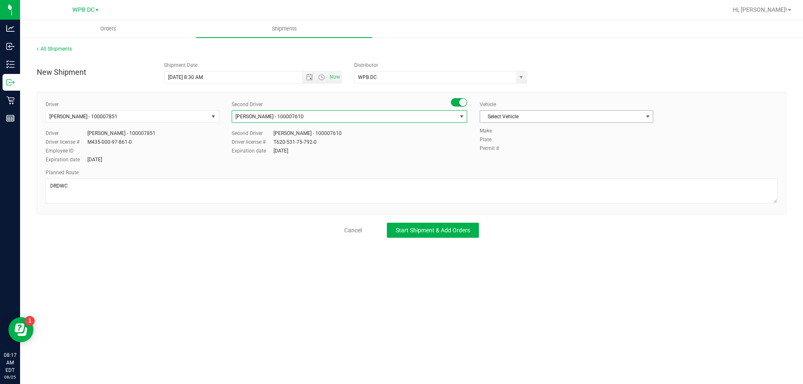
click at [648, 115] on span "select" at bounding box center [647, 116] width 7 height 7
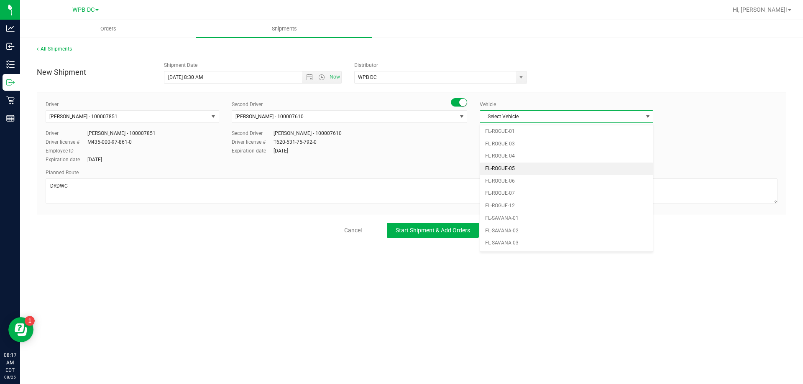
scroll to position [385, 0]
drag, startPoint x: 505, startPoint y: 191, endPoint x: 444, endPoint y: 193, distance: 60.7
click at [503, 190] on li "FL-SAVANA-03" at bounding box center [566, 193] width 173 height 13
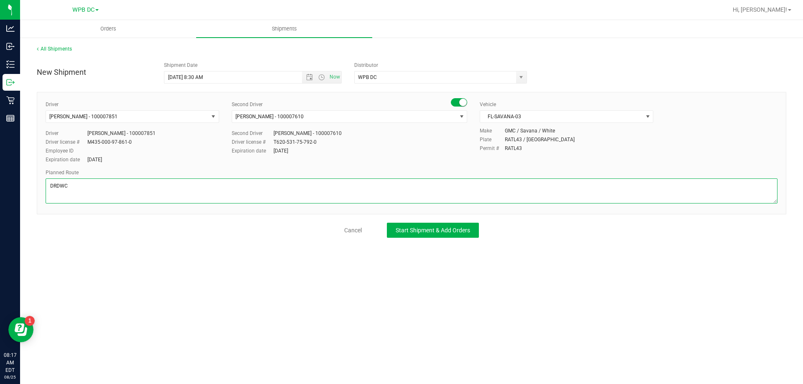
click at [70, 184] on textarea at bounding box center [411, 190] width 731 height 25
click at [70, 182] on textarea at bounding box center [411, 190] width 731 height 25
click at [65, 199] on textarea at bounding box center [411, 190] width 731 height 25
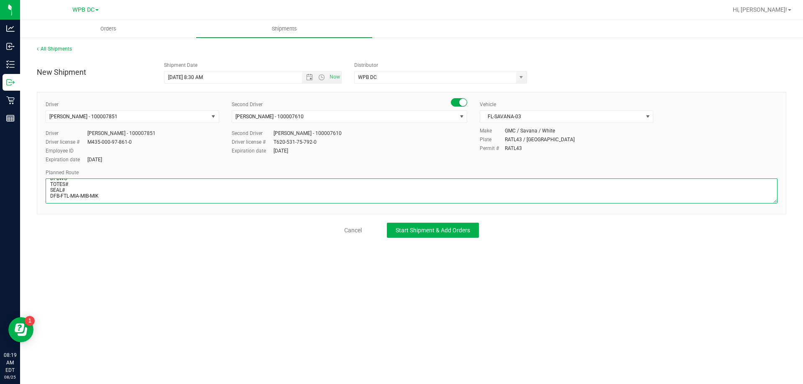
drag, startPoint x: 47, startPoint y: 199, endPoint x: 117, endPoint y: 195, distance: 69.5
click at [117, 195] on textarea at bounding box center [411, 190] width 731 height 25
drag, startPoint x: 118, startPoint y: 192, endPoint x: 117, endPoint y: 184, distance: 7.7
click at [117, 184] on textarea at bounding box center [411, 190] width 731 height 25
drag, startPoint x: 48, startPoint y: 195, endPoint x: 25, endPoint y: 199, distance: 23.7
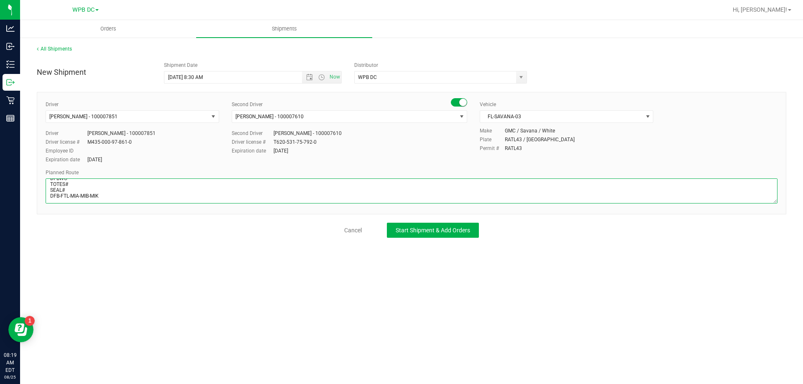
click at [25, 199] on div "All Shipments New Shipment Shipment Date [DATE] 8:30 AM Now Distributor WPB DC …" at bounding box center [411, 141] width 782 height 209
drag, startPoint x: 47, startPoint y: 193, endPoint x: 112, endPoint y: 199, distance: 65.5
click at [112, 199] on textarea at bounding box center [411, 190] width 731 height 25
click at [211, 181] on textarea at bounding box center [411, 190] width 731 height 25
type textarea "DFBWC TOTES# SEAL# DFB-FTL-MIA-MIB-MIK"
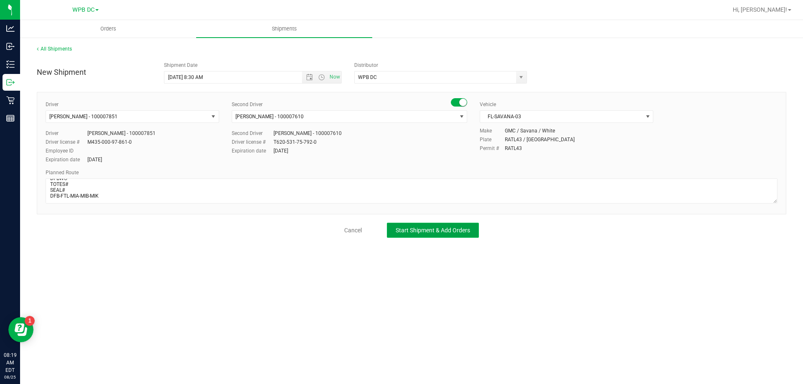
click at [404, 229] on span "Start Shipment & Add Orders" at bounding box center [432, 230] width 74 height 7
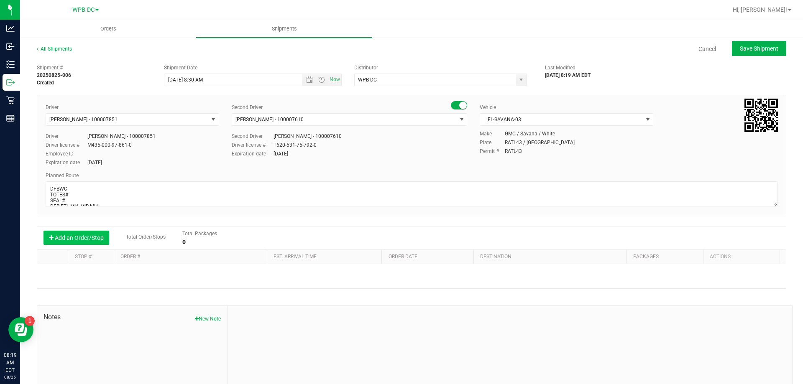
click at [83, 236] on button "Add an Order/Stop" at bounding box center [76, 238] width 66 height 14
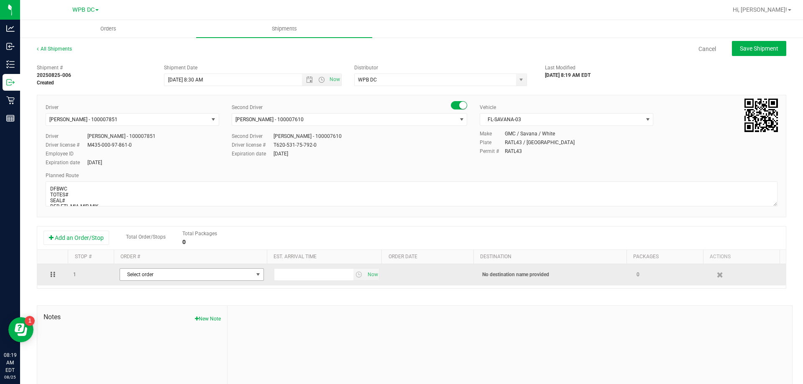
click at [255, 274] on span "select" at bounding box center [258, 274] width 7 height 7
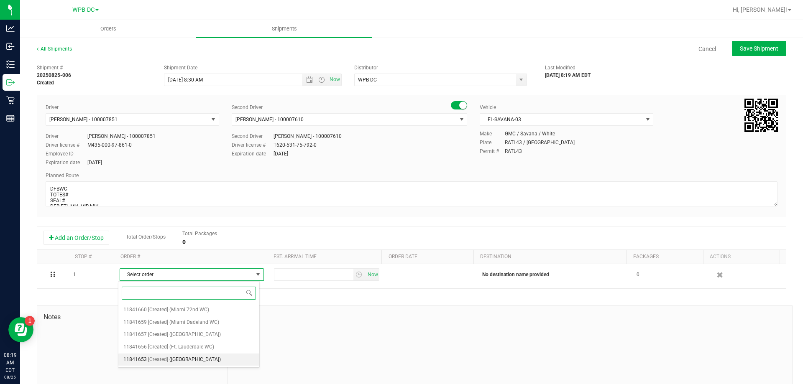
click at [188, 358] on span "([GEOGRAPHIC_DATA])" at bounding box center [194, 359] width 51 height 11
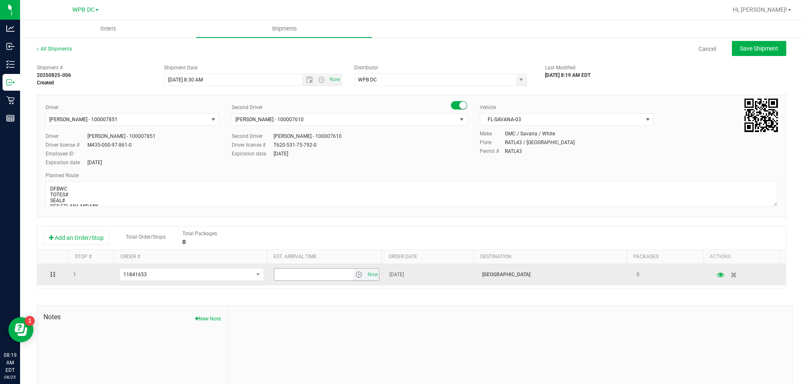
click at [355, 275] on span "select" at bounding box center [358, 274] width 7 height 7
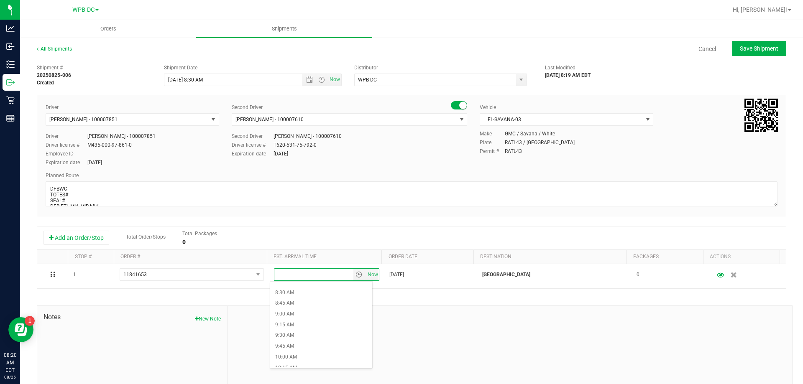
scroll to position [376, 0]
click at [282, 320] on li "9:30 AM" at bounding box center [321, 320] width 102 height 11
click at [751, 50] on span "Save Shipment" at bounding box center [758, 48] width 38 height 7
type input "[DATE] 12:30 PM"
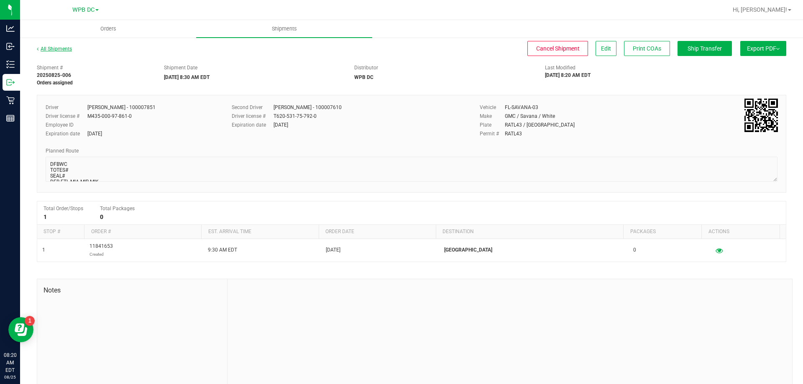
click at [62, 51] on link "All Shipments" at bounding box center [54, 49] width 35 height 6
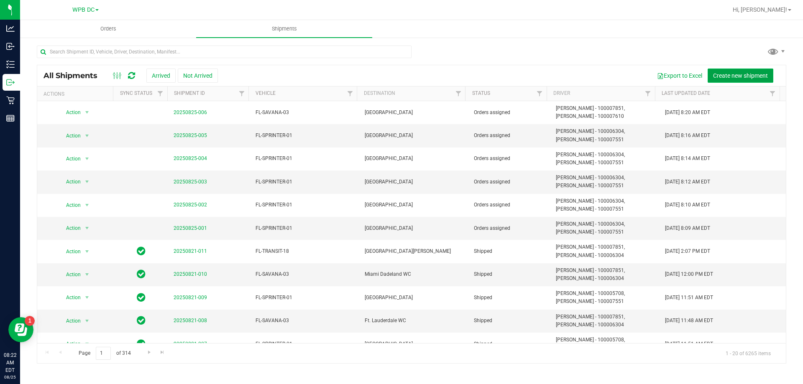
click at [718, 74] on span "Create new shipment" at bounding box center [740, 75] width 55 height 7
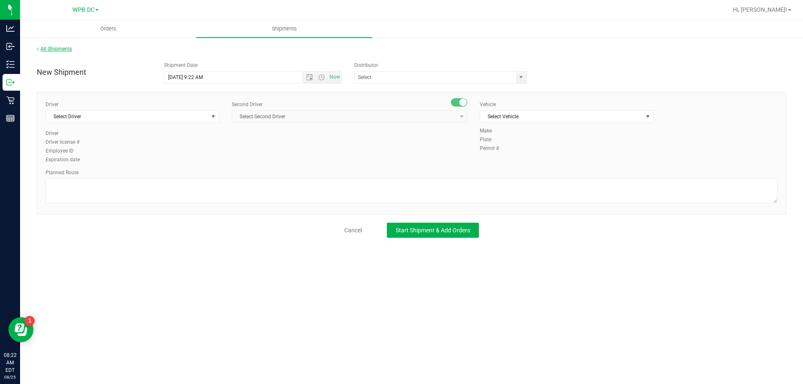
click at [55, 48] on link "All Shipments" at bounding box center [54, 49] width 35 height 6
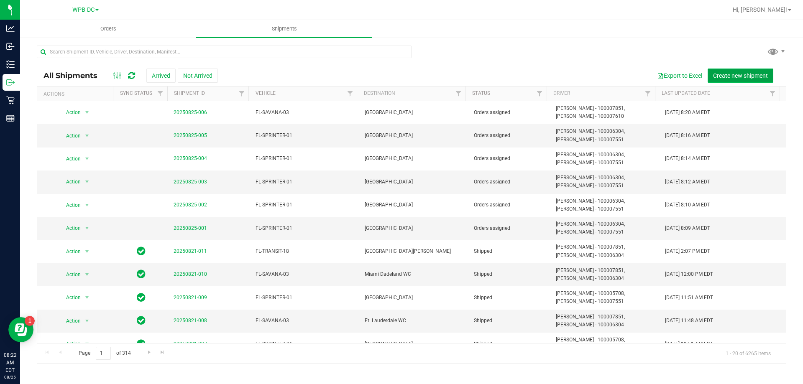
click at [719, 75] on span "Create new shipment" at bounding box center [740, 75] width 55 height 7
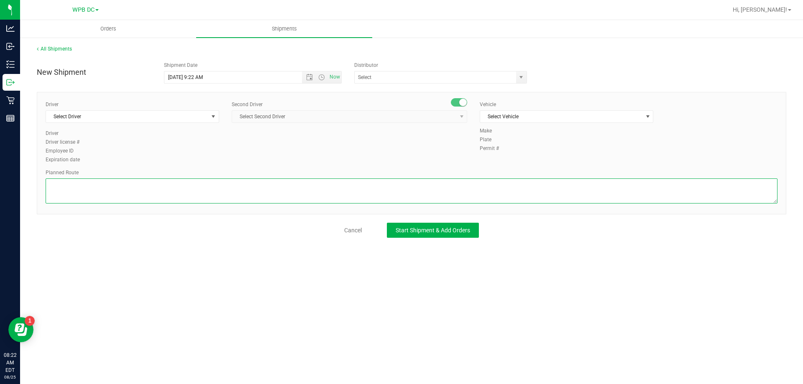
click at [49, 182] on textarea at bounding box center [411, 190] width 731 height 25
click at [306, 78] on span "Open the date view" at bounding box center [309, 77] width 7 height 7
type textarea "FTLWC"
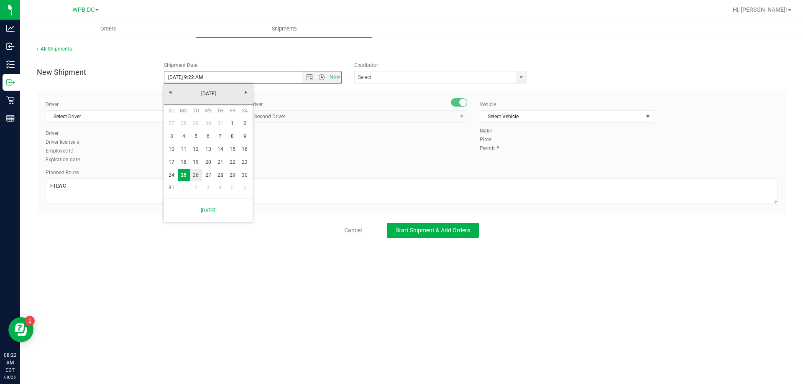
click at [195, 173] on link "26" at bounding box center [196, 175] width 12 height 13
drag, startPoint x: 322, startPoint y: 75, endPoint x: 319, endPoint y: 78, distance: 4.4
click at [320, 77] on span "Open the time view" at bounding box center [321, 77] width 7 height 7
click at [178, 104] on li "8:30 AM" at bounding box center [252, 106] width 176 height 11
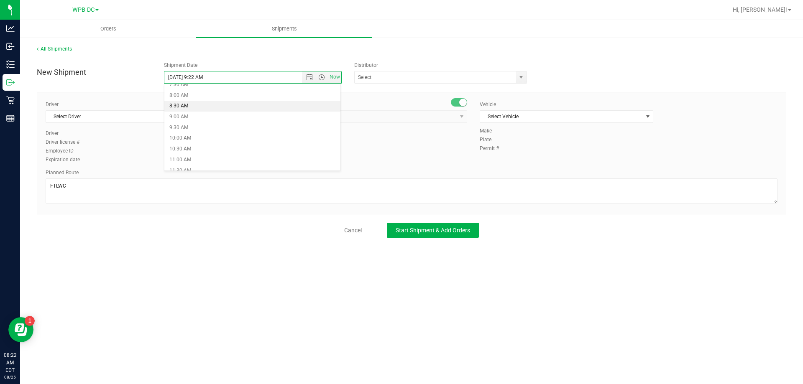
type input "[DATE] 8:30 AM"
click at [519, 77] on span "select" at bounding box center [520, 77] width 7 height 7
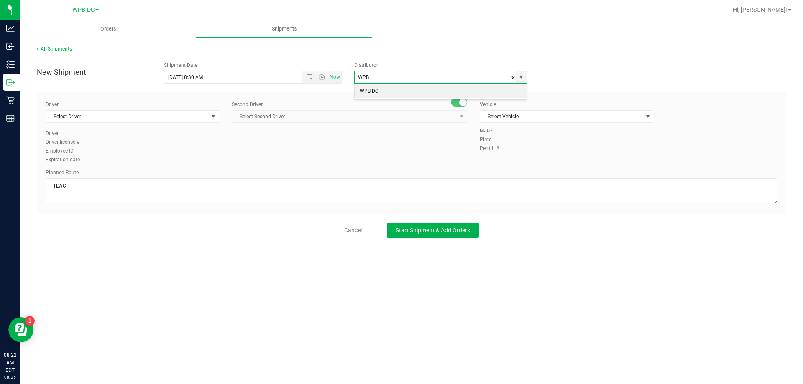
click at [375, 90] on li "WPB DC" at bounding box center [440, 91] width 172 height 13
type input "WPB DC"
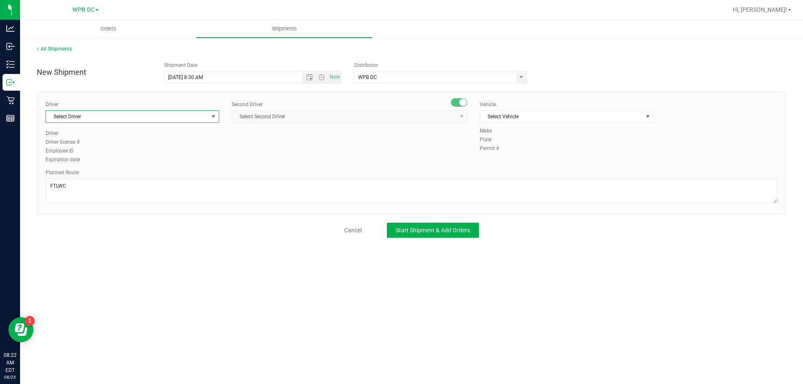
click at [213, 116] on span "select" at bounding box center [213, 116] width 7 height 7
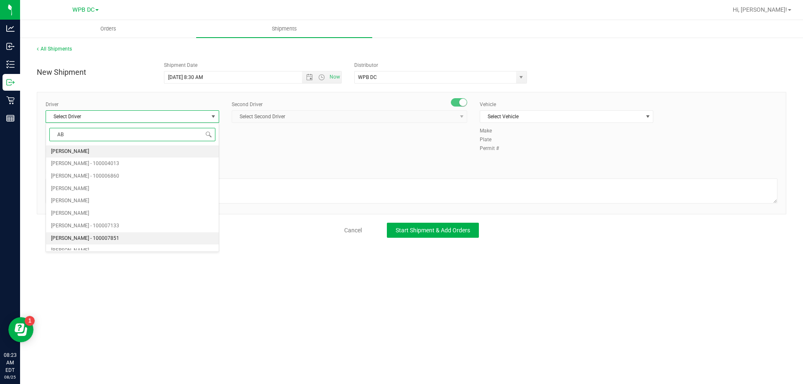
drag, startPoint x: 89, startPoint y: 237, endPoint x: 102, endPoint y: 229, distance: 14.8
click at [91, 237] on span "[PERSON_NAME] - 100007851" at bounding box center [85, 238] width 68 height 11
type input "AB"
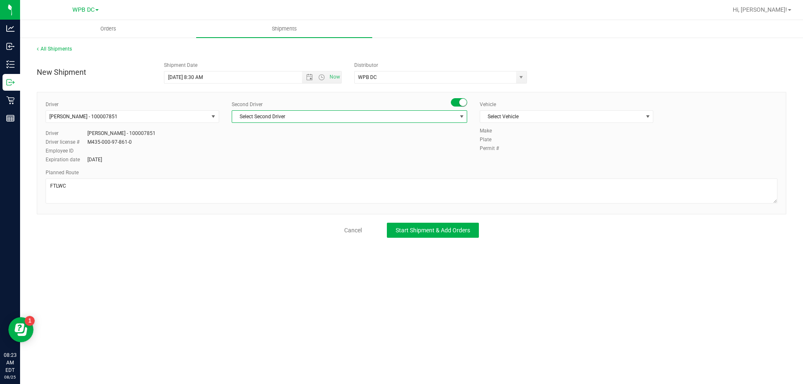
click at [461, 117] on span "select" at bounding box center [461, 116] width 7 height 7
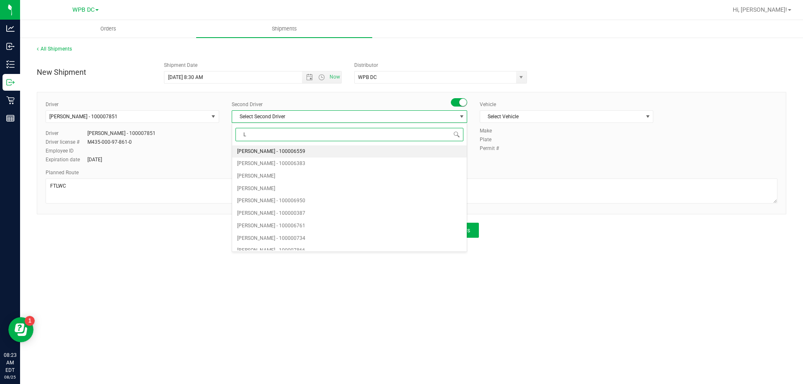
type input "LU"
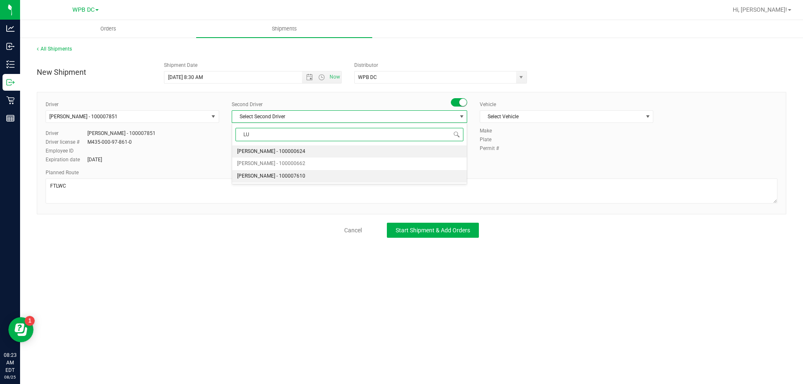
click at [290, 176] on span "[PERSON_NAME] - 100007610" at bounding box center [271, 176] width 68 height 11
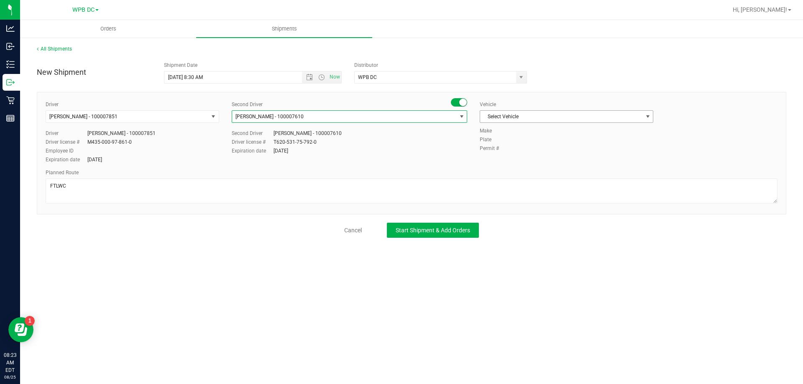
click at [646, 116] on span "select" at bounding box center [647, 116] width 7 height 7
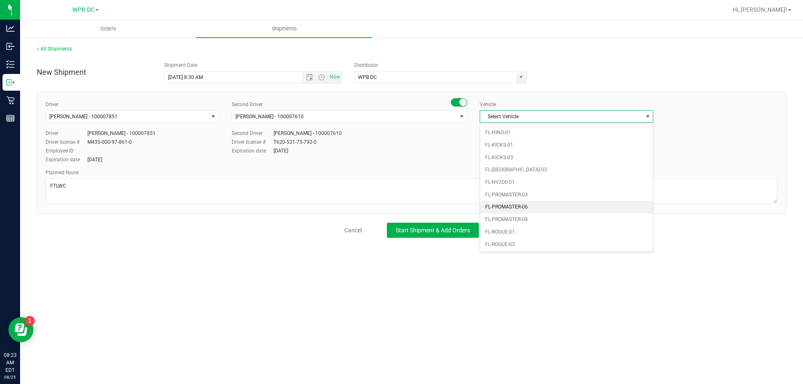
scroll to position [335, 0]
click at [502, 242] on li "FL-SAVANA-03" at bounding box center [566, 243] width 173 height 13
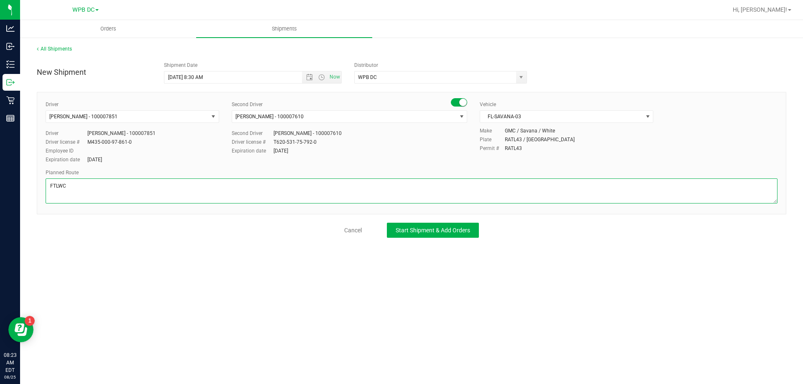
click at [69, 186] on textarea at bounding box center [411, 190] width 731 height 25
drag, startPoint x: 49, startPoint y: 199, endPoint x: 121, endPoint y: 203, distance: 72.4
click at [120, 204] on div at bounding box center [411, 191] width 731 height 27
drag, startPoint x: 129, startPoint y: 186, endPoint x: 108, endPoint y: 195, distance: 23.1
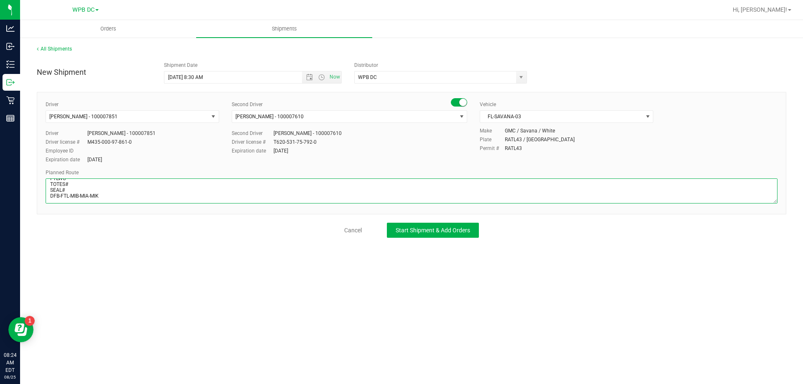
click at [108, 195] on textarea at bounding box center [411, 190] width 731 height 25
drag, startPoint x: 49, startPoint y: 195, endPoint x: 120, endPoint y: 192, distance: 71.1
click at [119, 193] on textarea at bounding box center [411, 190] width 731 height 25
drag, startPoint x: 125, startPoint y: 193, endPoint x: 48, endPoint y: 193, distance: 76.5
click at [48, 193] on textarea at bounding box center [411, 190] width 731 height 25
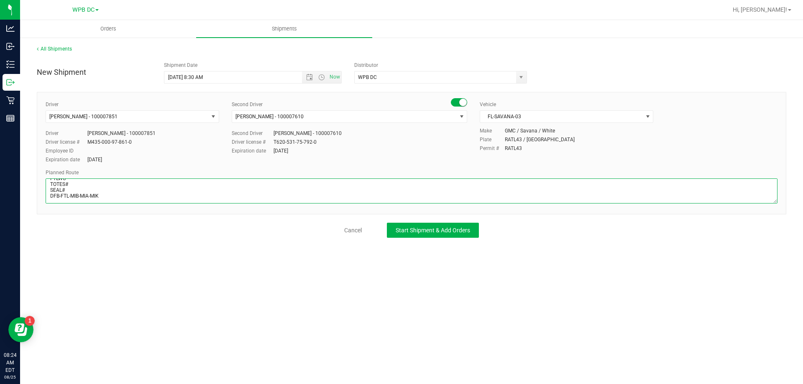
click at [47, 196] on textarea at bounding box center [411, 190] width 731 height 25
drag, startPoint x: 47, startPoint y: 196, endPoint x: 114, endPoint y: 199, distance: 66.9
click at [111, 199] on textarea at bounding box center [411, 190] width 731 height 25
type textarea "FTLWC TOTES# SEAL# DFB-FTL-MIB-MIA-MIK"
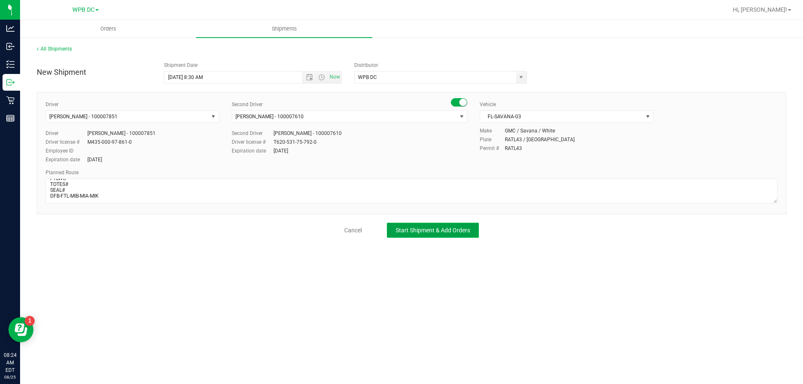
click at [404, 231] on span "Start Shipment & Add Orders" at bounding box center [432, 230] width 74 height 7
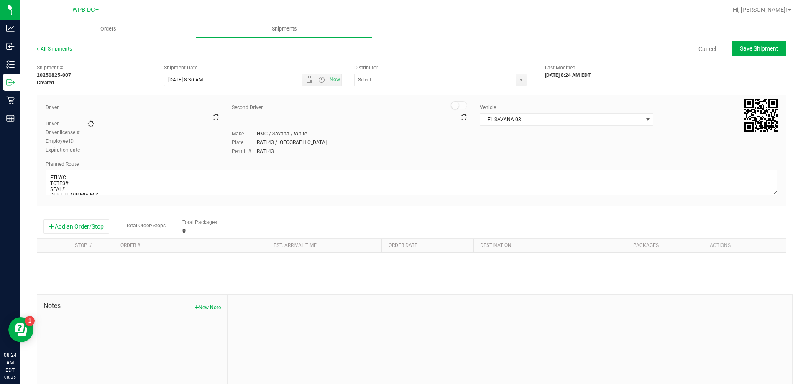
type input "WPB DC"
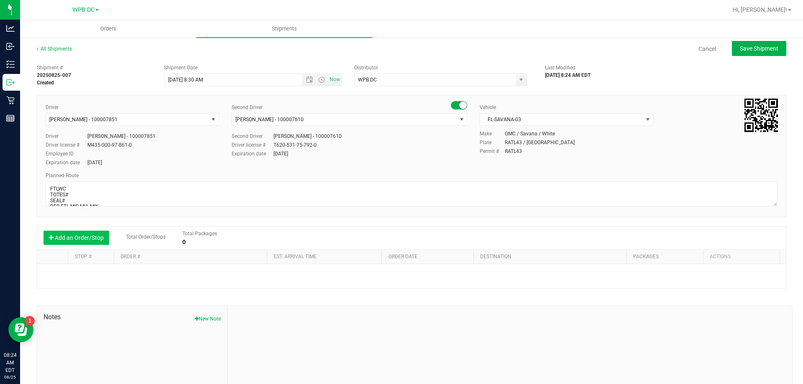
click at [77, 237] on button "Add an Order/Stop" at bounding box center [76, 238] width 66 height 14
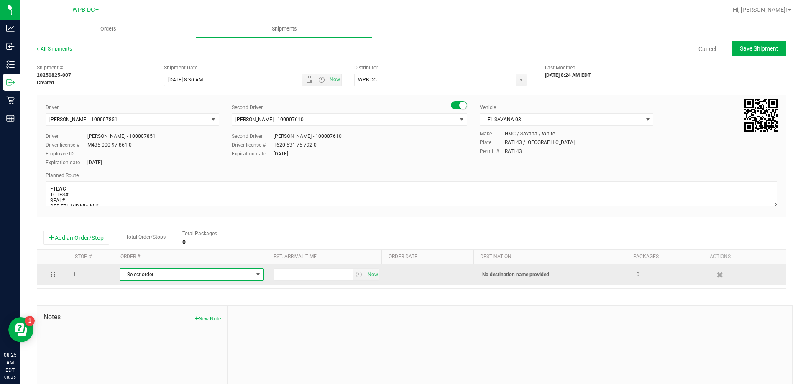
click at [255, 275] on span "select" at bounding box center [258, 274] width 7 height 7
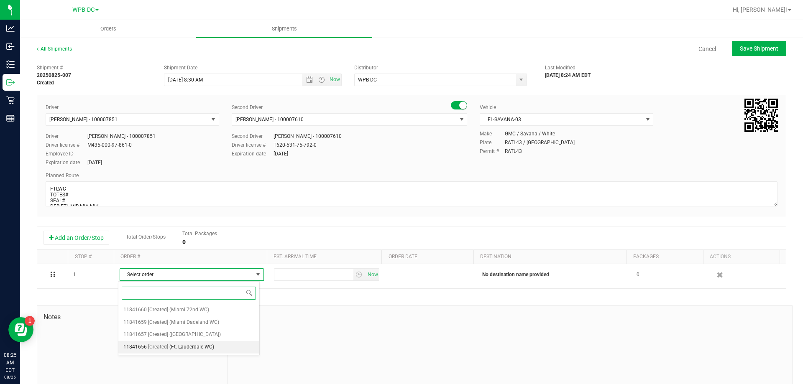
click at [191, 346] on span "(Ft. Lauderdale WC)" at bounding box center [191, 347] width 45 height 11
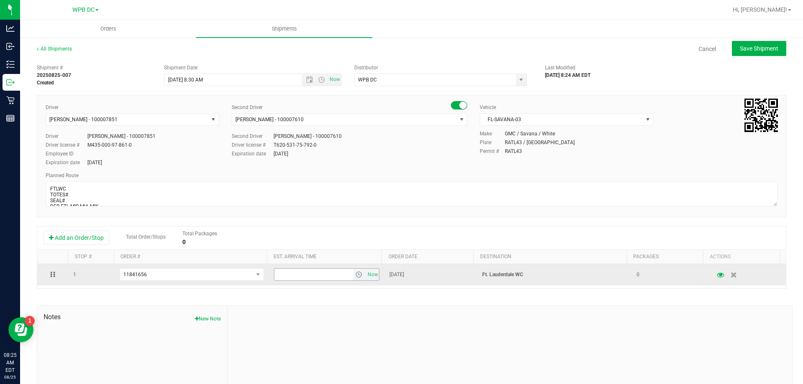
click at [355, 275] on span "select" at bounding box center [358, 274] width 7 height 7
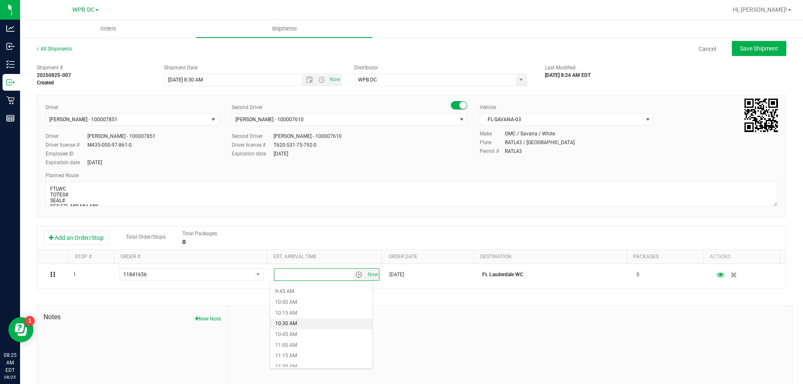
scroll to position [418, 0]
click at [284, 320] on li "10:30 AM" at bounding box center [321, 321] width 102 height 11
click at [747, 50] on span "Save Shipment" at bounding box center [758, 48] width 38 height 7
type input "[DATE] 12:30 PM"
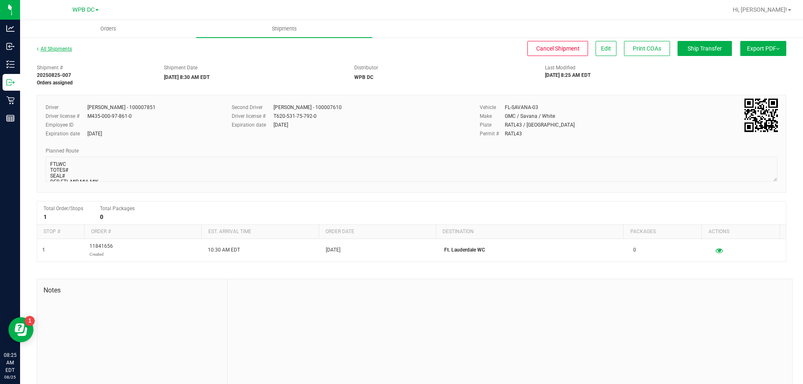
click at [61, 50] on link "All Shipments" at bounding box center [54, 49] width 35 height 6
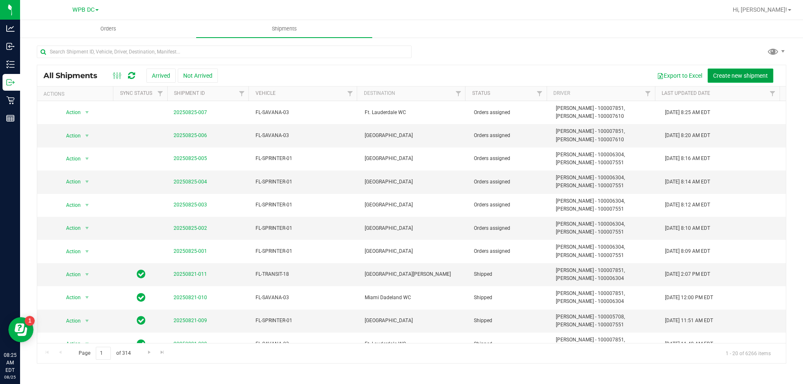
click at [731, 76] on span "Create new shipment" at bounding box center [740, 75] width 55 height 7
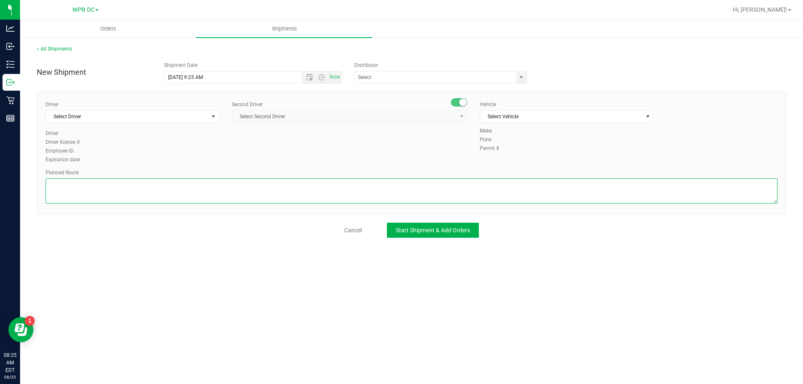
click at [52, 186] on textarea at bounding box center [411, 190] width 731 height 25
click at [310, 77] on span "Open the date view" at bounding box center [309, 77] width 7 height 7
type textarea "MIBWC"
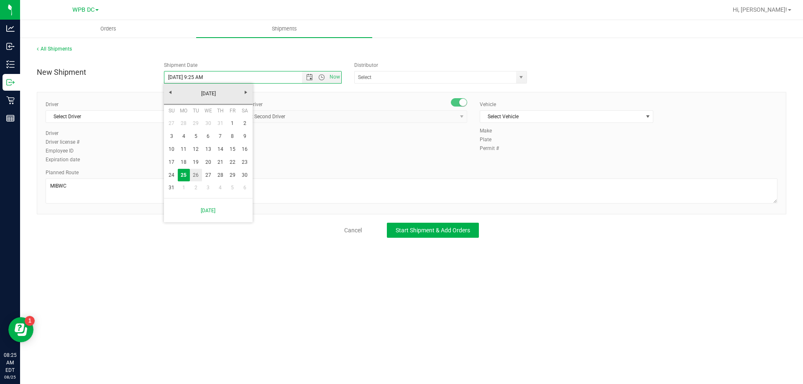
click at [196, 173] on link "26" at bounding box center [196, 175] width 12 height 13
click at [320, 76] on span "Open the time view" at bounding box center [321, 77] width 7 height 7
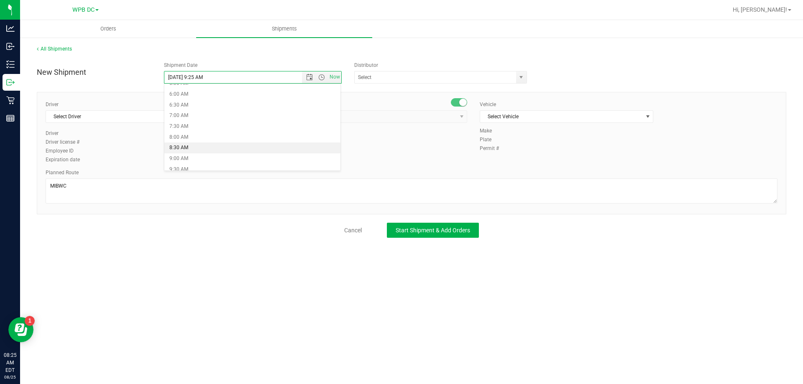
click at [176, 147] on li "8:30 AM" at bounding box center [252, 148] width 176 height 11
type input "[DATE] 8:30 AM"
click at [520, 77] on span "select" at bounding box center [520, 77] width 7 height 7
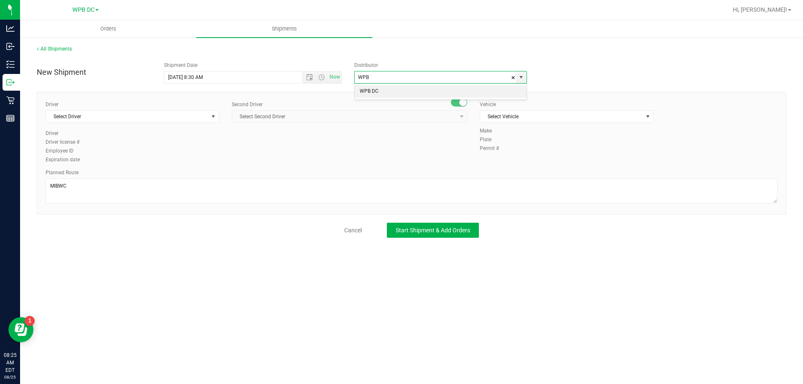
click at [374, 89] on li "WPB DC" at bounding box center [440, 91] width 172 height 13
type input "WPB DC"
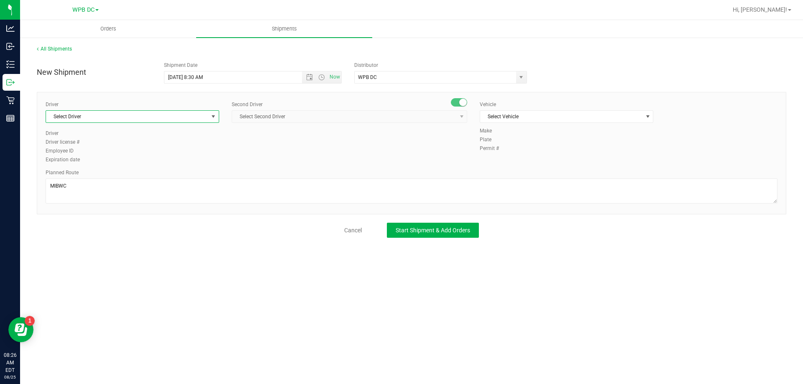
click at [214, 115] on span "select" at bounding box center [213, 116] width 7 height 7
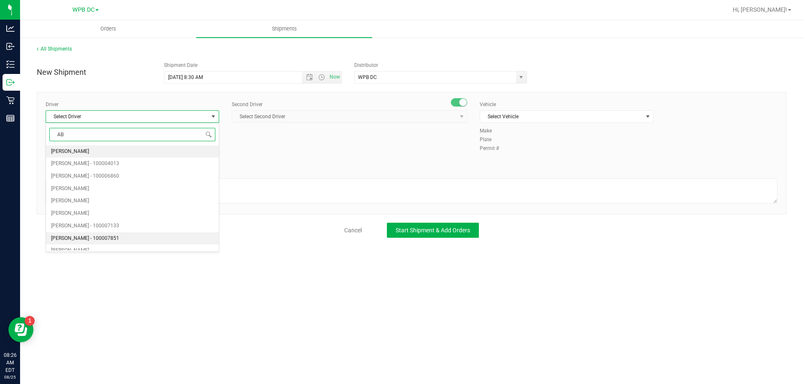
click at [86, 237] on span "[PERSON_NAME] - 100007851" at bounding box center [85, 238] width 68 height 11
type input "AB"
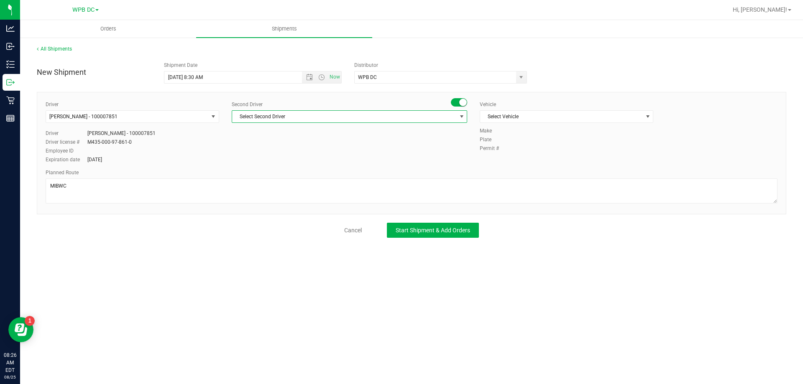
click at [461, 117] on span "select" at bounding box center [461, 116] width 7 height 7
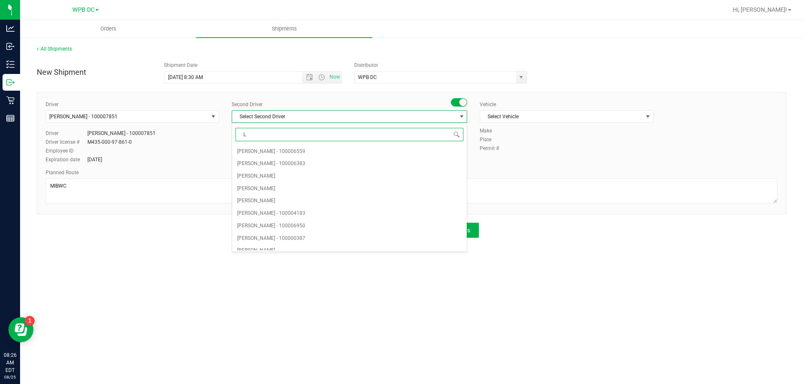
type input "LU"
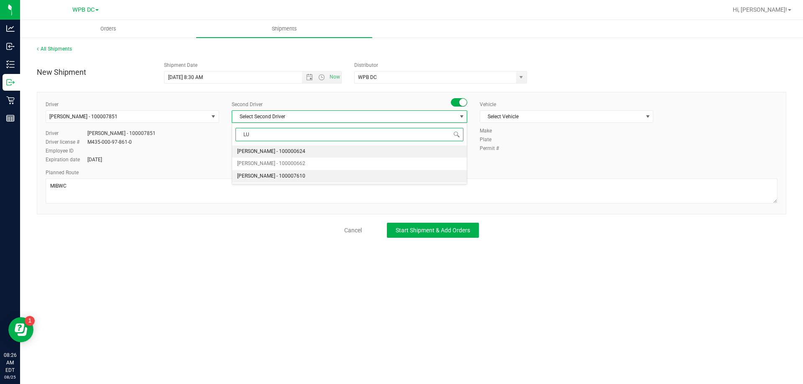
drag, startPoint x: 278, startPoint y: 174, endPoint x: 298, endPoint y: 168, distance: 20.2
click at [281, 173] on span "[PERSON_NAME] - 100007610" at bounding box center [271, 176] width 68 height 11
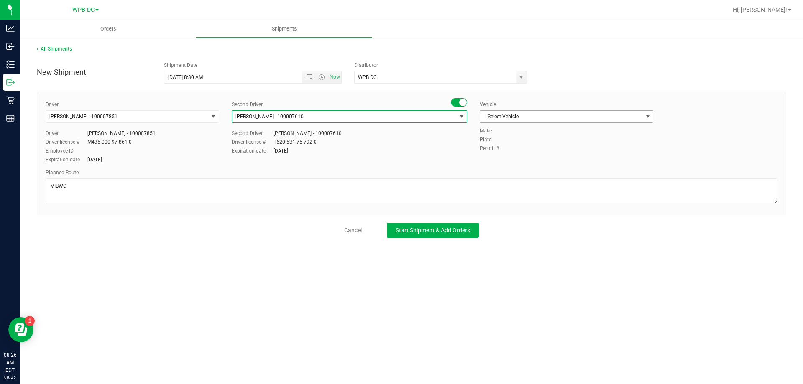
click at [646, 116] on span "select" at bounding box center [647, 116] width 7 height 7
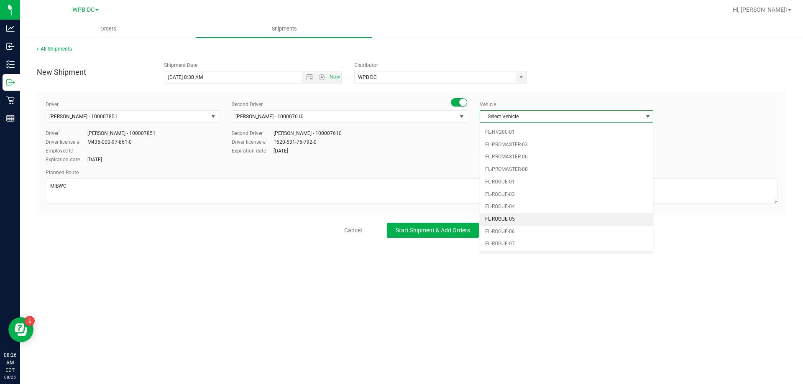
scroll to position [335, 0]
click at [499, 243] on li "FL-SAVANA-03" at bounding box center [566, 243] width 173 height 13
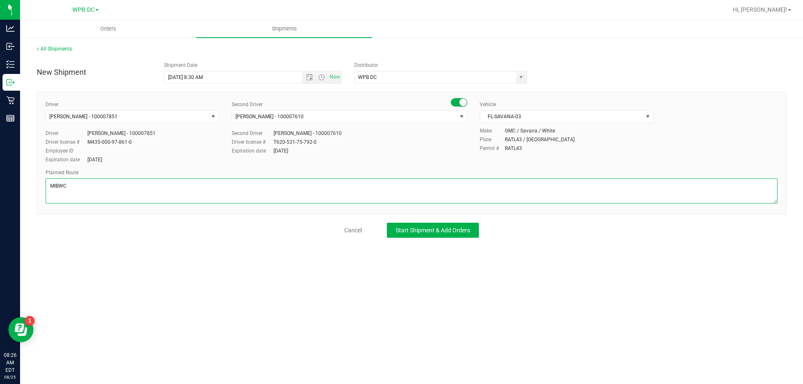
drag, startPoint x: 67, startPoint y: 186, endPoint x: 69, endPoint y: 180, distance: 5.8
click at [68, 184] on textarea at bounding box center [411, 190] width 731 height 25
paste textarea "DFB-FTL-MIB-MIA-MIK"
type textarea "MIBWC TOTES# SEAL# DFB-FTL-MIB-MIA-MIK"
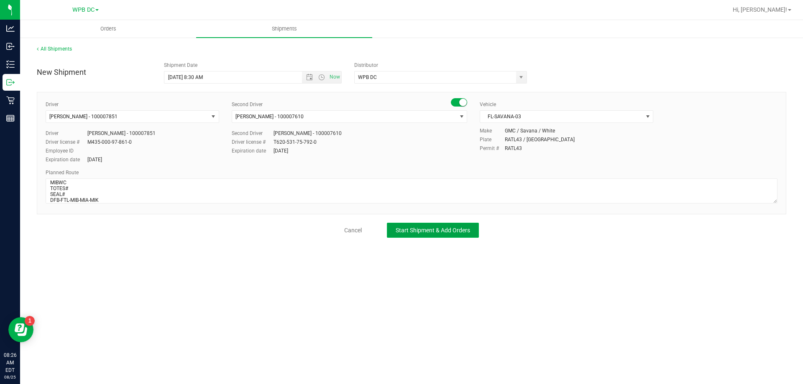
click at [408, 231] on span "Start Shipment & Add Orders" at bounding box center [432, 230] width 74 height 7
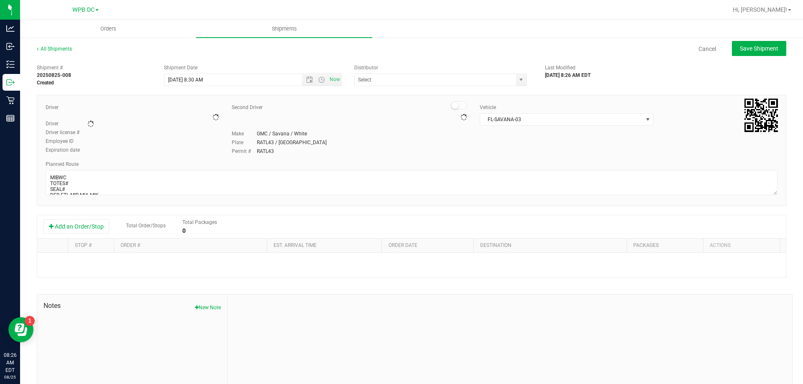
type input "WPB DC"
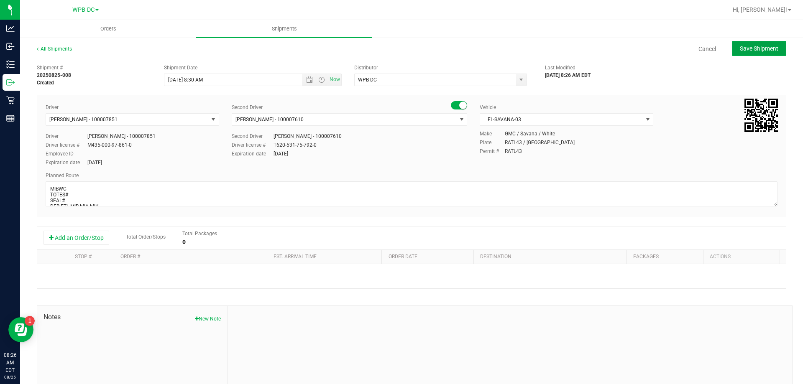
click at [739, 51] on span "Save Shipment" at bounding box center [758, 48] width 38 height 7
type input "[DATE] 12:30 PM"
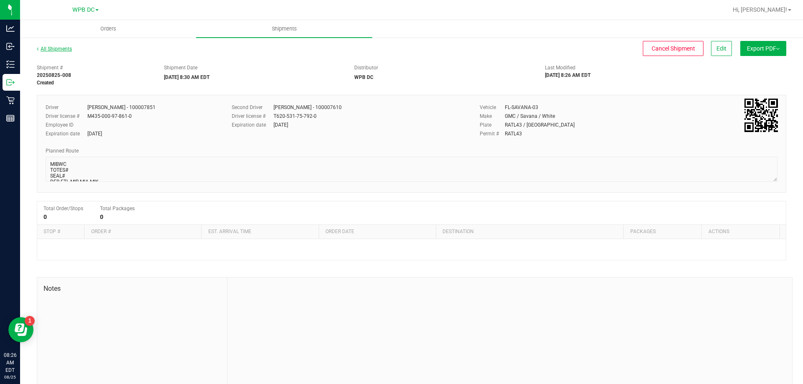
click at [54, 46] on link "All Shipments" at bounding box center [54, 49] width 35 height 6
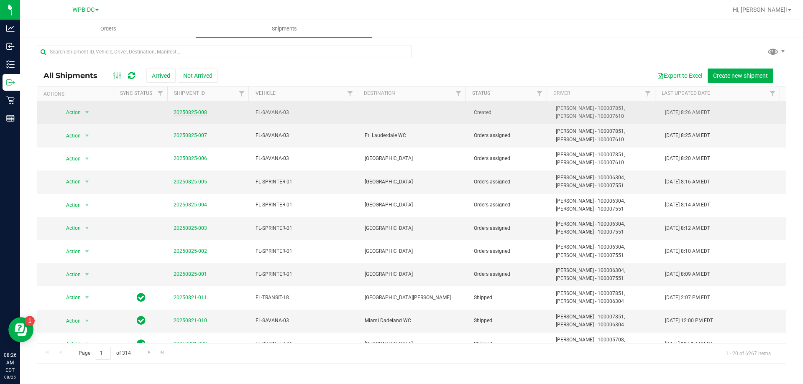
click at [199, 112] on link "20250825-008" at bounding box center [189, 113] width 33 height 6
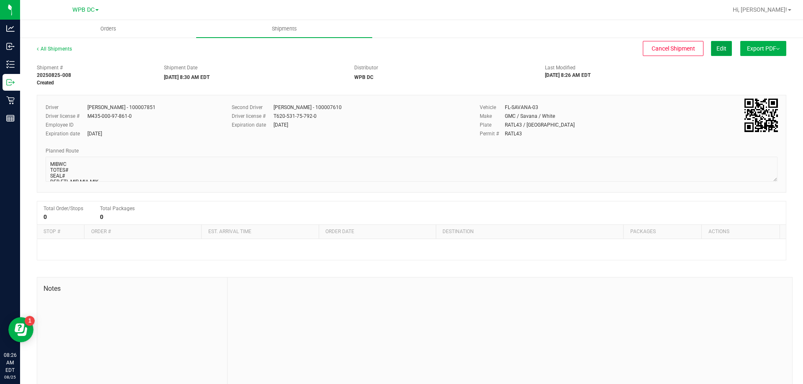
click at [716, 45] on span "Edit" at bounding box center [721, 48] width 10 height 7
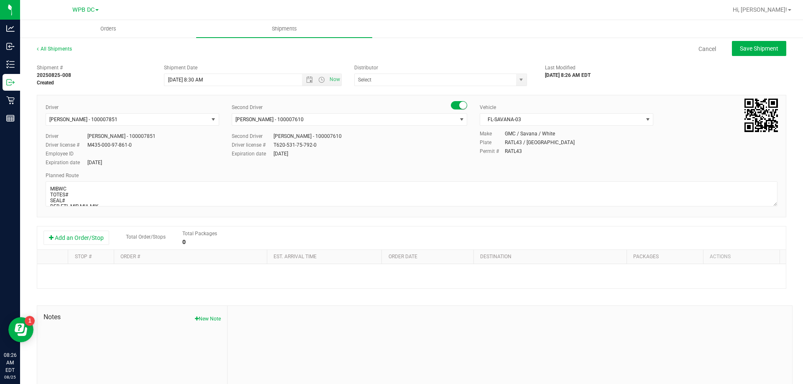
type input "WPB DC"
click at [90, 236] on button "Add an Order/Stop" at bounding box center [76, 238] width 66 height 14
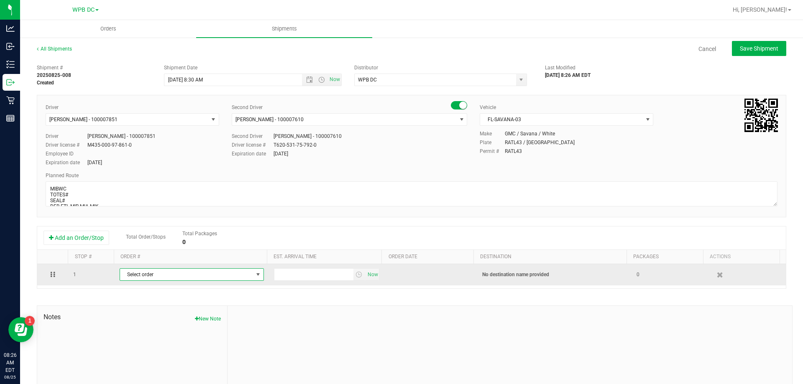
click at [255, 274] on span "select" at bounding box center [258, 274] width 7 height 7
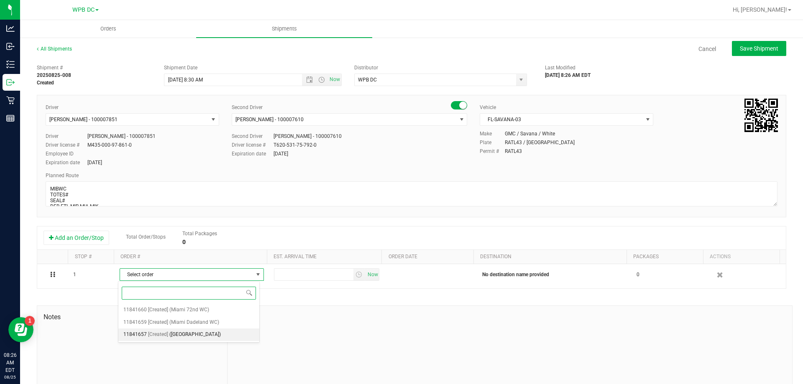
click at [201, 335] on span "([GEOGRAPHIC_DATA])" at bounding box center [194, 334] width 51 height 11
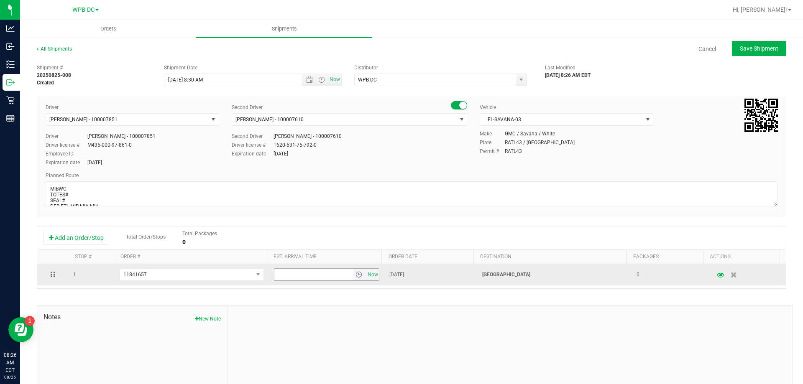
click at [355, 275] on span "select" at bounding box center [358, 274] width 7 height 7
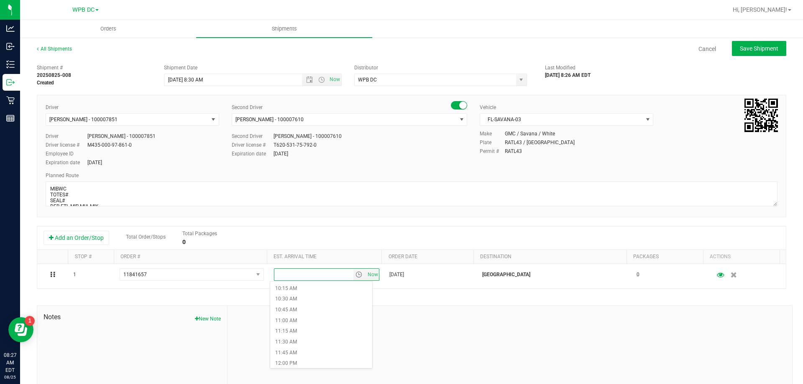
scroll to position [460, 0]
click at [285, 323] on li "11:30 AM" at bounding box center [321, 323] width 102 height 11
click at [745, 50] on span "Save Shipment" at bounding box center [758, 48] width 38 height 7
type input "[DATE] 12:30 PM"
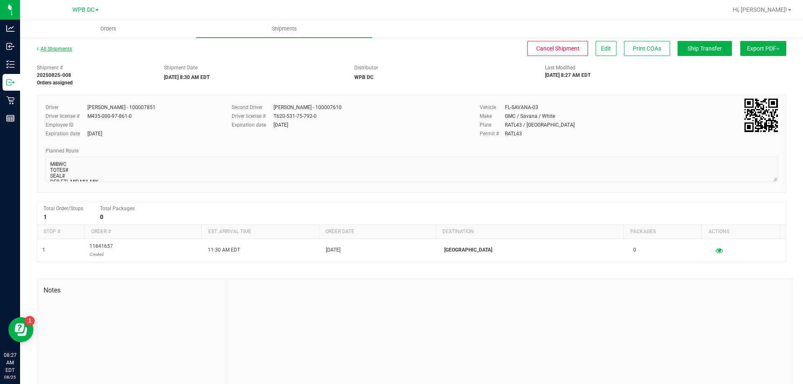
click at [58, 51] on link "All Shipments" at bounding box center [54, 49] width 35 height 6
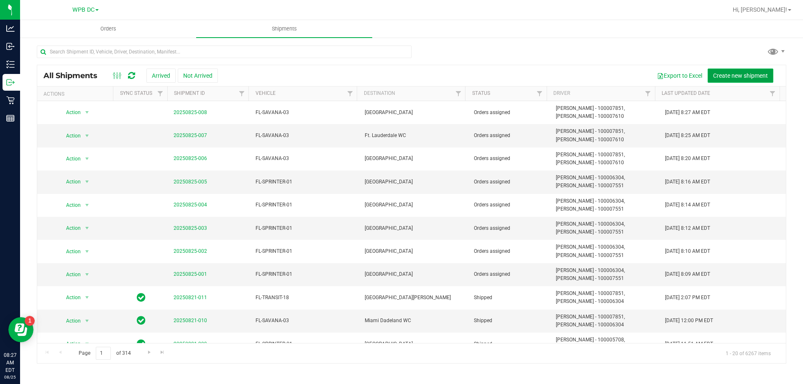
click at [721, 76] on span "Create new shipment" at bounding box center [740, 75] width 55 height 7
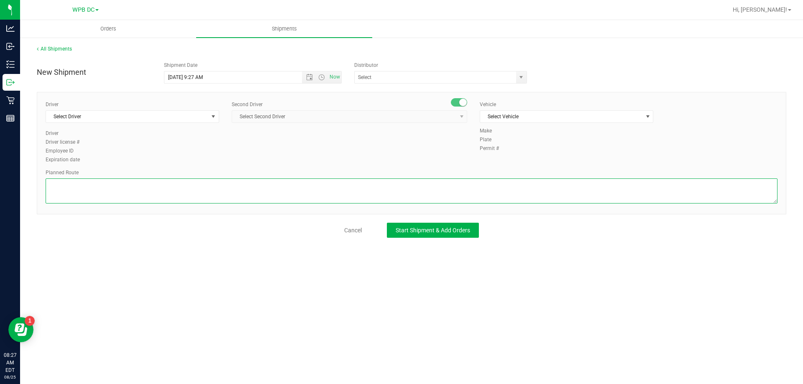
click at [48, 185] on textarea at bounding box center [411, 190] width 731 height 25
click at [308, 79] on span "Open the date view" at bounding box center [309, 77] width 7 height 7
type textarea "MIAWC"
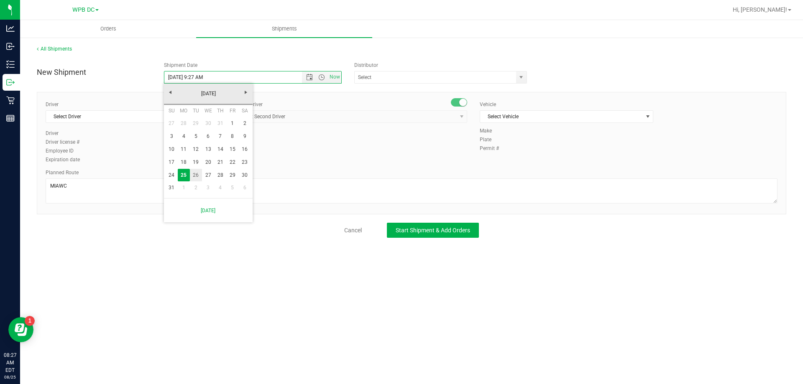
click at [197, 174] on link "26" at bounding box center [196, 175] width 12 height 13
click at [320, 79] on span "Open the time view" at bounding box center [321, 77] width 7 height 7
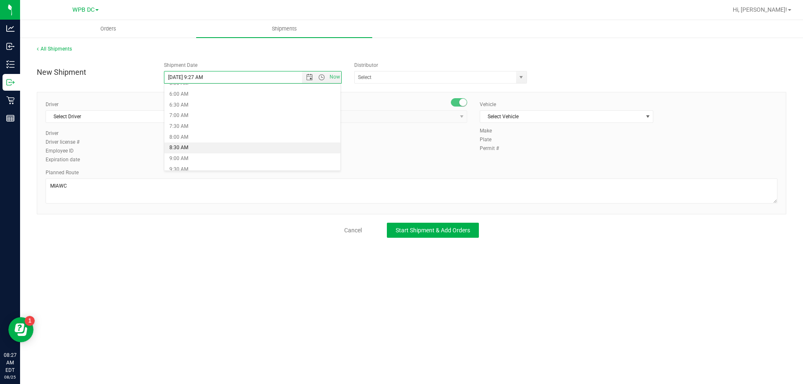
click at [180, 148] on li "8:30 AM" at bounding box center [252, 148] width 176 height 11
type input "[DATE] 8:30 AM"
click at [519, 76] on span "select" at bounding box center [520, 77] width 7 height 7
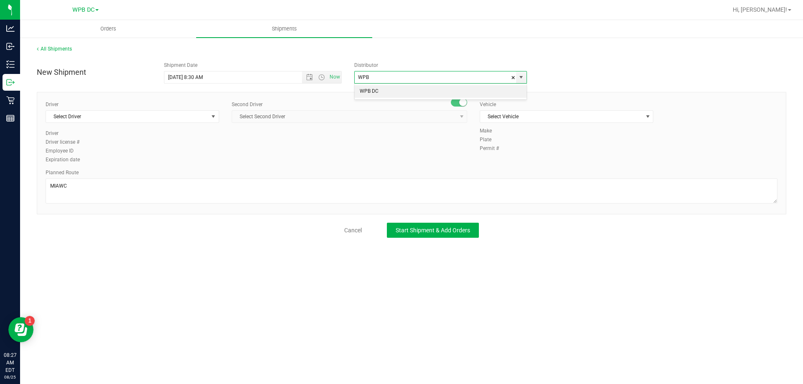
click at [372, 90] on li "WPB DC" at bounding box center [440, 91] width 172 height 13
type input "WPB DC"
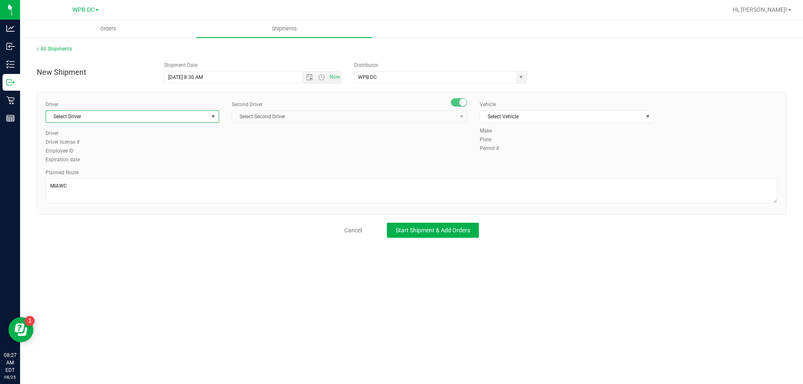
click at [212, 117] on span "select" at bounding box center [213, 116] width 7 height 7
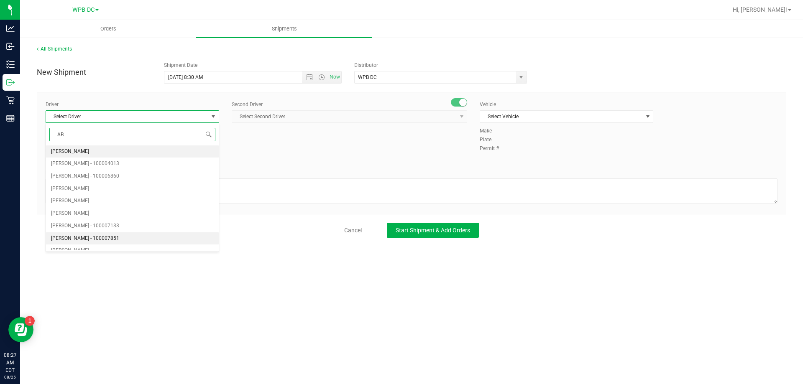
click at [76, 236] on span "[PERSON_NAME] - 100007851" at bounding box center [85, 238] width 68 height 11
type input "AB"
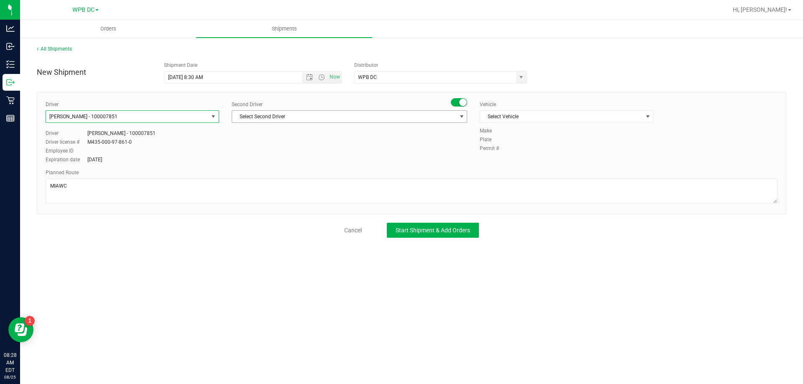
click at [460, 117] on span "select" at bounding box center [461, 116] width 7 height 7
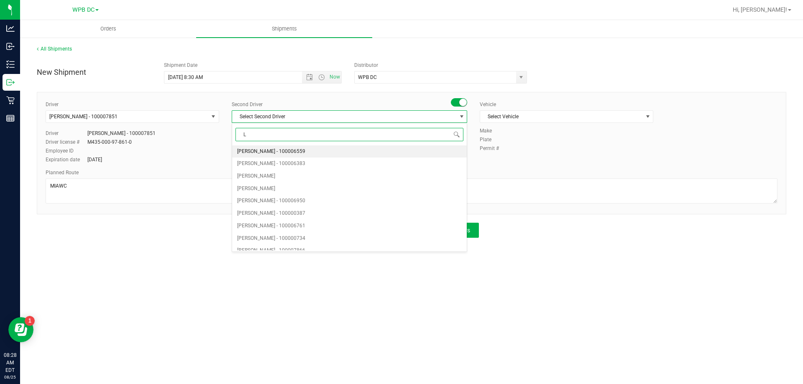
type input "LU"
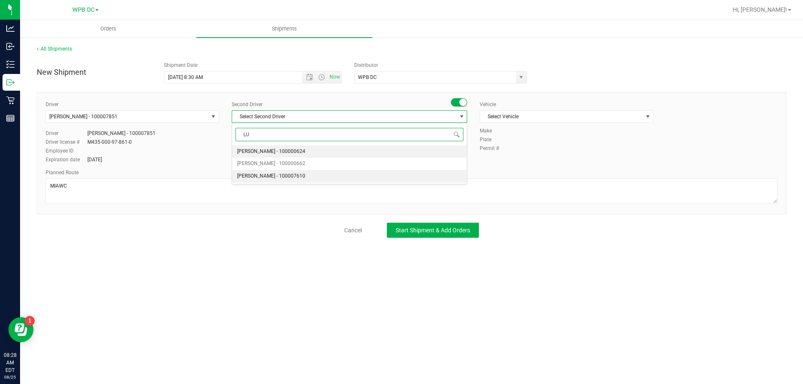
click at [257, 176] on span "[PERSON_NAME] - 100007610" at bounding box center [271, 176] width 68 height 11
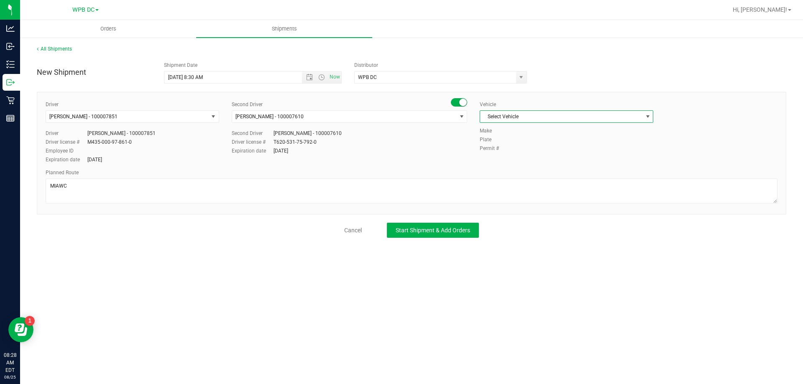
click at [645, 117] on span "select" at bounding box center [647, 116] width 7 height 7
click at [505, 159] on li "FL-SAVANA-03" at bounding box center [566, 159] width 173 height 13
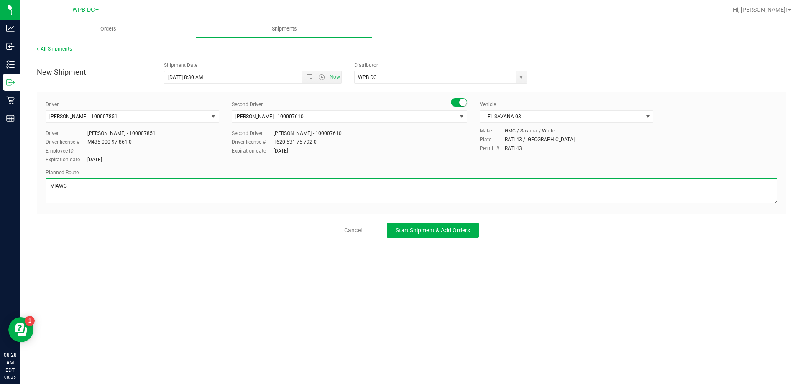
click at [68, 184] on textarea at bounding box center [411, 190] width 731 height 25
paste textarea "DFB-FTL-MIB-MIA-MIK"
type textarea "MIAWC TOTES# SEAL# DFB-FTL-MIB-MIA-MIK"
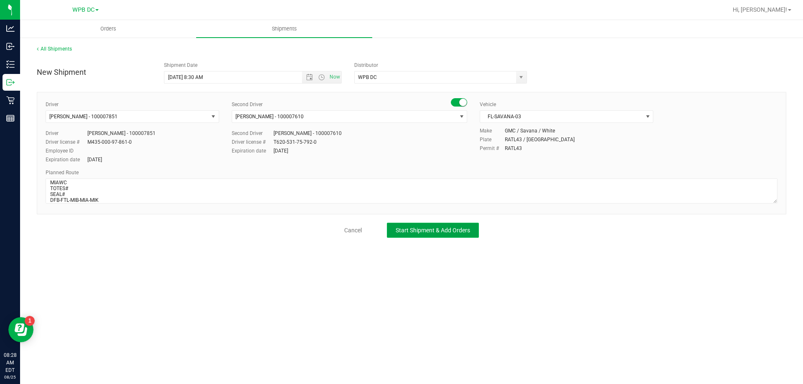
click at [421, 233] on span "Start Shipment & Add Orders" at bounding box center [432, 230] width 74 height 7
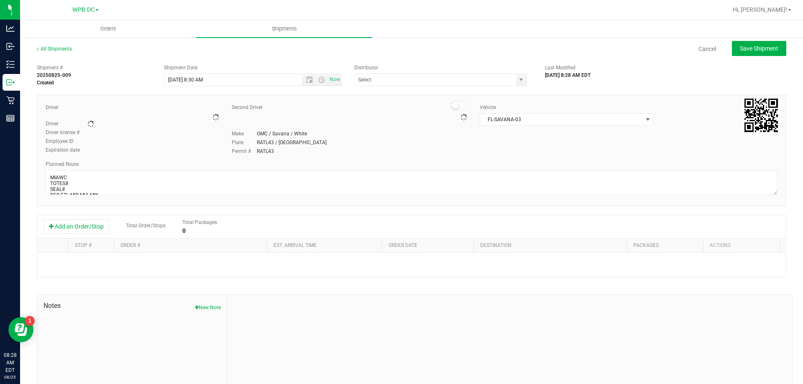
type input "WPB DC"
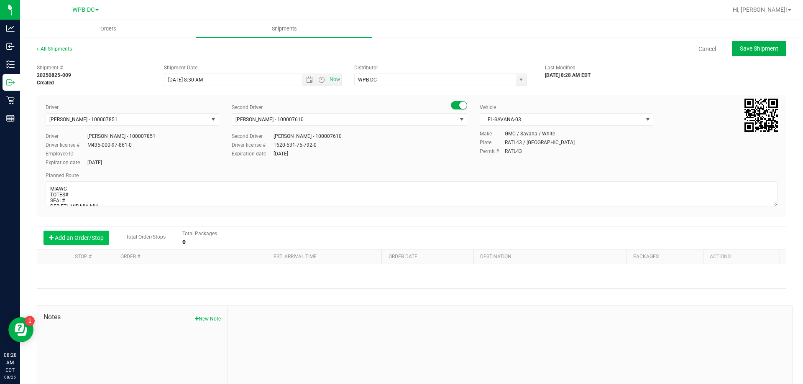
click at [93, 234] on button "Add an Order/Stop" at bounding box center [76, 238] width 66 height 14
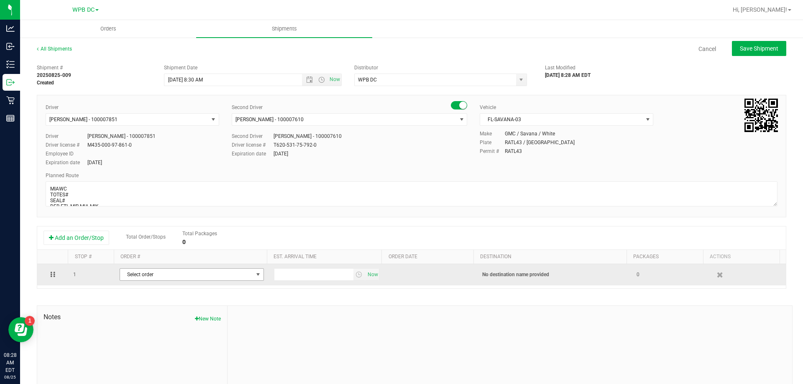
click at [255, 273] on span "select" at bounding box center [258, 274] width 7 height 7
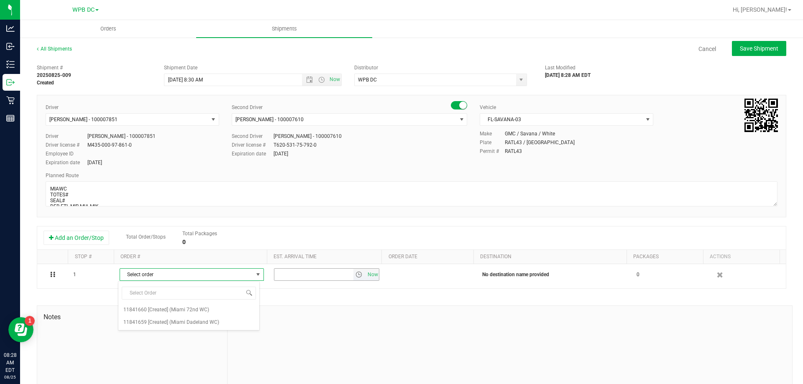
click at [306, 267] on td "Now" at bounding box center [327, 274] width 116 height 21
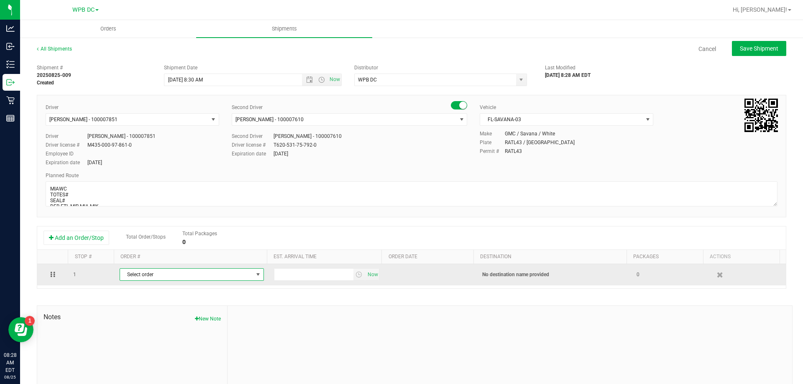
click at [255, 273] on span "select" at bounding box center [258, 274] width 7 height 7
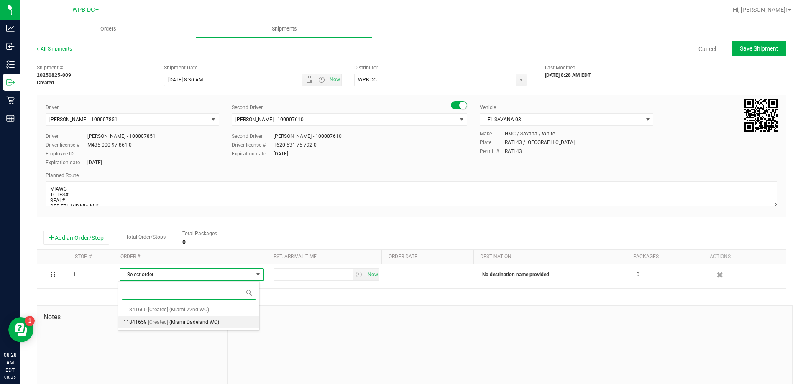
drag, startPoint x: 197, startPoint y: 323, endPoint x: 212, endPoint y: 319, distance: 15.4
click at [197, 322] on span "(Miami Dadeland WC)" at bounding box center [194, 322] width 50 height 11
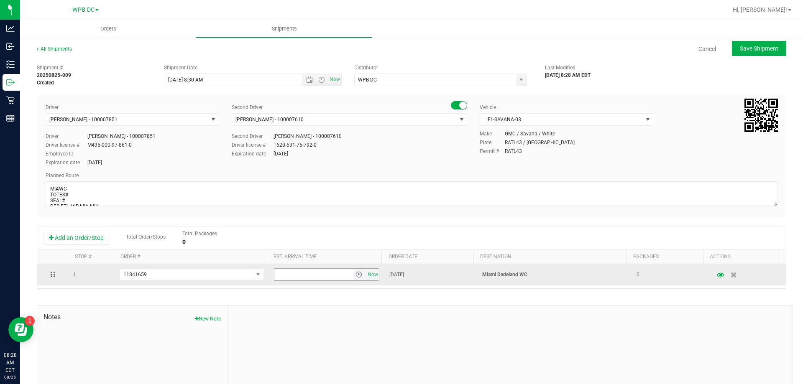
click at [355, 275] on span "select" at bounding box center [358, 274] width 7 height 7
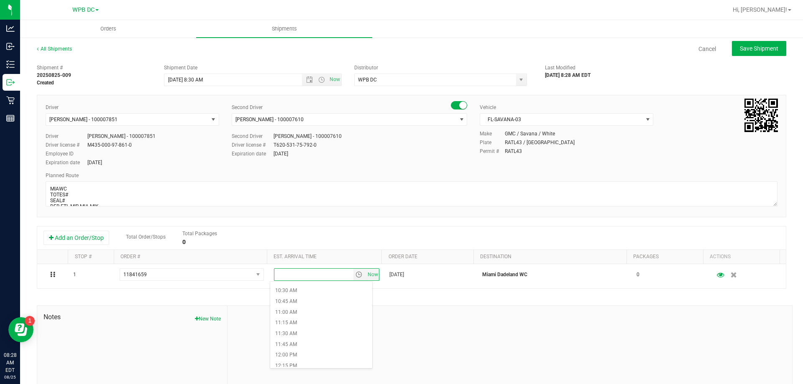
scroll to position [460, 0]
click at [284, 344] on li "12:00 PM" at bounding box center [321, 344] width 102 height 11
click at [744, 49] on span "Save Shipment" at bounding box center [758, 48] width 38 height 7
type input "[DATE] 12:30 PM"
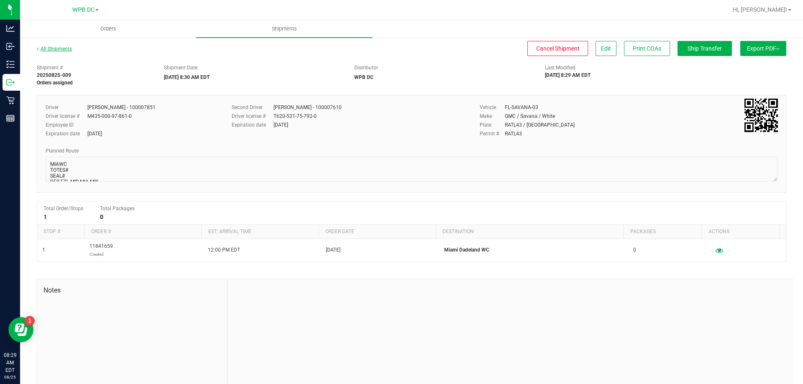
click at [61, 48] on link "All Shipments" at bounding box center [54, 49] width 35 height 6
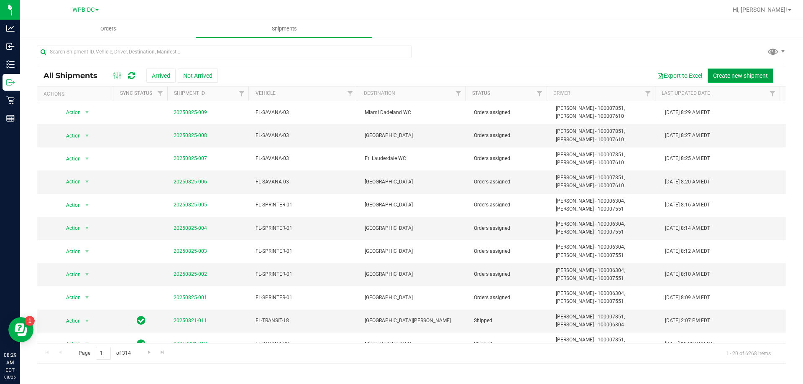
click at [723, 75] on span "Create new shipment" at bounding box center [740, 75] width 55 height 7
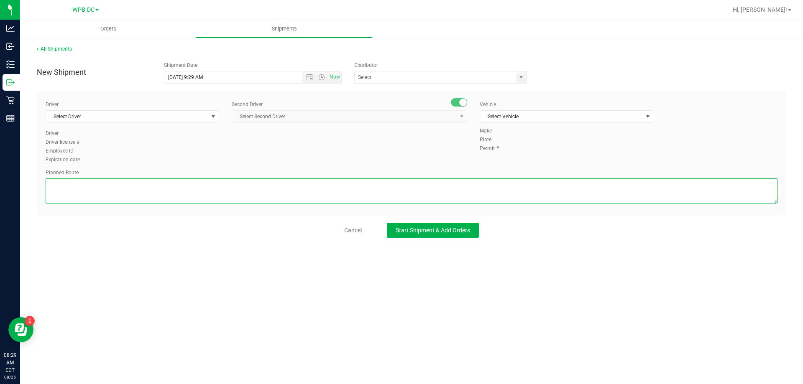
click at [52, 183] on textarea at bounding box center [411, 190] width 731 height 25
click at [309, 77] on span "Open the date view" at bounding box center [309, 77] width 7 height 7
type textarea "MIBWC"
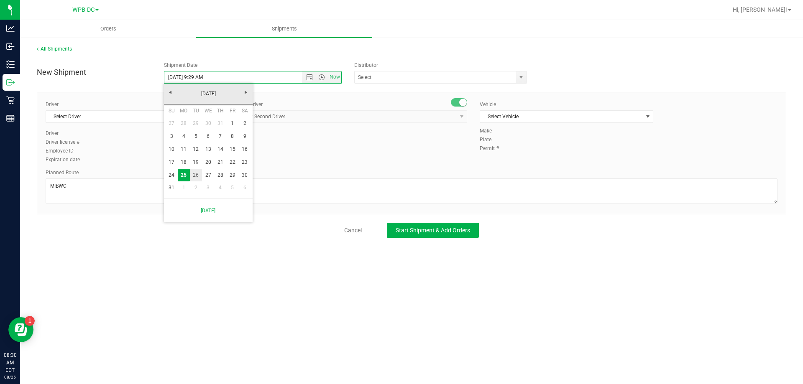
click at [196, 174] on link "26" at bounding box center [196, 175] width 12 height 13
click at [323, 78] on span "Open the time view" at bounding box center [321, 77] width 7 height 7
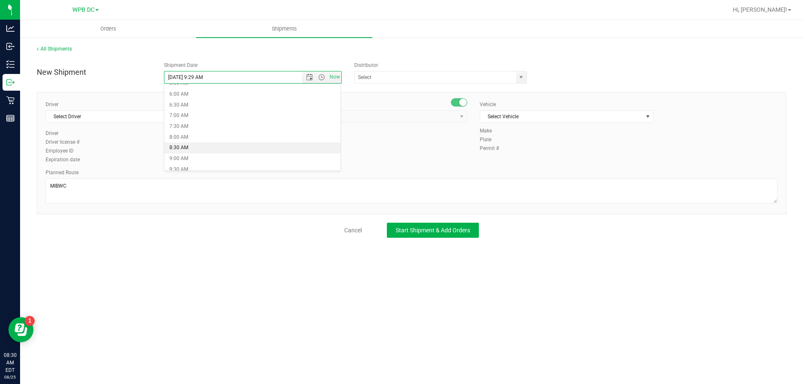
click at [176, 147] on li "8:30 AM" at bounding box center [252, 148] width 176 height 11
type input "[DATE] 8:30 AM"
click at [522, 76] on span "select" at bounding box center [520, 77] width 7 height 7
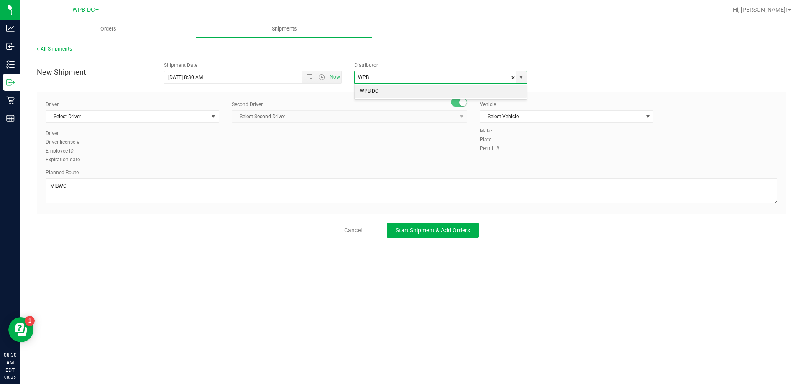
click at [370, 92] on li "WPB DC" at bounding box center [440, 91] width 172 height 13
type input "WPB DC"
click at [212, 115] on span "select" at bounding box center [213, 116] width 7 height 7
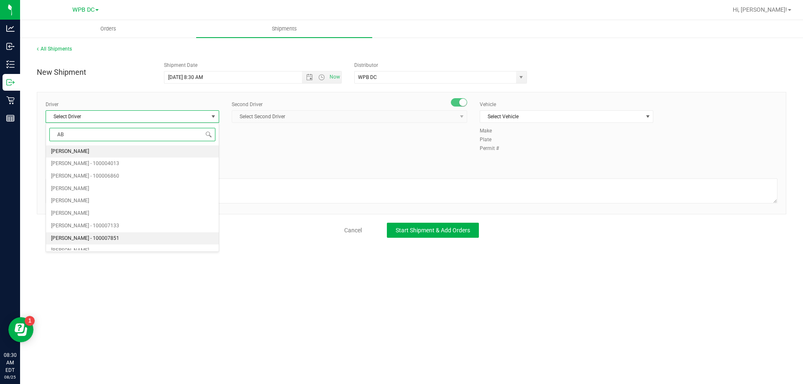
drag, startPoint x: 91, startPoint y: 237, endPoint x: 110, endPoint y: 234, distance: 19.0
click at [93, 237] on span "[PERSON_NAME] - 100007851" at bounding box center [85, 238] width 68 height 11
type input "AB"
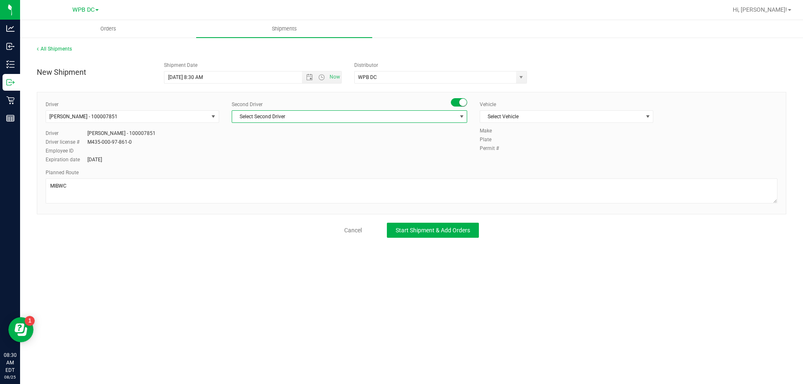
click at [463, 116] on span "select" at bounding box center [461, 116] width 7 height 7
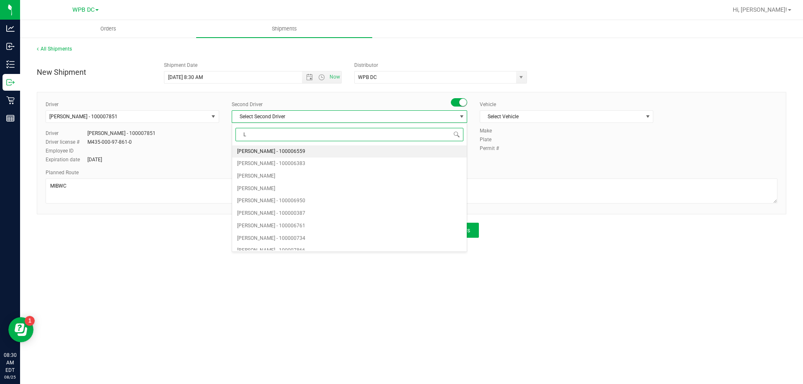
type input "LU"
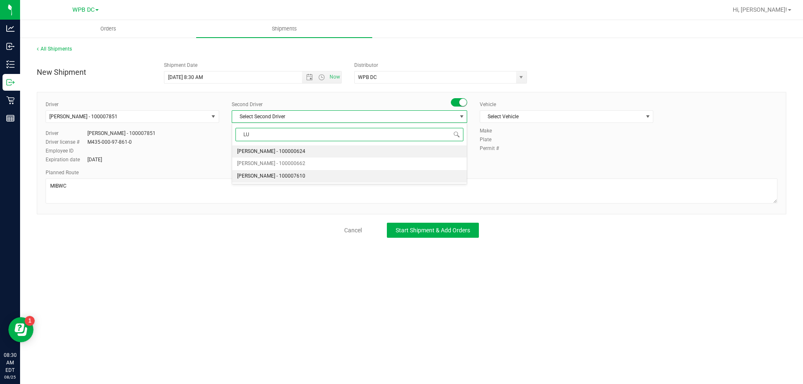
click at [266, 178] on span "[PERSON_NAME] - 100007610" at bounding box center [271, 176] width 68 height 11
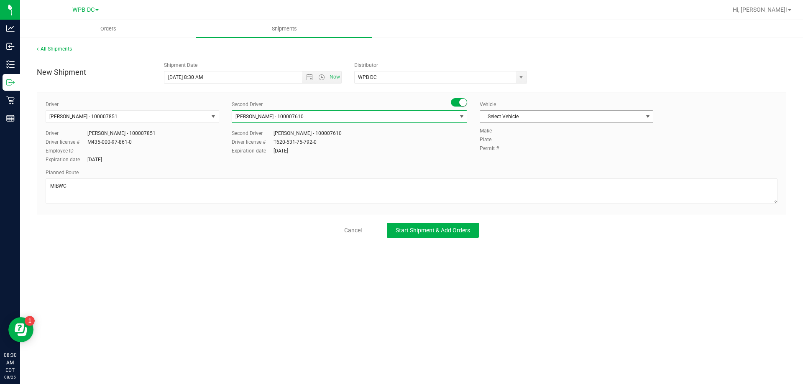
click at [647, 116] on span "select" at bounding box center [647, 116] width 7 height 7
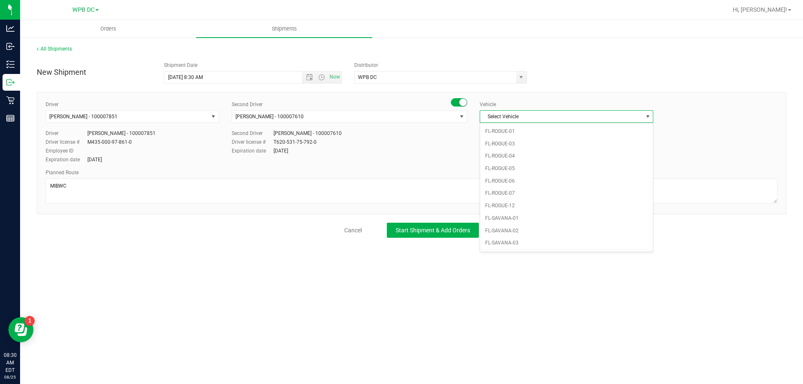
scroll to position [385, 0]
click at [499, 216] on li "FL-SPRINTER-01" at bounding box center [566, 218] width 173 height 13
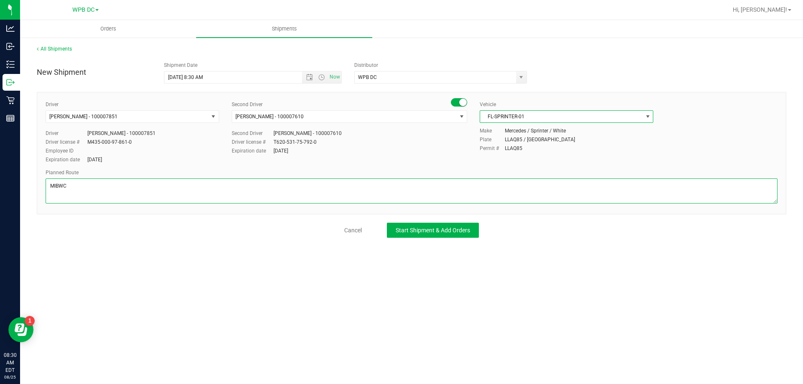
click at [66, 184] on textarea at bounding box center [411, 190] width 731 height 25
paste textarea "DFB-FTL-MIB-MIA-MIK"
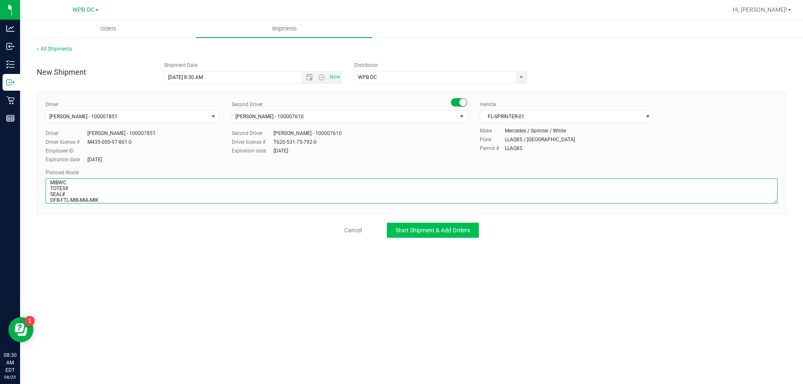
type textarea "MIBWC TOTES# SEAL# DFB-FTL-MIB-MIA-MIK"
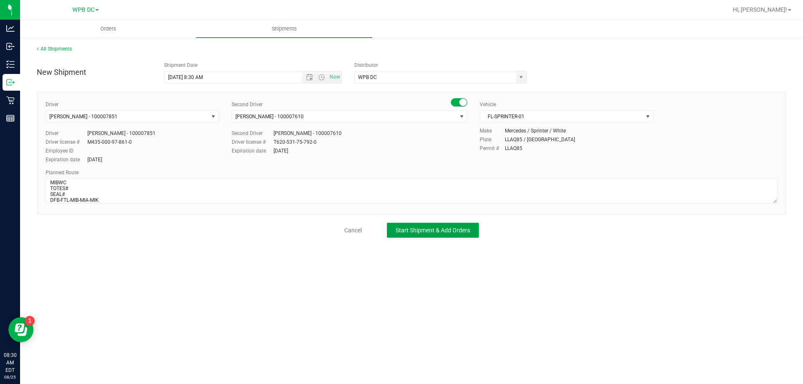
click at [410, 232] on span "Start Shipment & Add Orders" at bounding box center [432, 230] width 74 height 7
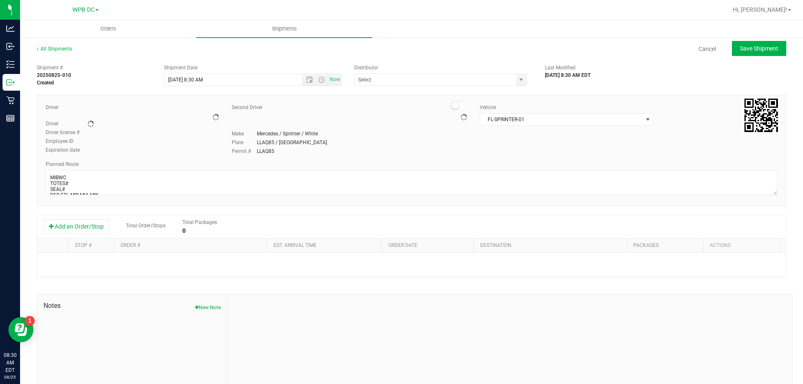
type input "WPB DC"
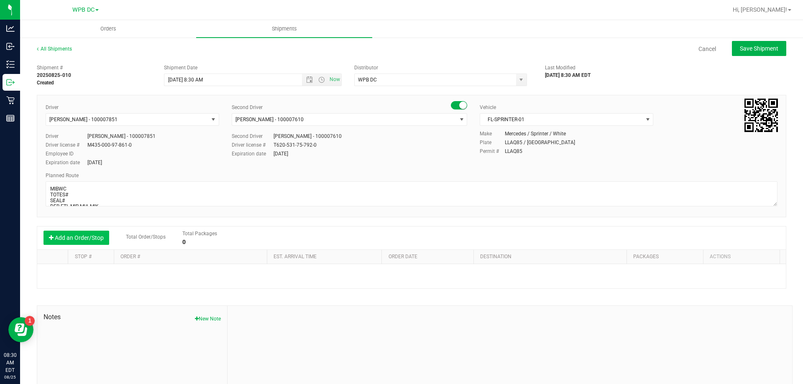
click at [79, 238] on button "Add an Order/Stop" at bounding box center [76, 238] width 66 height 14
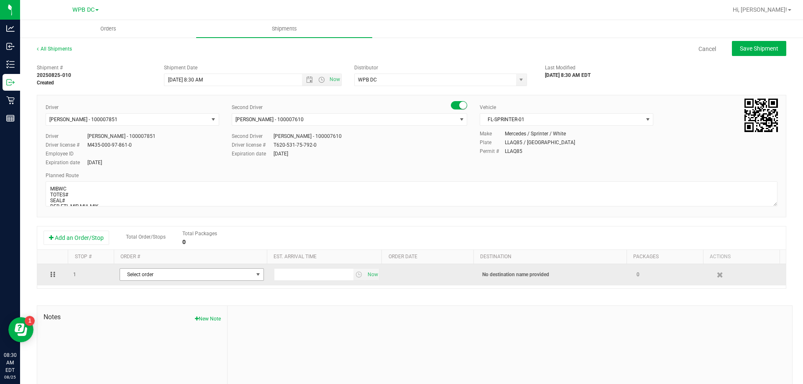
click at [255, 273] on span "select" at bounding box center [258, 274] width 7 height 7
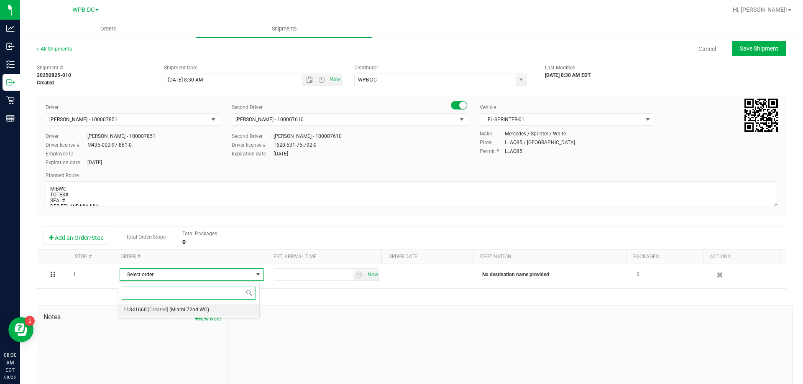
drag, startPoint x: 194, startPoint y: 308, endPoint x: 222, endPoint y: 305, distance: 28.6
click at [196, 308] on span "(Miami 72nd WC)" at bounding box center [189, 310] width 40 height 11
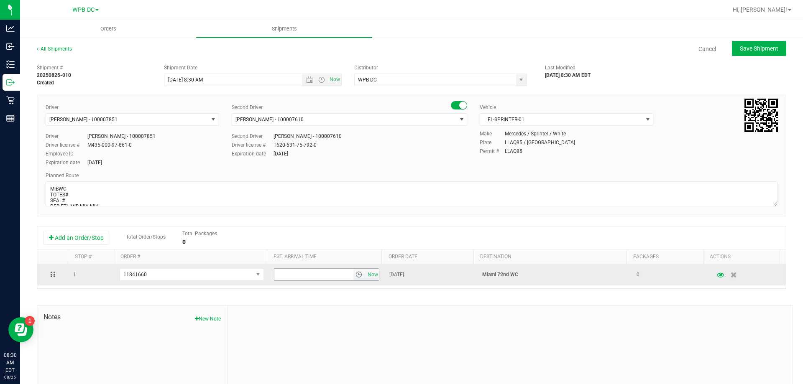
click at [355, 275] on span "select" at bounding box center [358, 274] width 7 height 7
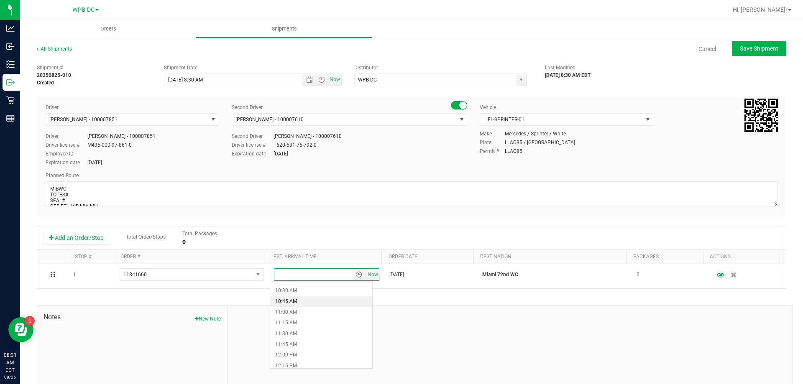
scroll to position [460, 0]
click at [281, 366] on li "12:30 PM" at bounding box center [321, 366] width 102 height 11
click at [749, 48] on span "Save Shipment" at bounding box center [758, 48] width 38 height 7
type input "[DATE] 12:30 PM"
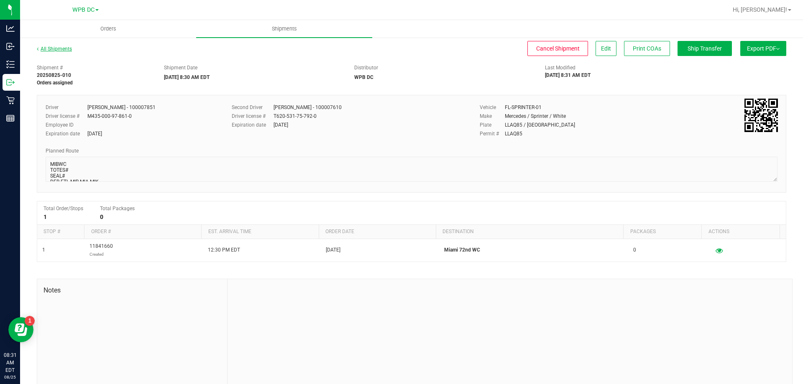
click at [58, 50] on link "All Shipments" at bounding box center [54, 49] width 35 height 6
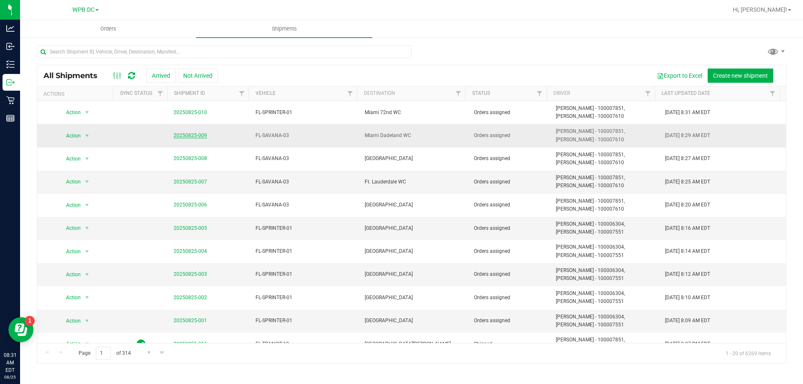
click at [183, 134] on link "20250825-009" at bounding box center [189, 136] width 33 height 6
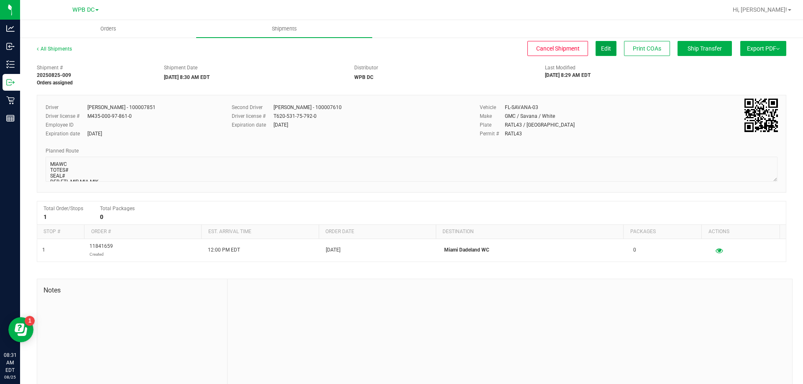
click at [601, 46] on span "Edit" at bounding box center [606, 48] width 10 height 7
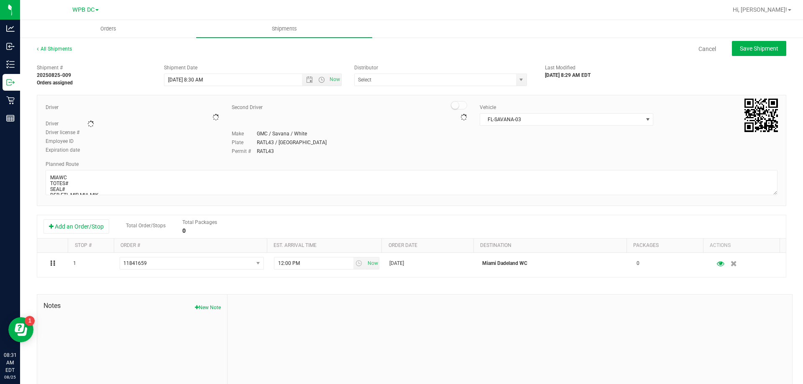
type input "WPB DC"
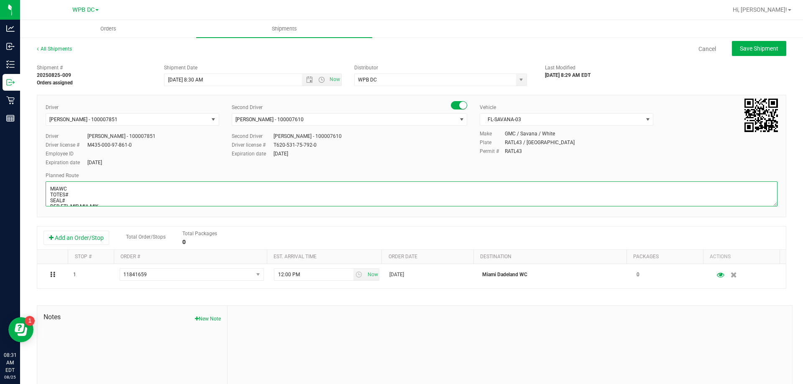
click at [117, 194] on textarea at bounding box center [411, 193] width 731 height 25
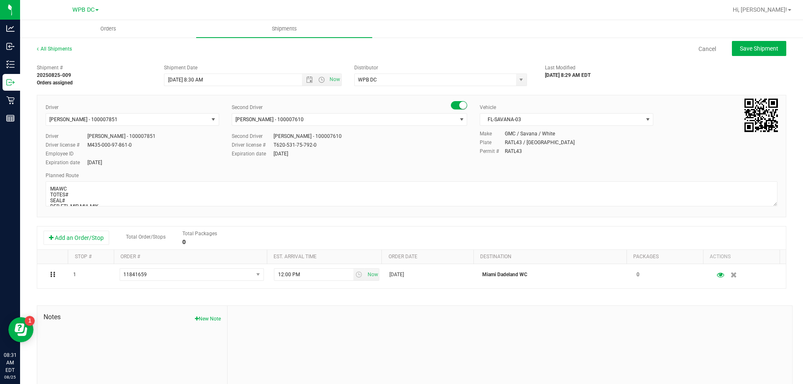
click at [101, 206] on div at bounding box center [411, 194] width 731 height 27
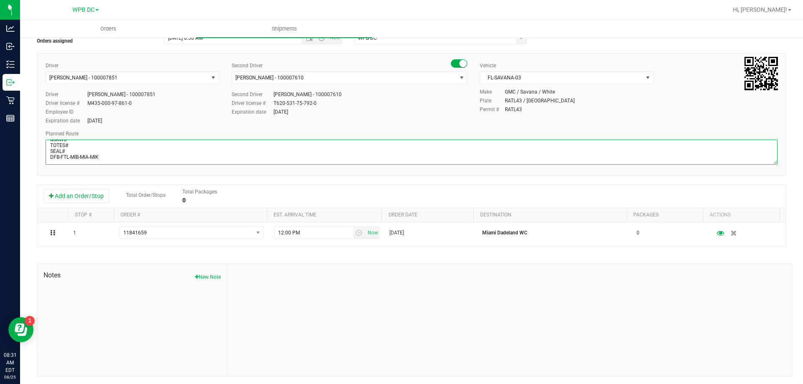
click at [102, 157] on textarea at bounding box center [411, 152] width 731 height 25
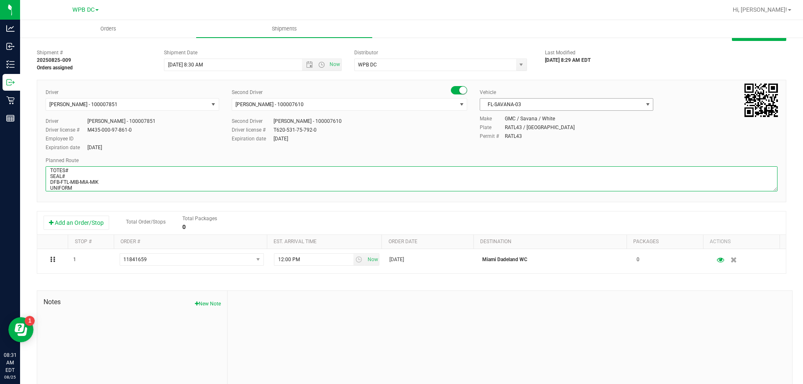
scroll to position [0, 0]
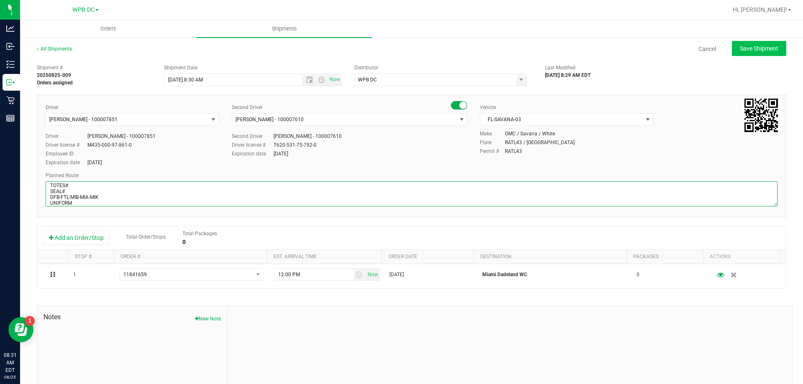
type textarea "MIAWC TOTES# SEAL# DFB-FTL-MIB-MIA-MIK UNIFORM"
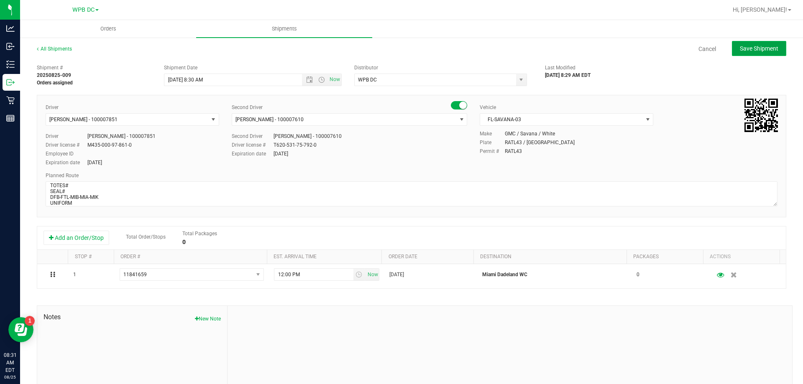
click at [745, 48] on span "Save Shipment" at bounding box center [758, 48] width 38 height 7
type input "[DATE] 12:30 PM"
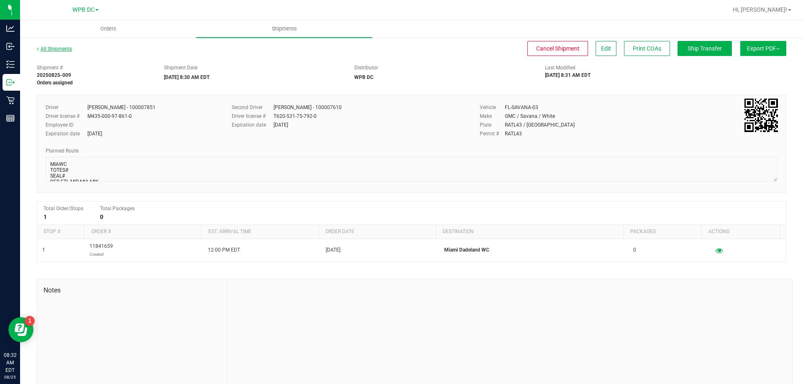
click at [58, 51] on link "All Shipments" at bounding box center [54, 49] width 35 height 6
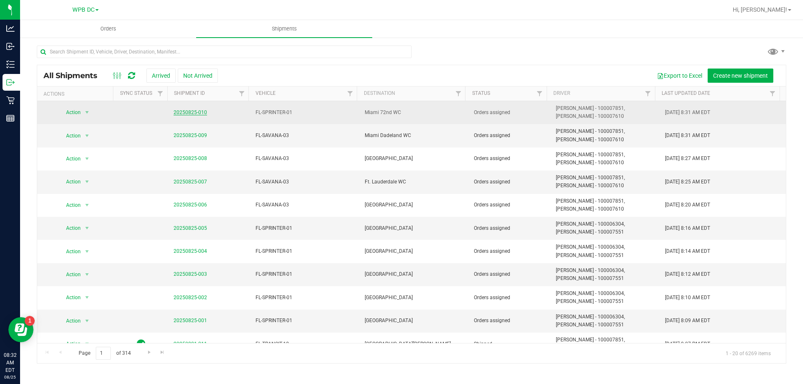
click at [186, 110] on link "20250825-010" at bounding box center [189, 113] width 33 height 6
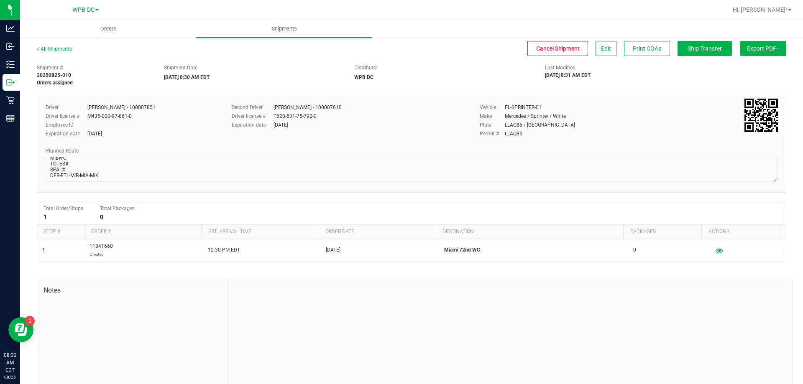
scroll to position [8, 0]
click at [595, 47] on button "Edit" at bounding box center [605, 48] width 21 height 15
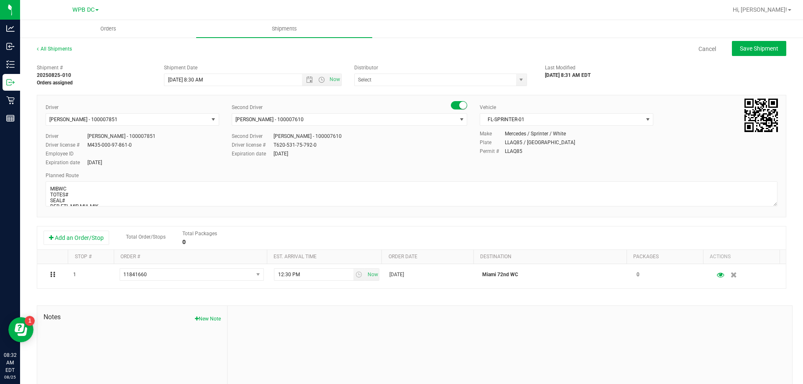
type input "WPB DC"
click at [278, 28] on span "Shipments" at bounding box center [284, 29] width 48 height 8
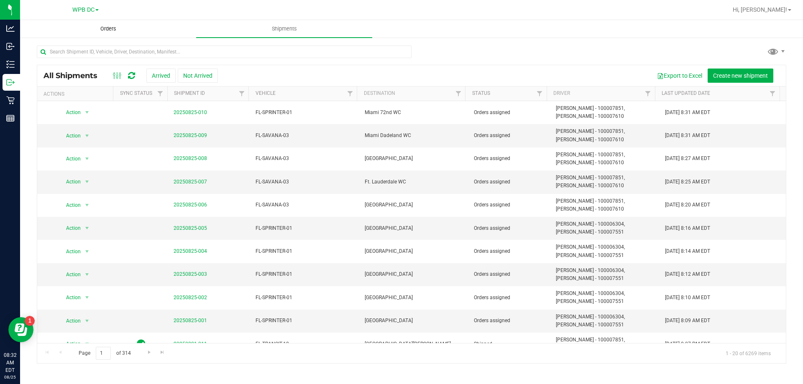
click at [111, 28] on span "Orders" at bounding box center [108, 29] width 38 height 8
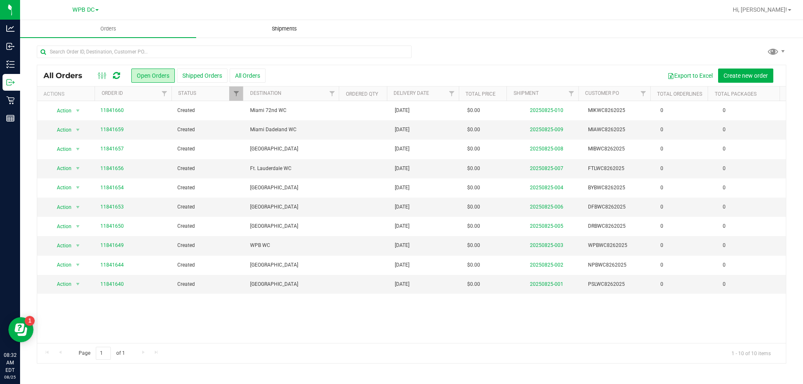
drag, startPoint x: 270, startPoint y: 46, endPoint x: 269, endPoint y: 23, distance: 23.0
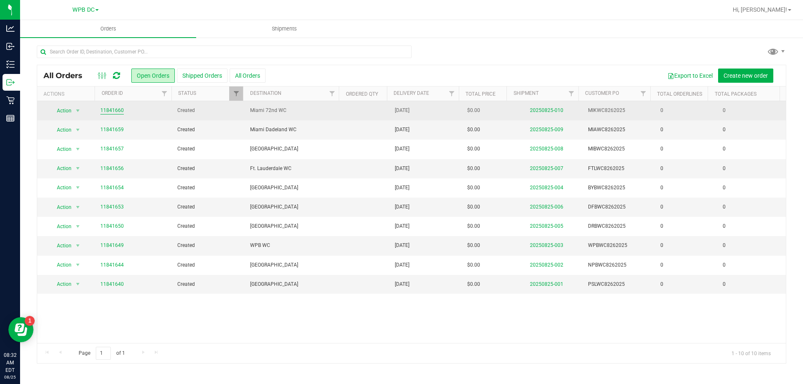
drag, startPoint x: 269, startPoint y: 23, endPoint x: 115, endPoint y: 109, distance: 175.7
click at [115, 109] on link "11841660" at bounding box center [111, 111] width 23 height 8
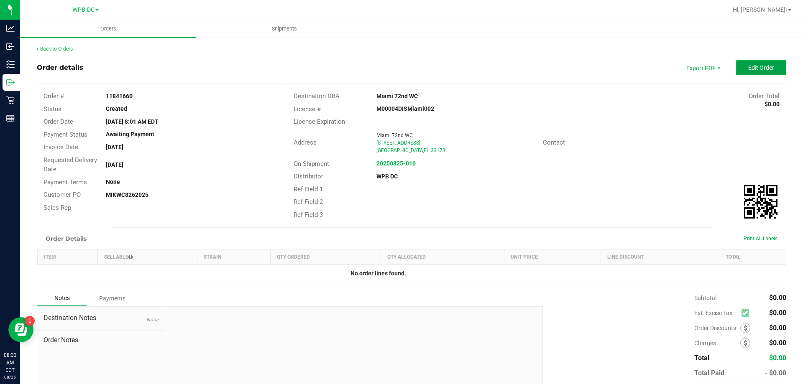
click at [747, 63] on button "Edit Order" at bounding box center [761, 67] width 50 height 15
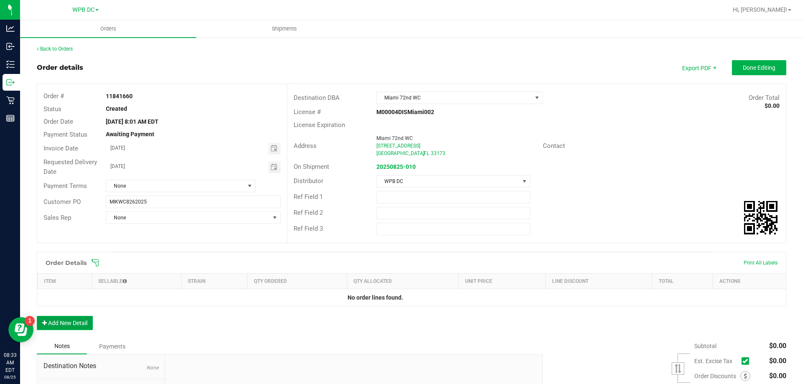
click at [58, 321] on button "Add New Detail" at bounding box center [65, 323] width 56 height 14
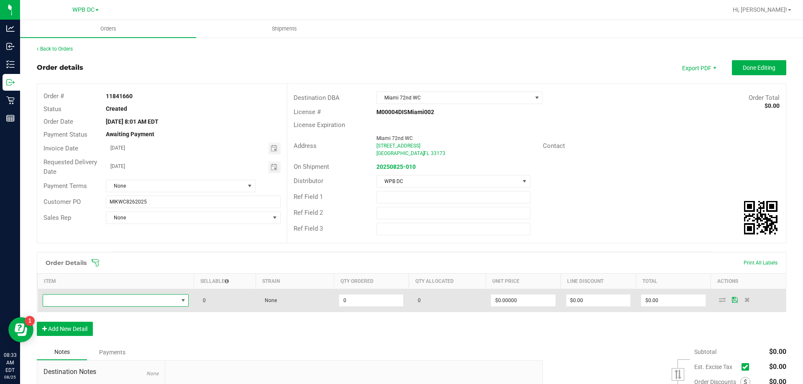
click at [180, 300] on span "NO DATA FOUND" at bounding box center [183, 300] width 7 height 7
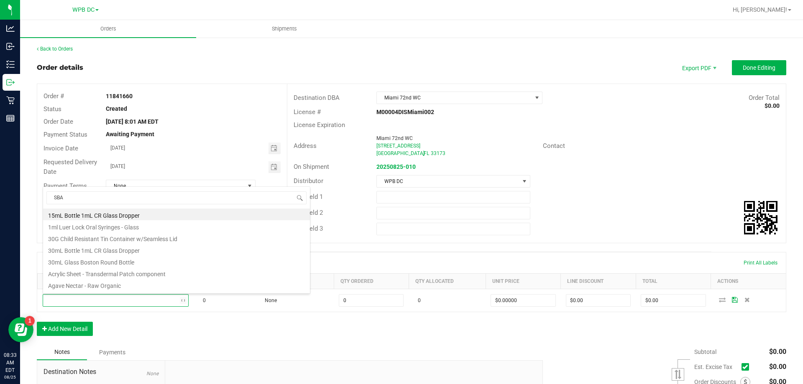
type input "SBAG"
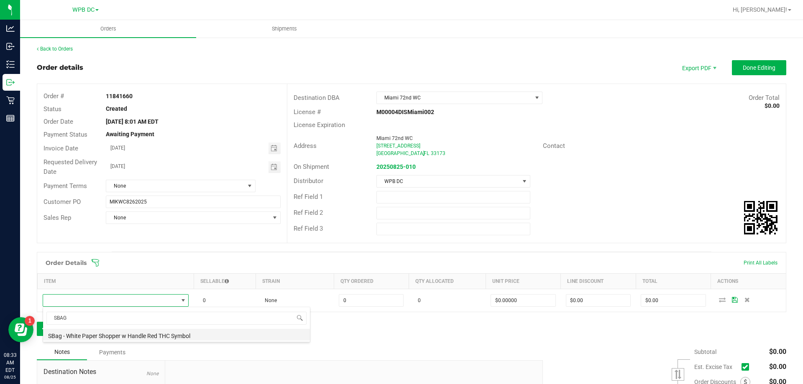
click at [156, 335] on li "SBag - White Paper Shopper w Handle Red THC Symbol" at bounding box center [176, 335] width 267 height 12
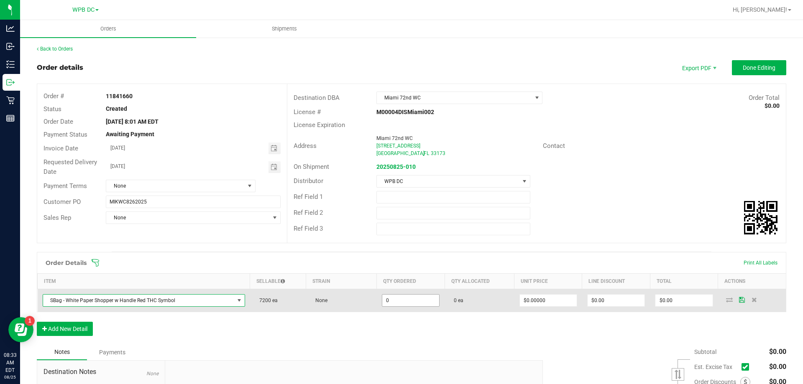
click at [394, 299] on input "0" at bounding box center [410, 301] width 57 height 12
type input "2400 ea"
click at [739, 298] on icon at bounding box center [742, 299] width 6 height 5
click at [726, 301] on icon at bounding box center [729, 299] width 7 height 5
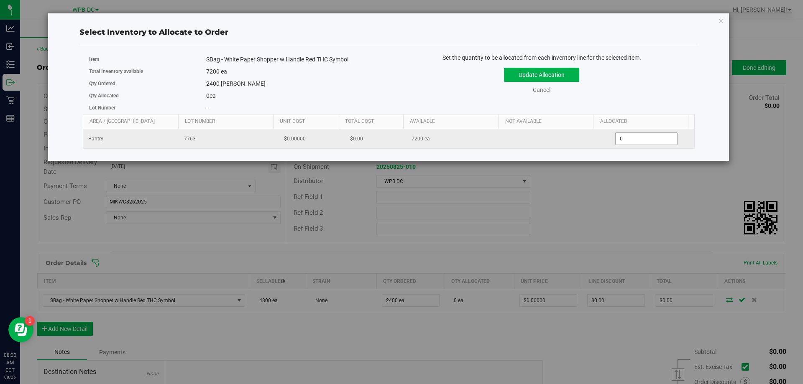
click at [620, 136] on span "0 0" at bounding box center [646, 139] width 62 height 13
type input "0"
type input "2400"
click button "Update Allocation" at bounding box center [541, 75] width 75 height 14
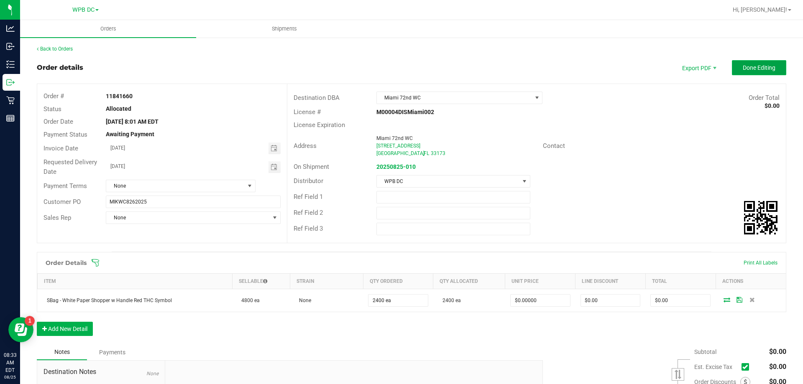
click at [742, 66] on span "Done Editing" at bounding box center [758, 67] width 33 height 7
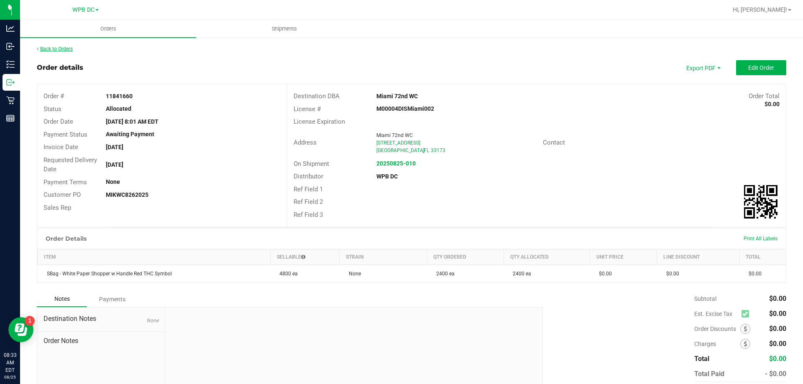
click at [61, 48] on link "Back to Orders" at bounding box center [55, 49] width 36 height 6
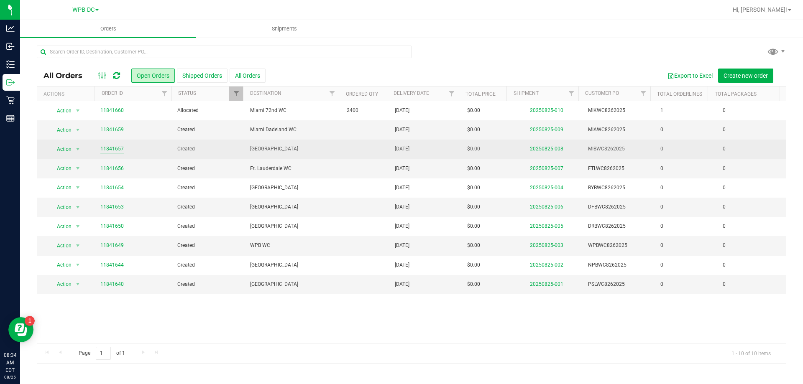
click at [112, 149] on link "11841657" at bounding box center [111, 149] width 23 height 8
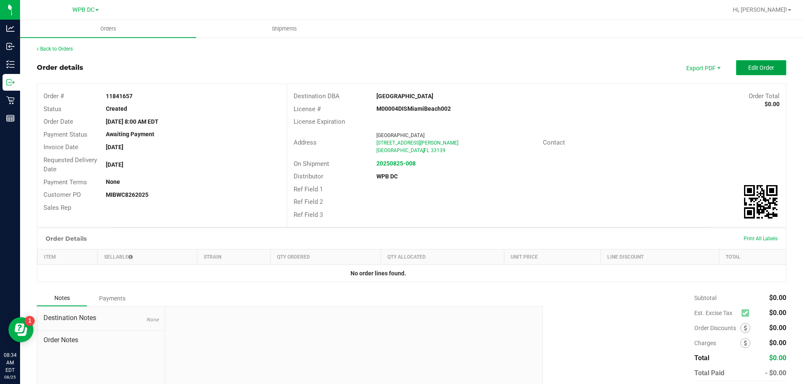
click at [748, 66] on span "Edit Order" at bounding box center [761, 67] width 26 height 7
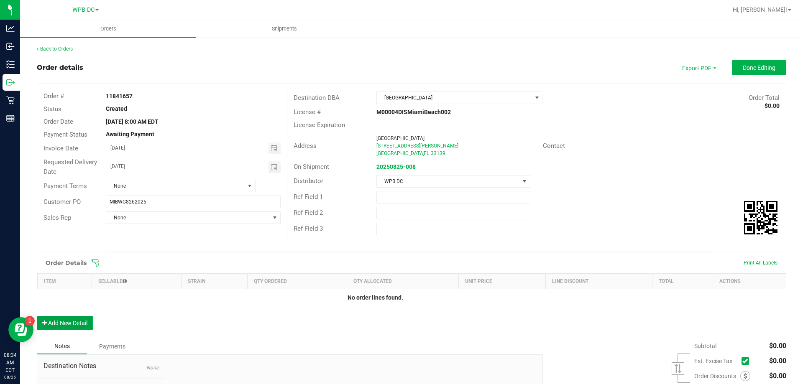
click at [68, 324] on button "Add New Detail" at bounding box center [65, 323] width 56 height 14
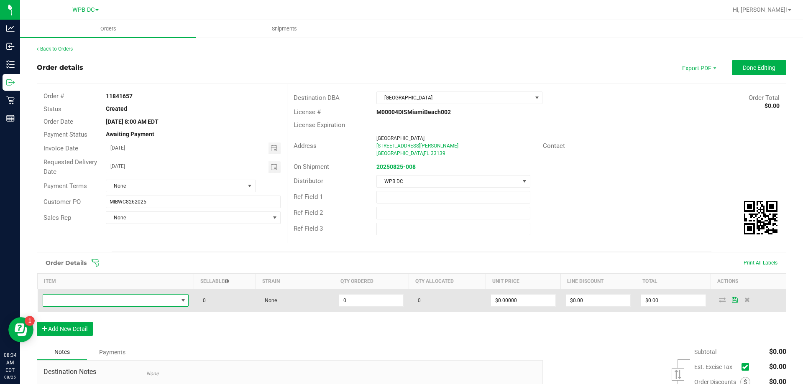
click at [183, 299] on span "NO DATA FOUND" at bounding box center [183, 300] width 7 height 7
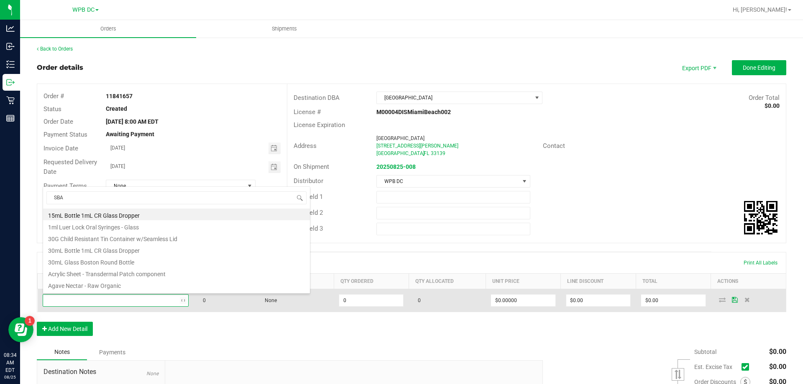
type input "SBAG"
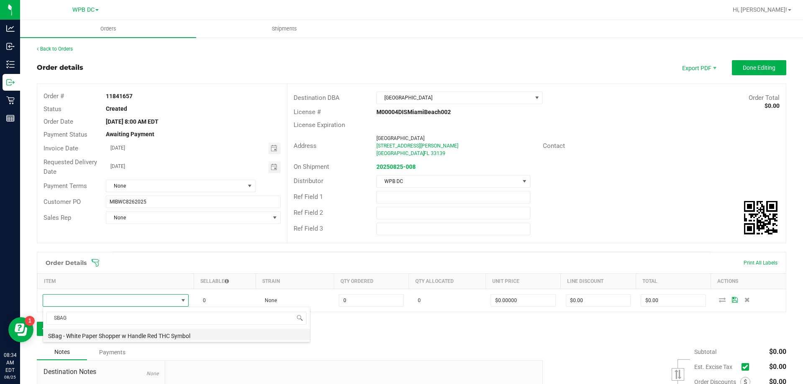
click at [127, 334] on li "SBag - White Paper Shopper w Handle Red THC Symbol" at bounding box center [176, 335] width 267 height 12
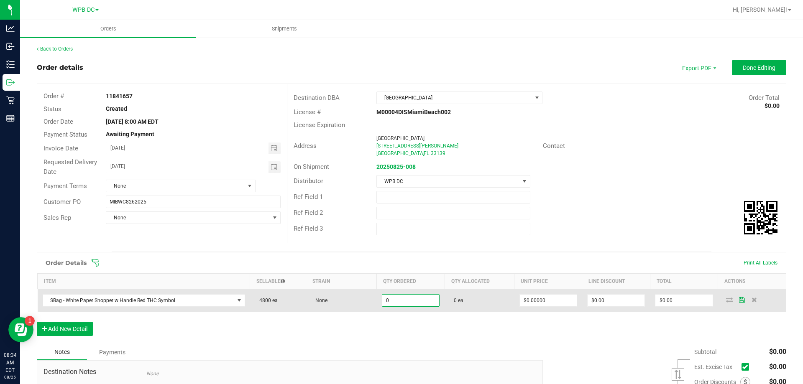
click at [398, 299] on input "0" at bounding box center [410, 301] width 57 height 12
type input "1200 ea"
click at [739, 299] on icon at bounding box center [742, 299] width 6 height 5
click at [726, 299] on icon at bounding box center [729, 299] width 7 height 5
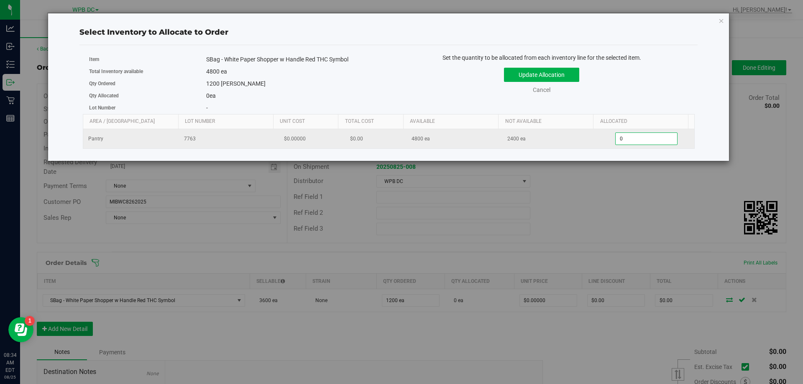
click at [620, 137] on span "0 0" at bounding box center [646, 139] width 62 height 13
type input "1200"
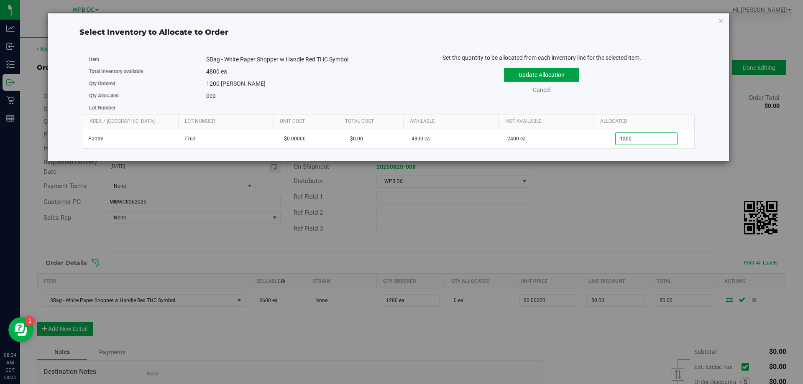
type input "1,200"
click at [544, 75] on button "Update Allocation" at bounding box center [541, 75] width 75 height 14
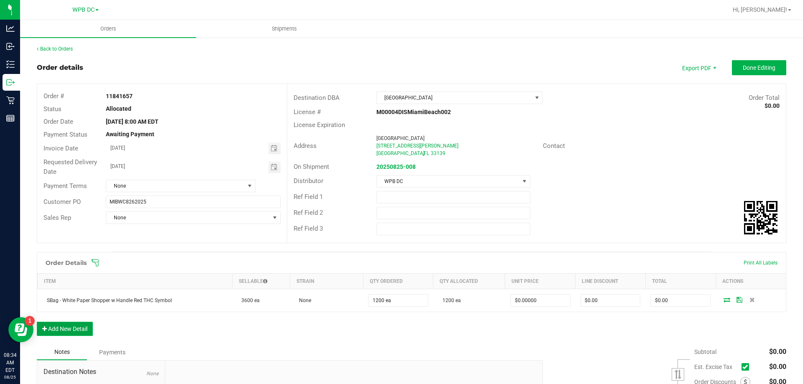
click at [59, 325] on button "Add New Detail" at bounding box center [65, 329] width 56 height 14
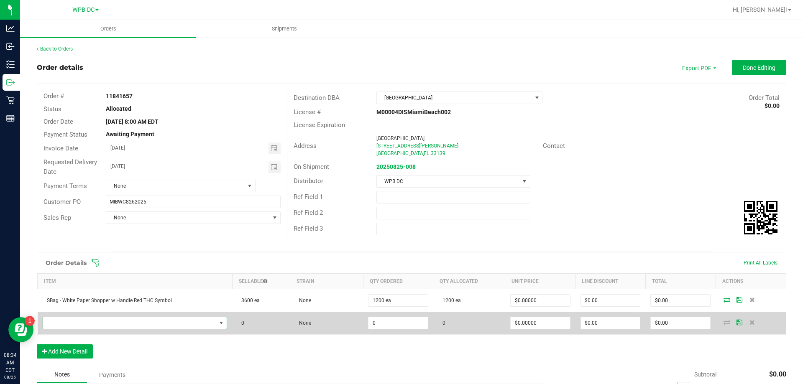
click at [219, 321] on span "NO DATA FOUND" at bounding box center [221, 323] width 7 height 7
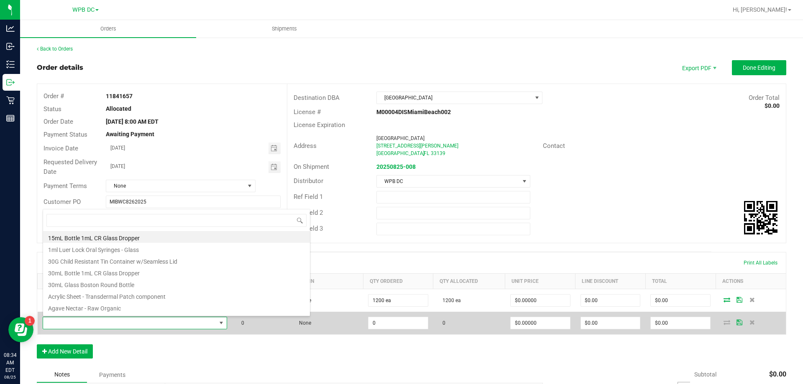
scroll to position [13, 179]
type input "LBAG"
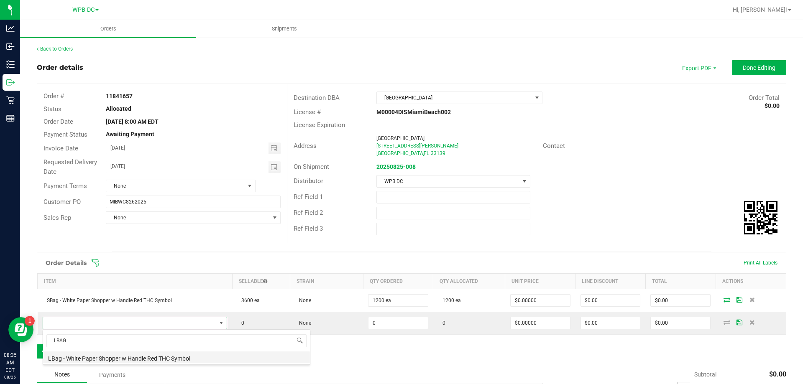
click at [182, 358] on li "LBag - White Paper Shopper w Handle Red THC Symbol" at bounding box center [176, 358] width 267 height 12
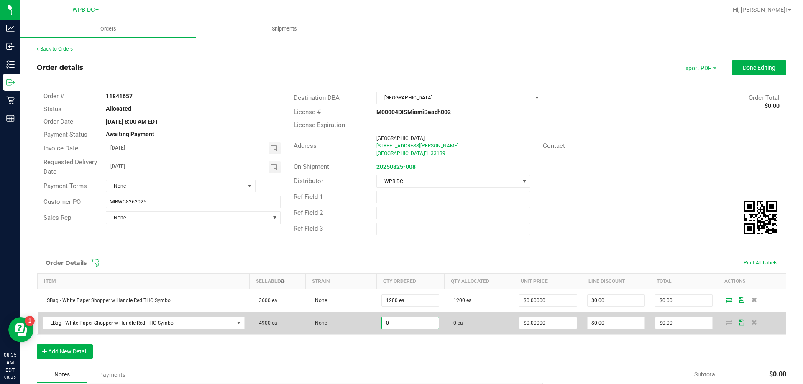
click at [394, 323] on input "0" at bounding box center [410, 323] width 57 height 12
type input "700 ea"
click at [738, 322] on icon at bounding box center [741, 322] width 6 height 5
click at [725, 323] on icon at bounding box center [728, 322] width 7 height 5
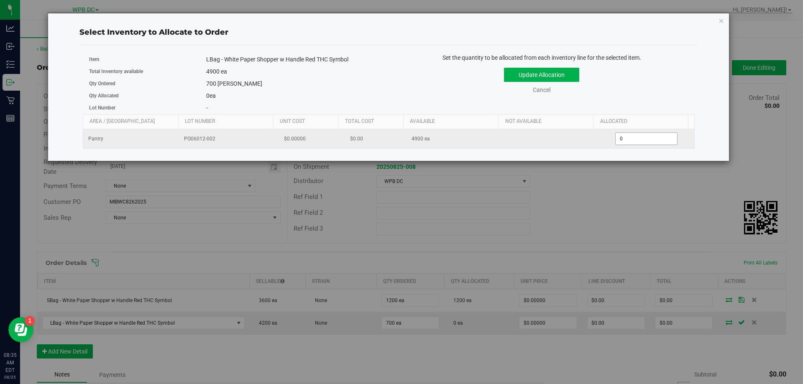
click at [621, 140] on span "0 0" at bounding box center [646, 139] width 62 height 13
type input "0"
type input "700"
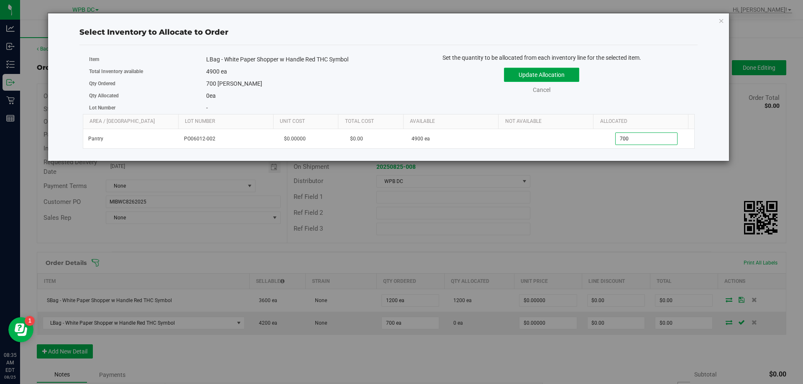
type input "700"
click at [535, 72] on button "Update Allocation" at bounding box center [541, 75] width 75 height 14
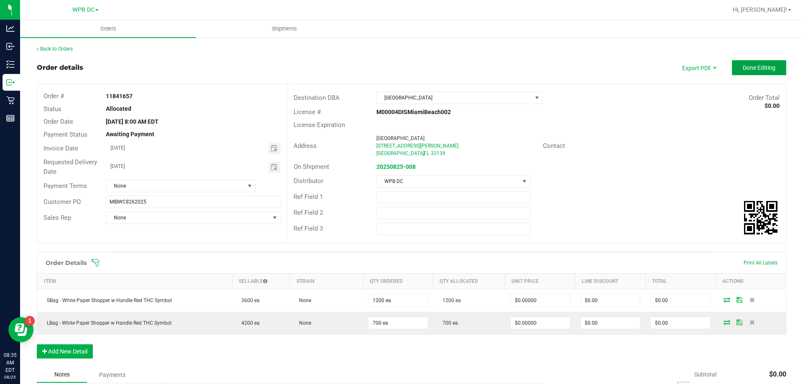
click at [746, 68] on span "Done Editing" at bounding box center [758, 67] width 33 height 7
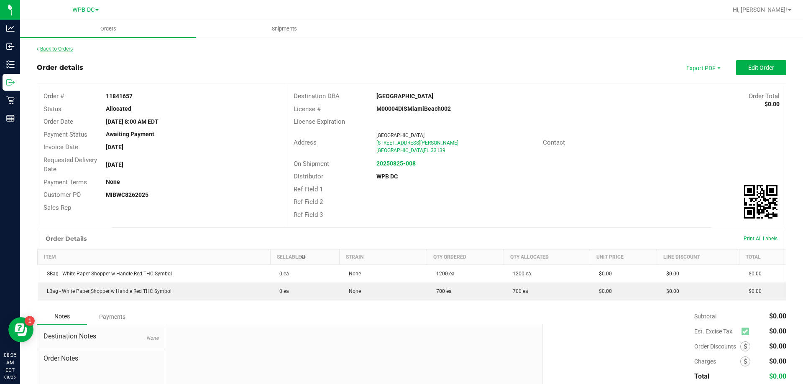
click at [68, 49] on link "Back to Orders" at bounding box center [55, 49] width 36 height 6
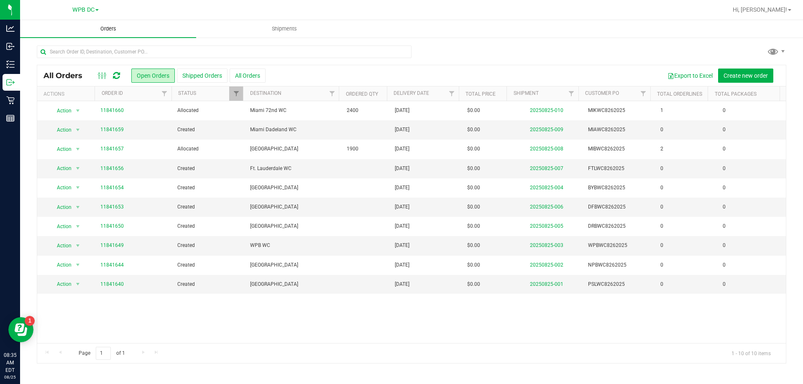
click at [107, 28] on span "Orders" at bounding box center [108, 29] width 38 height 8
click at [116, 127] on link "11841659" at bounding box center [111, 130] width 23 height 8
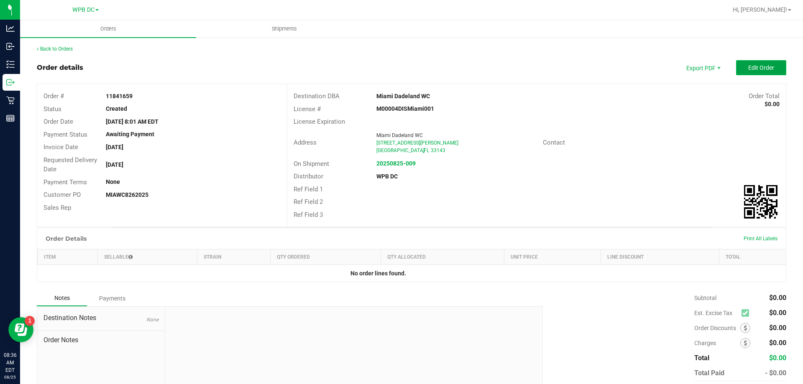
click at [748, 69] on span "Edit Order" at bounding box center [761, 67] width 26 height 7
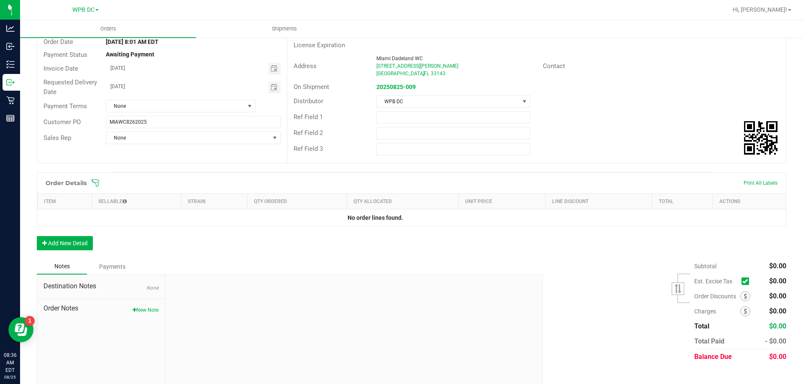
scroll to position [92, 0]
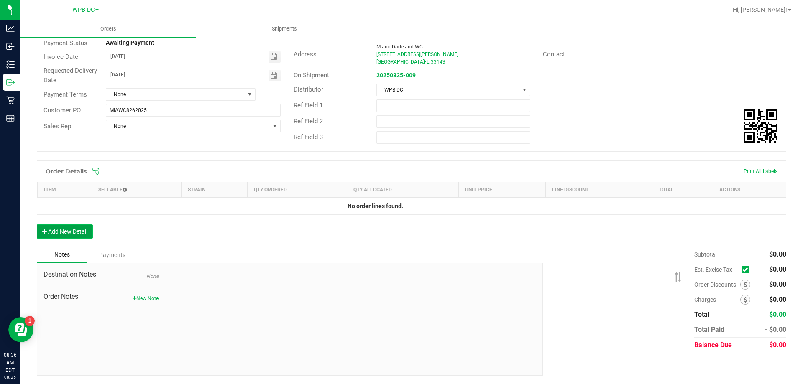
click at [60, 230] on button "Add New Detail" at bounding box center [65, 231] width 56 height 14
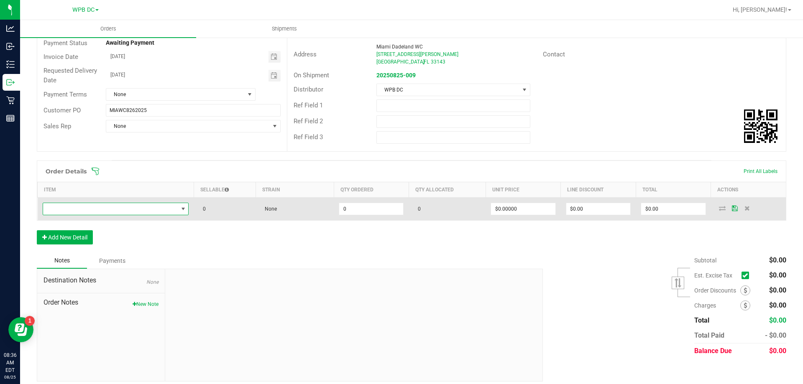
click at [181, 209] on span "NO DATA FOUND" at bounding box center [183, 209] width 7 height 7
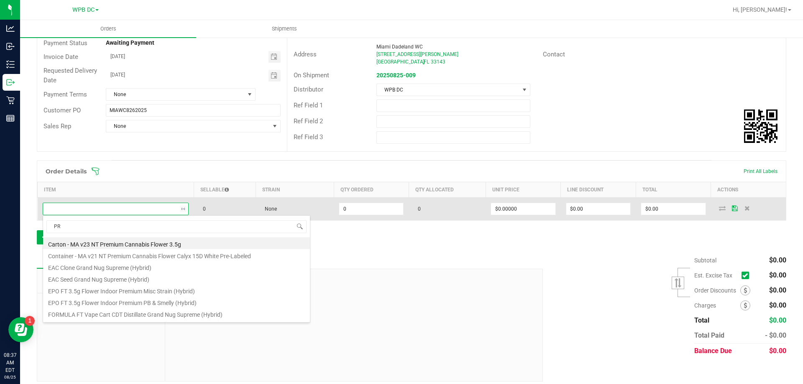
type input "P"
type input "SW - PRE"
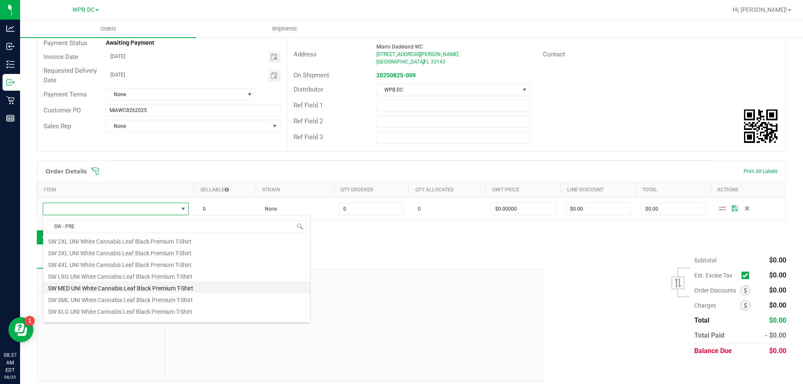
scroll to position [22, 0]
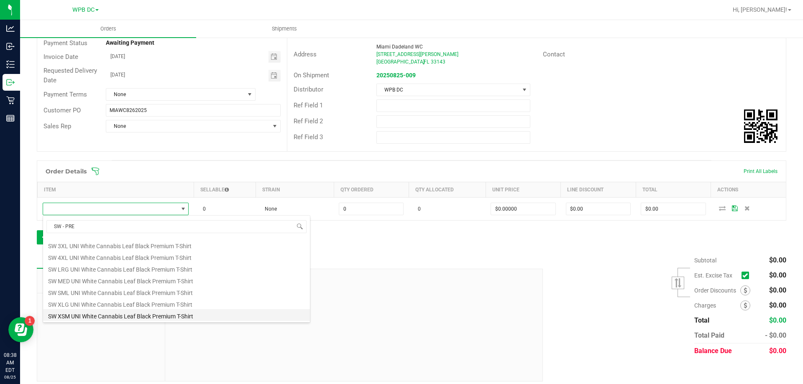
click at [73, 314] on li "SW XSM UNI White Cannabis Leaf Black Premium T-Shirt" at bounding box center [176, 315] width 267 height 12
type input "0 ea"
type input "$10.45000"
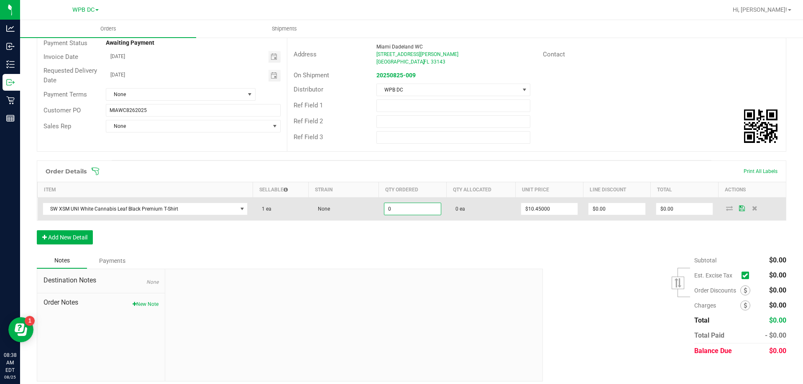
click at [397, 210] on input "0" at bounding box center [412, 209] width 57 height 12
type input "1 ea"
type input "$10.45"
click at [739, 207] on icon at bounding box center [742, 208] width 6 height 5
click at [729, 209] on icon at bounding box center [732, 208] width 7 height 5
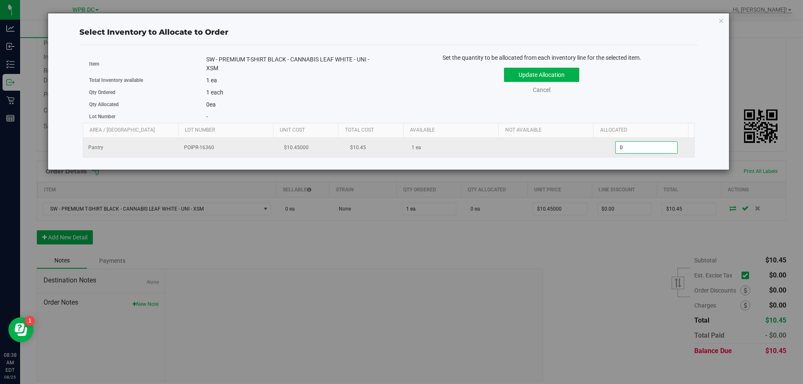
click at [619, 145] on span "0 0" at bounding box center [646, 147] width 62 height 13
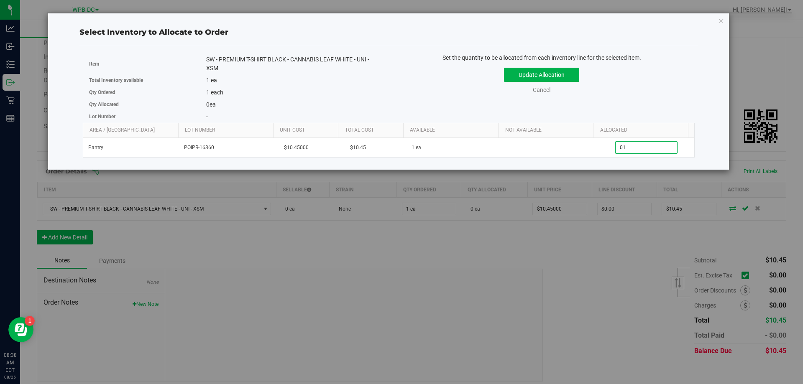
type input "0"
type input "1"
click button "Update Allocation" at bounding box center [541, 75] width 75 height 14
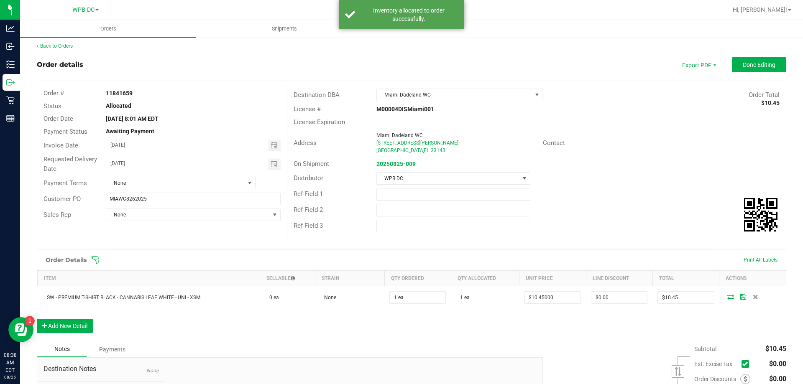
scroll to position [0, 0]
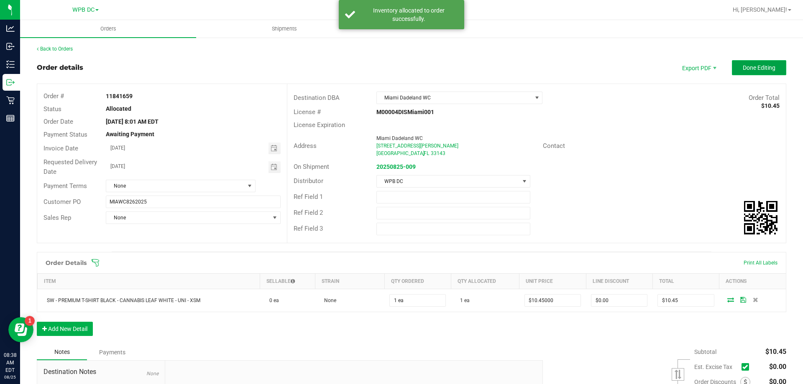
click at [747, 68] on span "Done Editing" at bounding box center [758, 67] width 33 height 7
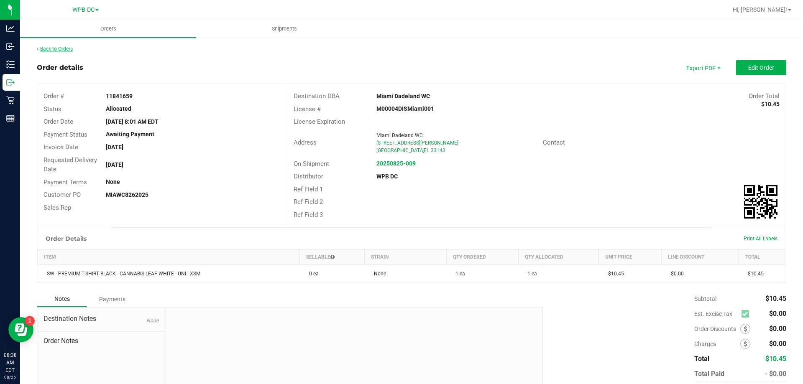
click at [60, 47] on link "Back to Orders" at bounding box center [55, 49] width 36 height 6
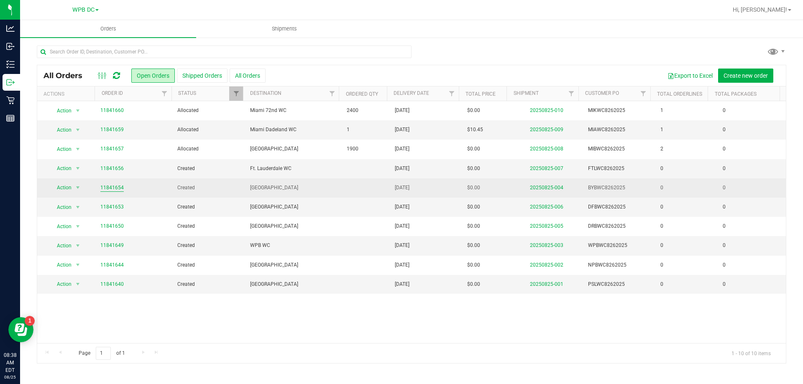
click at [117, 187] on link "11841654" at bounding box center [111, 188] width 23 height 8
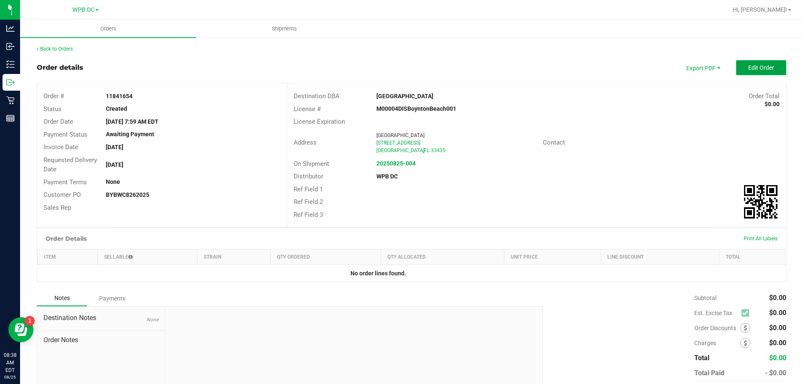
click at [749, 66] on span "Edit Order" at bounding box center [761, 67] width 26 height 7
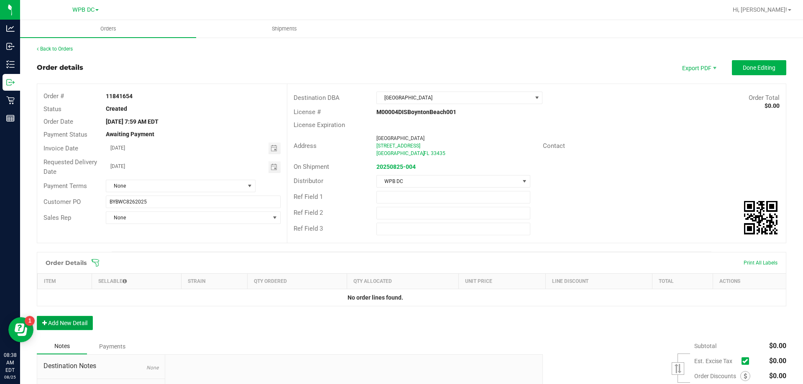
click at [74, 322] on button "Add New Detail" at bounding box center [65, 323] width 56 height 14
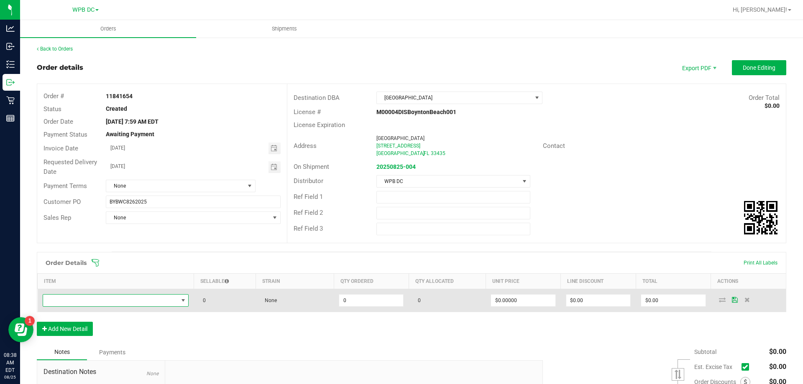
click at [73, 301] on span "NO DATA FOUND" at bounding box center [110, 301] width 135 height 12
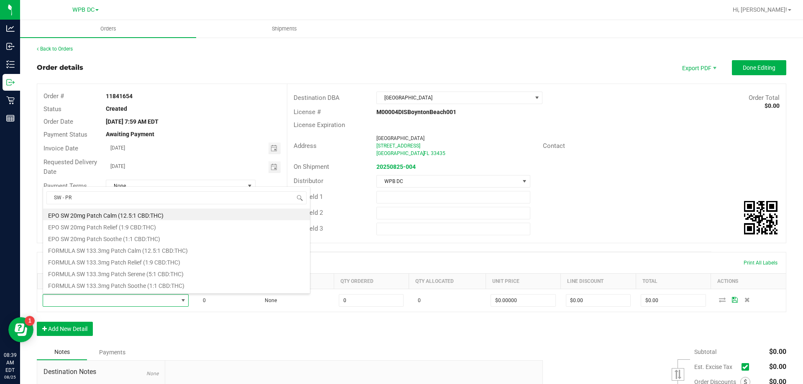
type input "SW - PRE"
click at [110, 272] on li "SW MED UNI White Cannabis Leaf Black Premium T-Shirt" at bounding box center [176, 273] width 267 height 12
type input "0 ea"
type input "$10.45000"
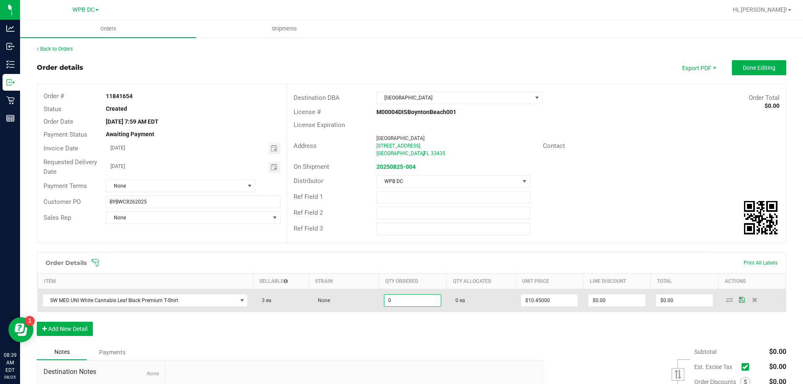
click at [393, 301] on input "0" at bounding box center [412, 301] width 57 height 12
type input "3 ea"
type input "$31.35"
click at [739, 298] on icon at bounding box center [742, 299] width 6 height 5
click at [729, 300] on icon at bounding box center [732, 299] width 7 height 5
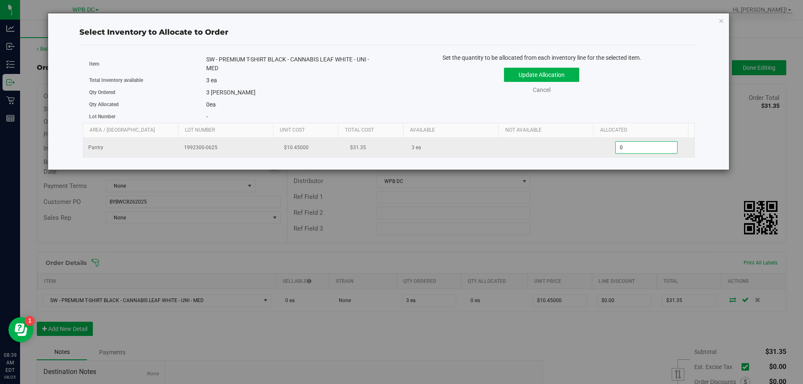
click at [619, 148] on span "0 0" at bounding box center [646, 147] width 62 height 13
type input "0"
type input "3"
click button "Update Allocation" at bounding box center [541, 75] width 75 height 14
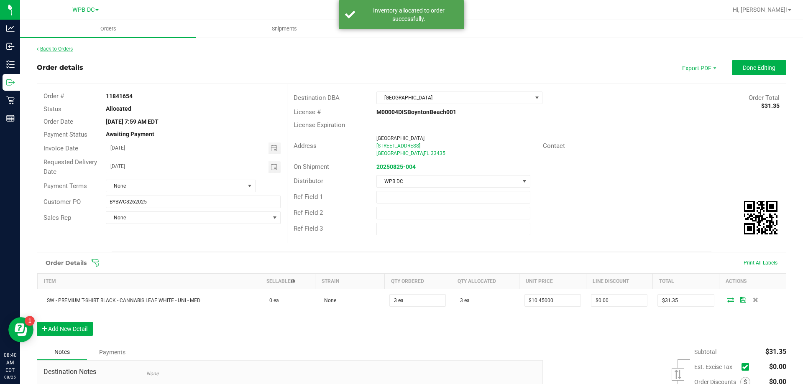
click at [60, 47] on link "Back to Orders" at bounding box center [55, 49] width 36 height 6
